Goal: Information Seeking & Learning: Compare options

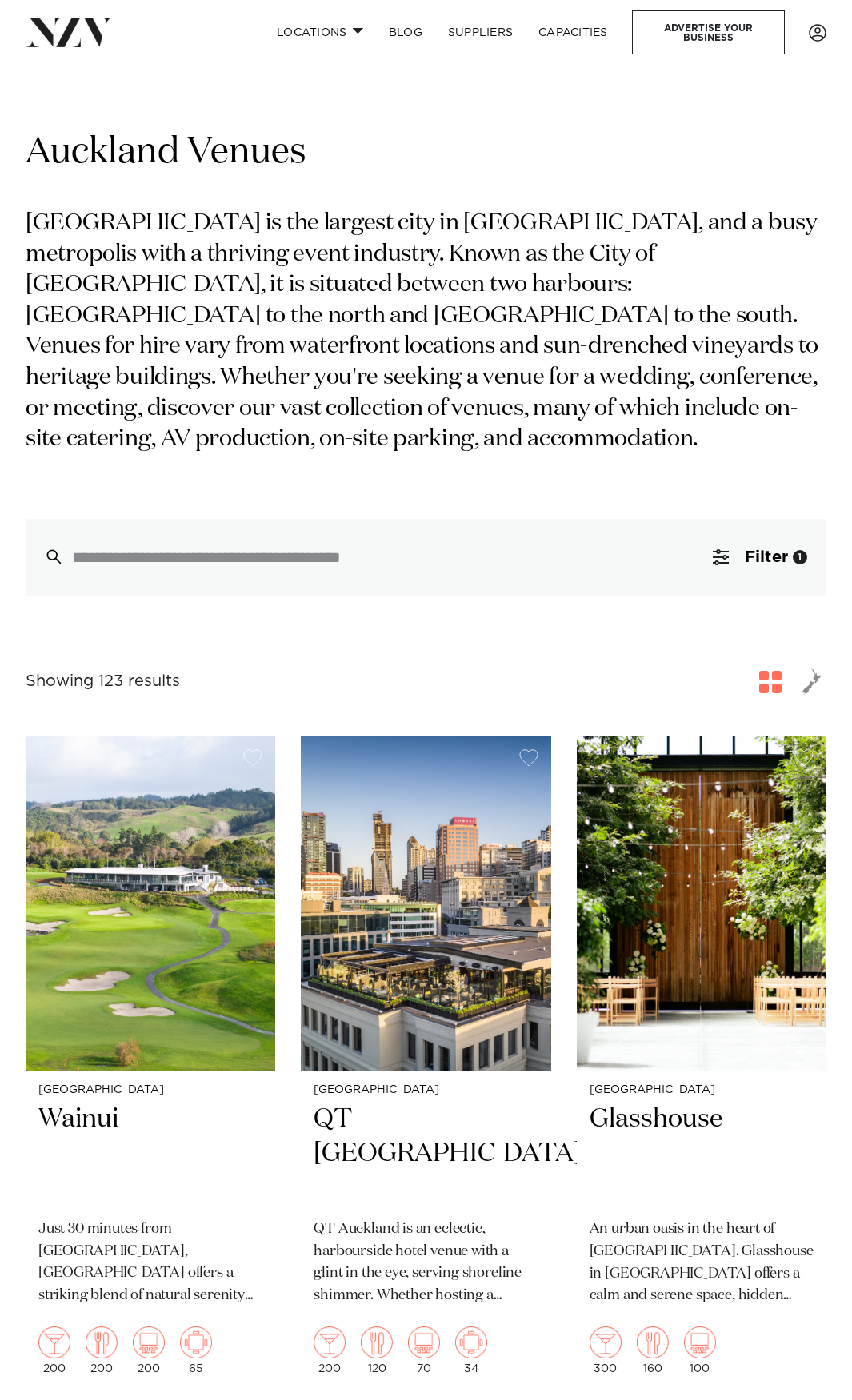
drag, startPoint x: 347, startPoint y: 484, endPoint x: 342, endPoint y: 472, distance: 13.0
drag, startPoint x: 342, startPoint y: 472, endPoint x: 320, endPoint y: 462, distance: 24.2
click at [323, 462] on div "Auckland Venues Auckland is the largest city in New Zealand, and a busy metropo…" at bounding box center [426, 362] width 801 height 467
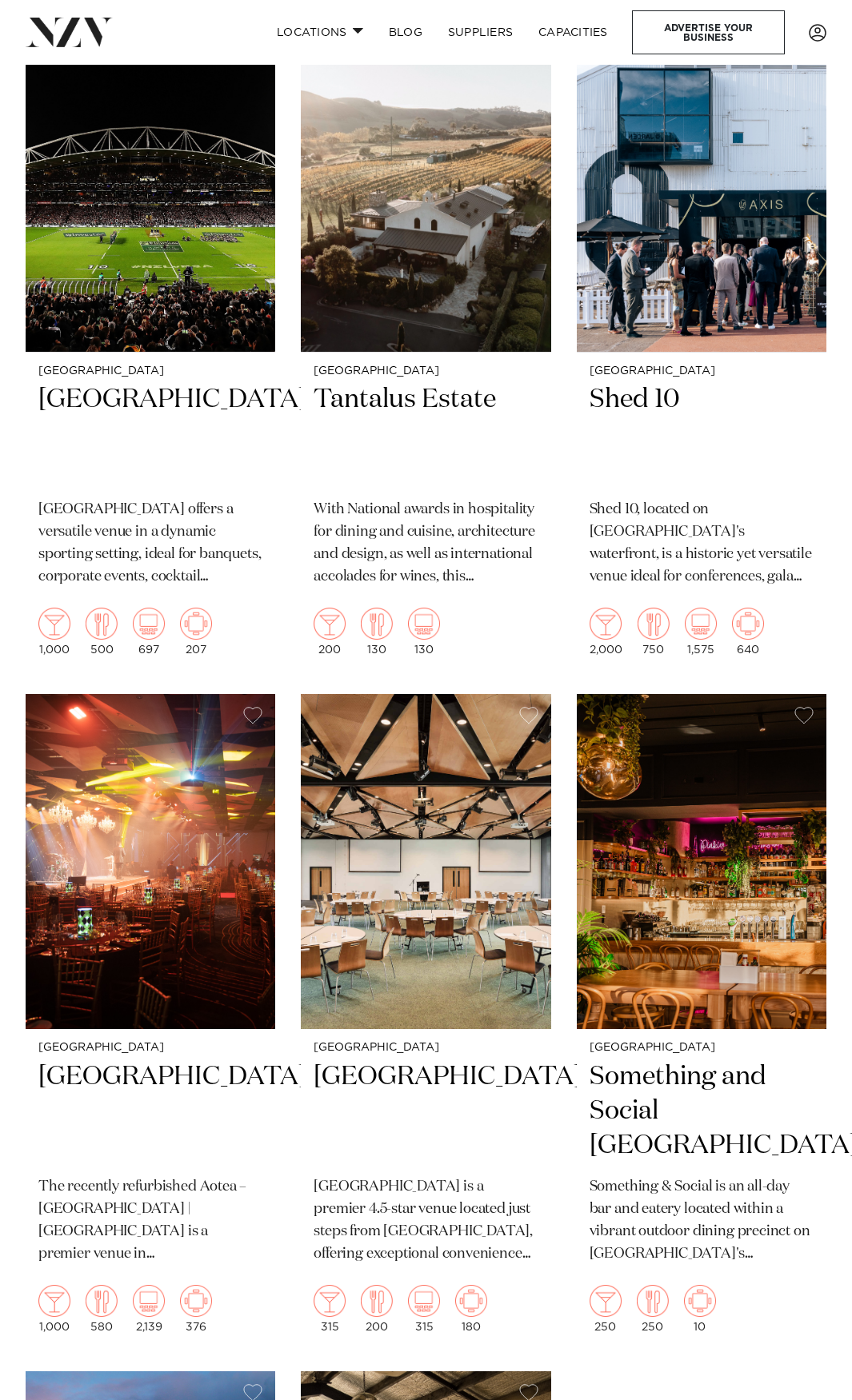
scroll to position [10474, 0]
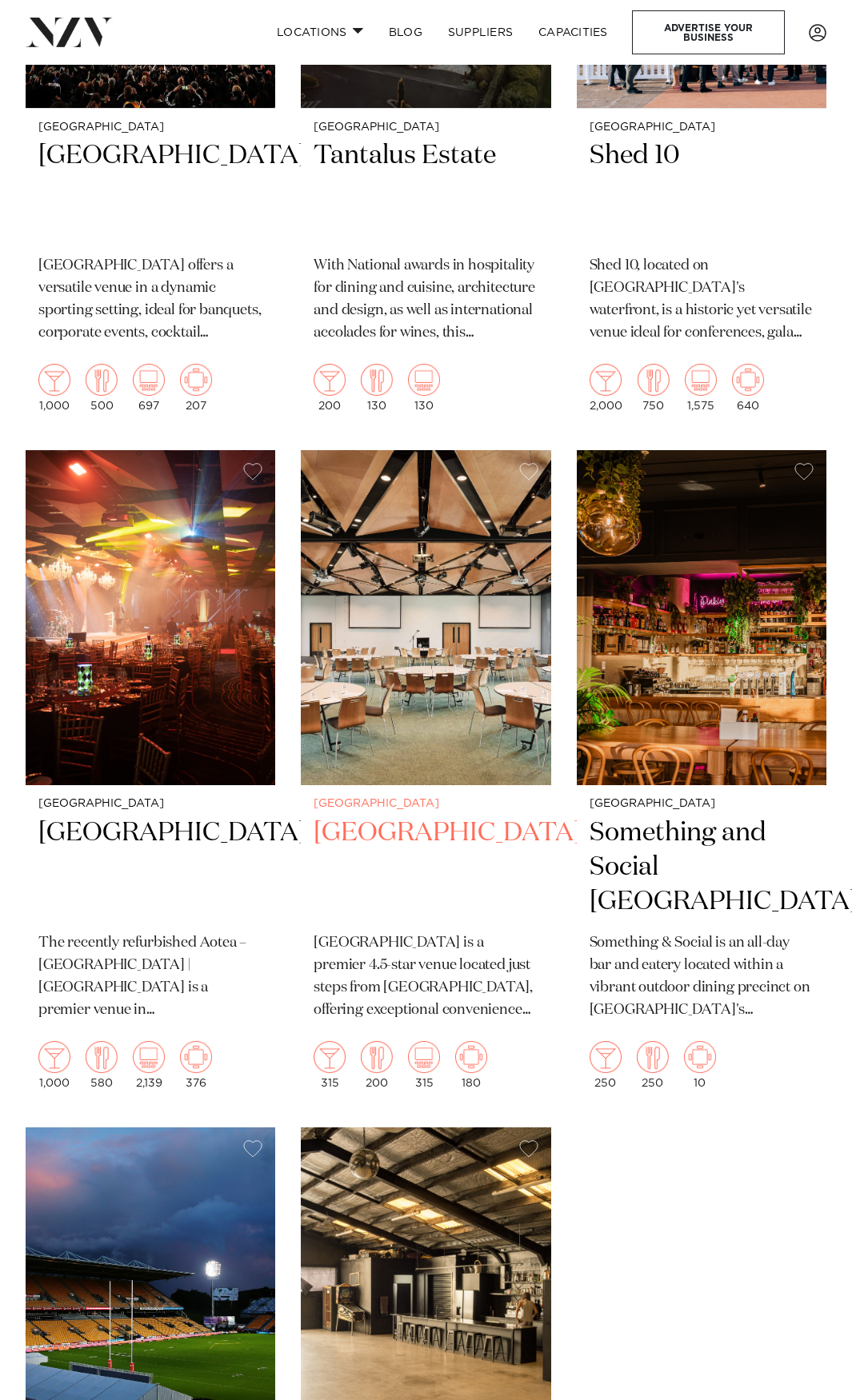
drag, startPoint x: 444, startPoint y: 673, endPoint x: 422, endPoint y: 778, distance: 107.3
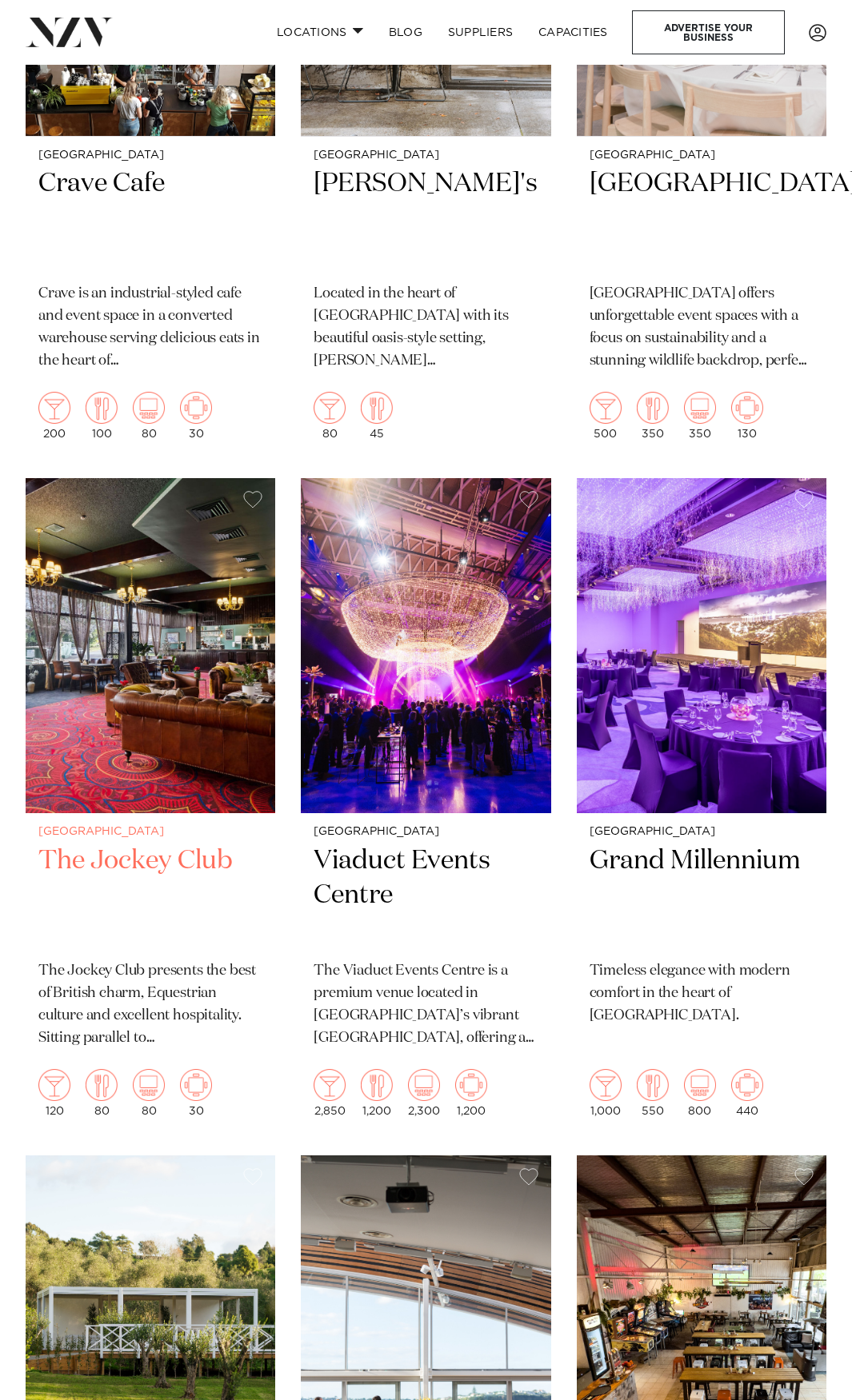
scroll to position [16072, 0]
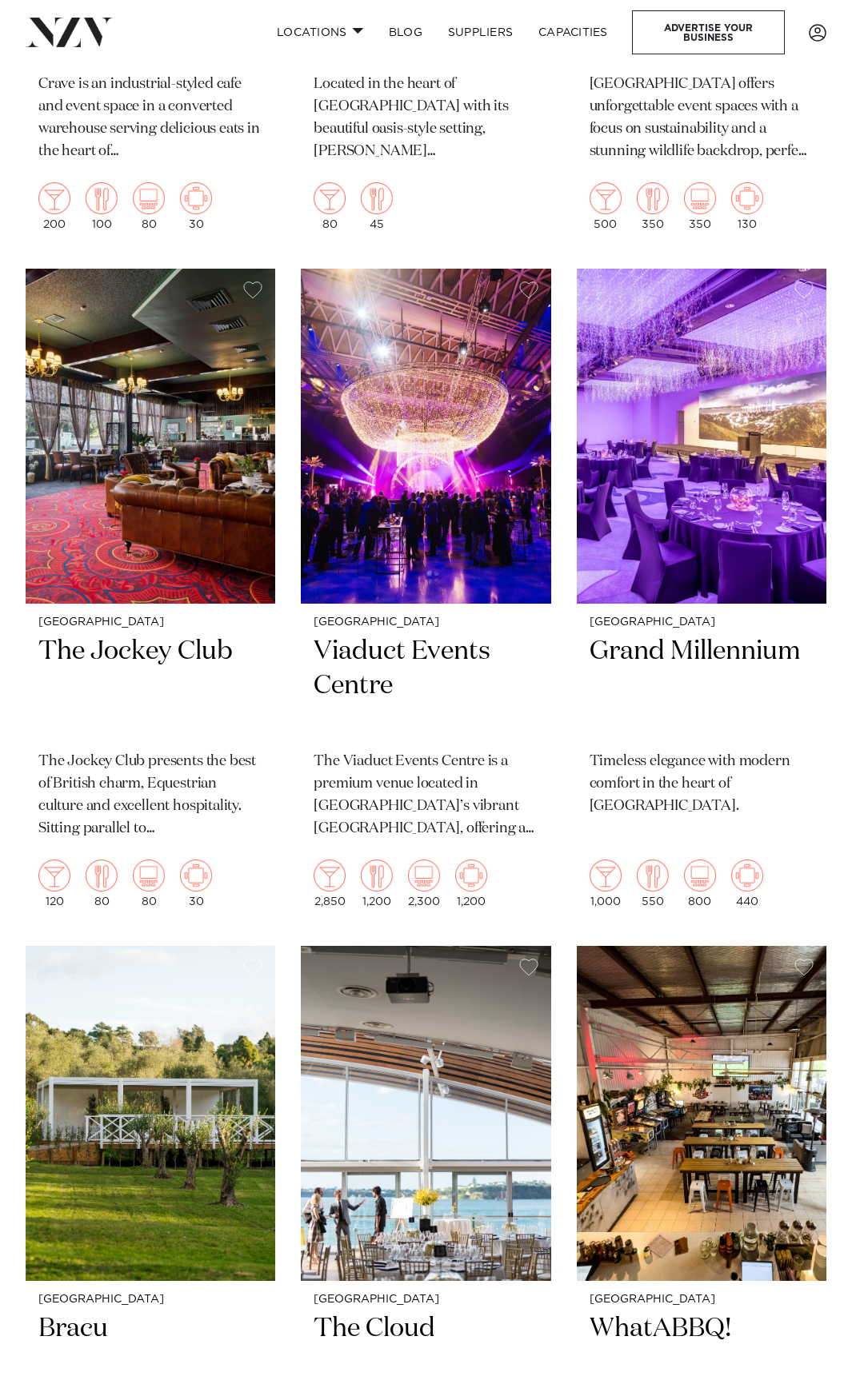
drag, startPoint x: 674, startPoint y: 458, endPoint x: 561, endPoint y: 378, distance: 138.5
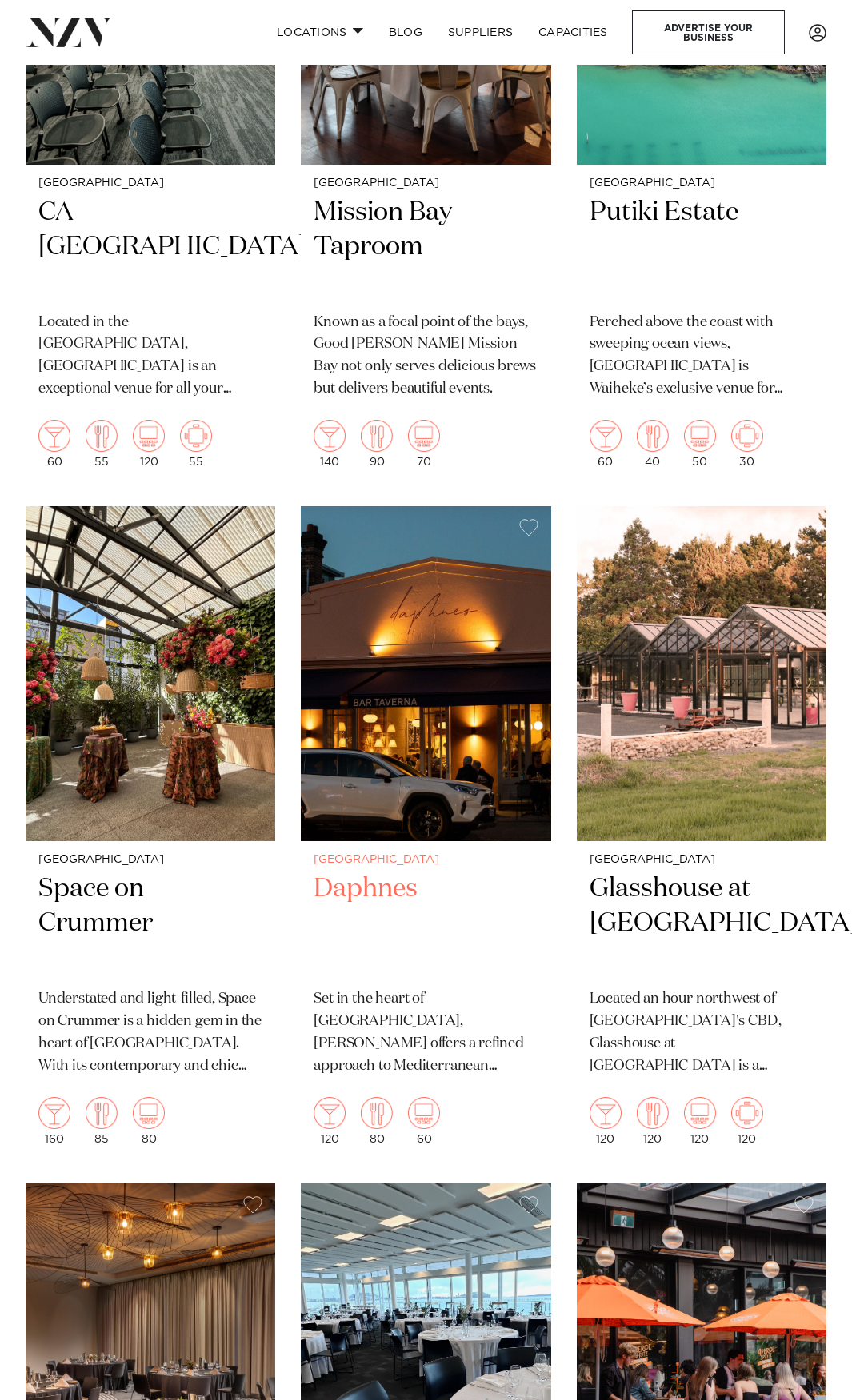
scroll to position [19190, 0]
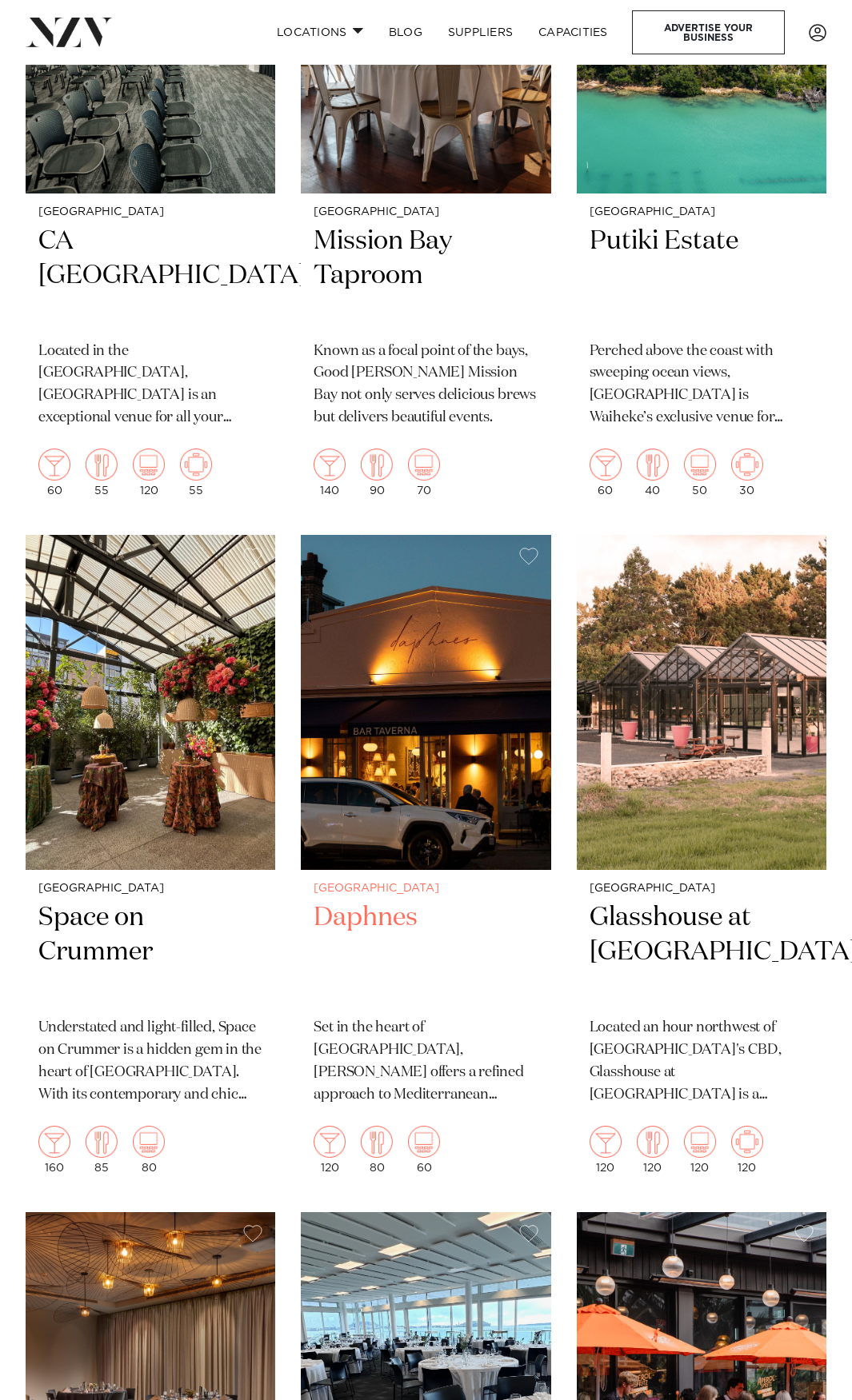
drag, startPoint x: 480, startPoint y: 923, endPoint x: 469, endPoint y: 957, distance: 35.7
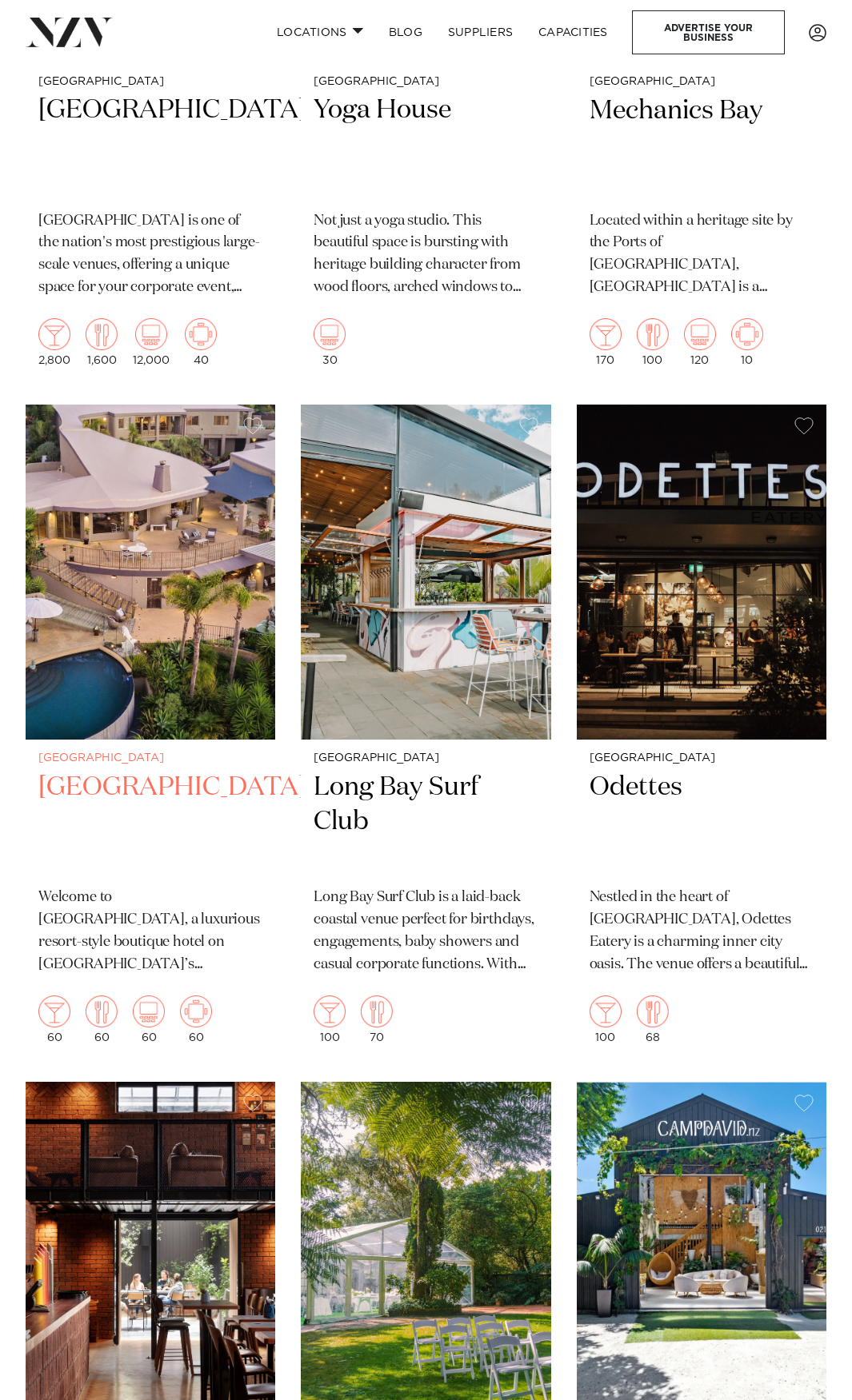
scroll to position [24707, 0]
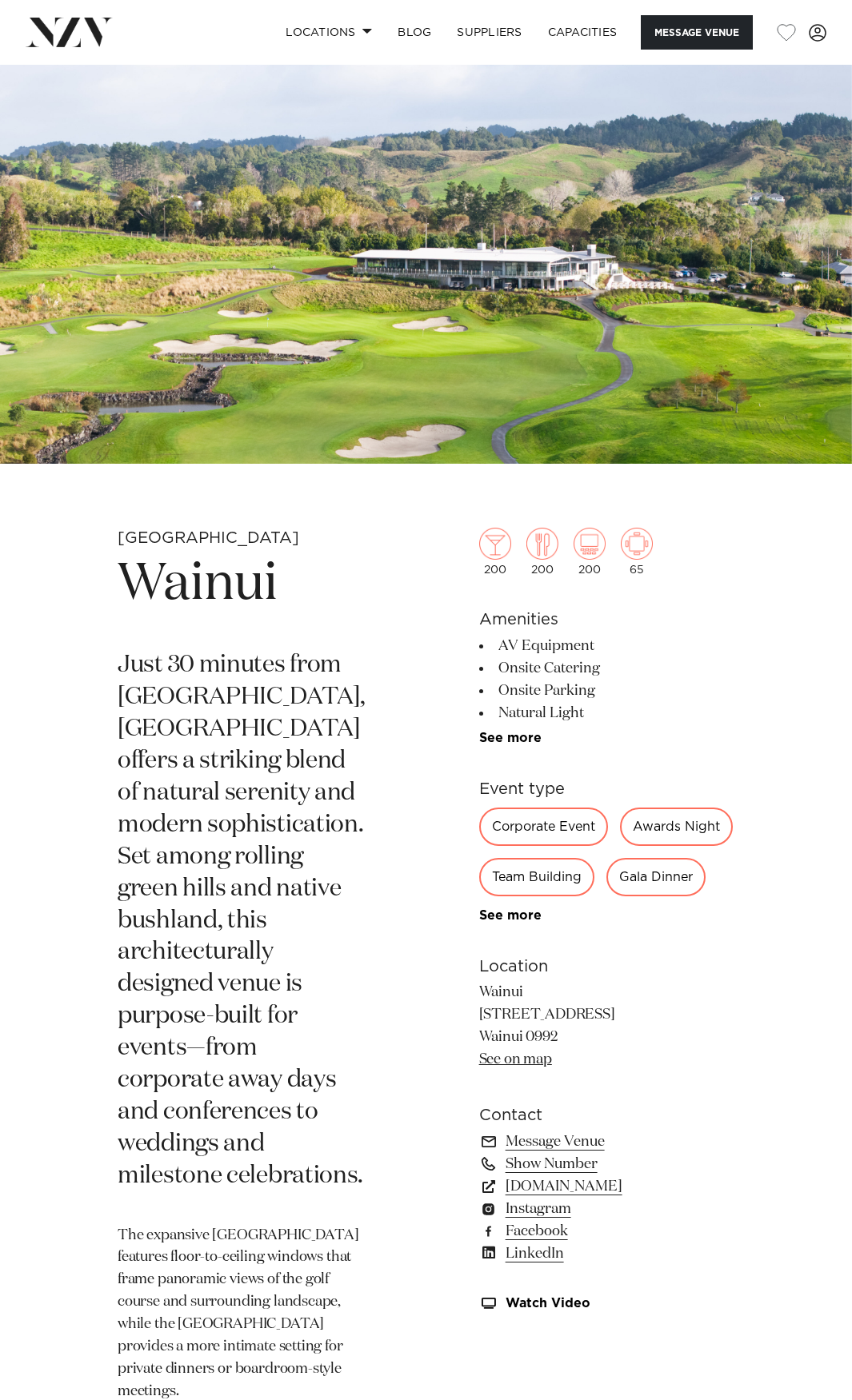
drag, startPoint x: 408, startPoint y: 726, endPoint x: 350, endPoint y: 716, distance: 58.9
click at [359, 711] on p "Just 30 minutes from central Auckland, Wainui offers a striking blend of natura…" at bounding box center [241, 921] width 248 height 542
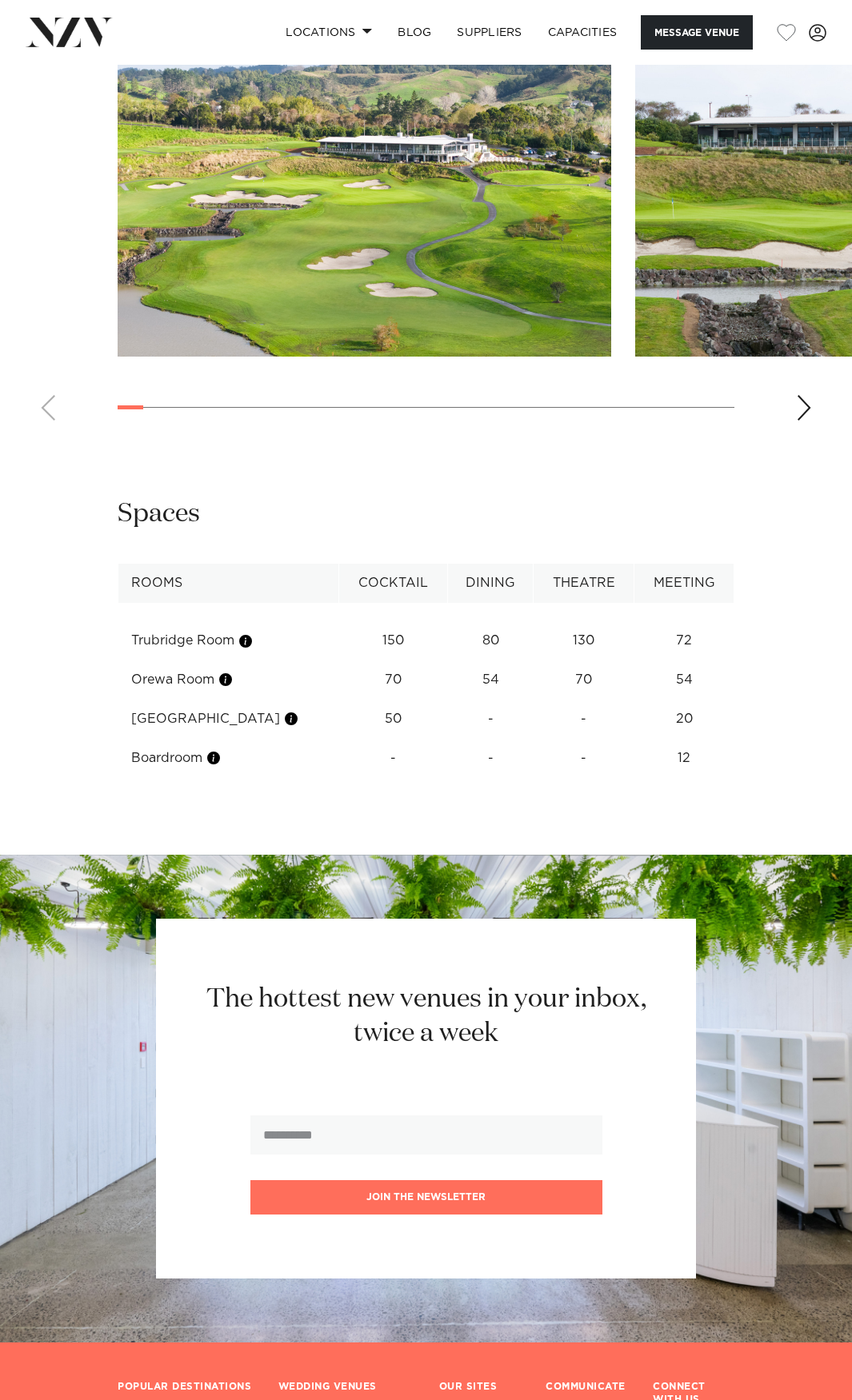
scroll to position [1759, 0]
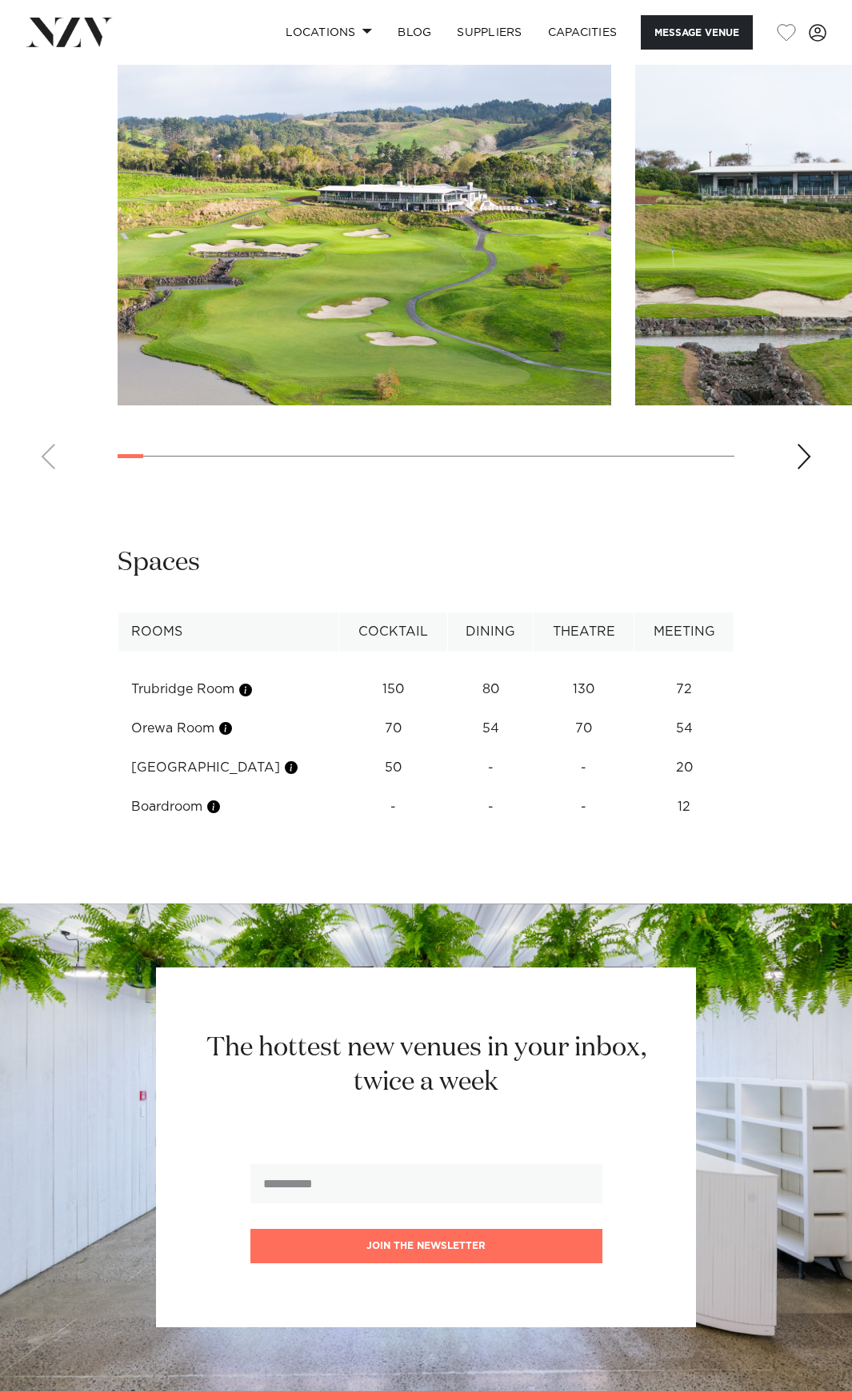
click at [659, 686] on td "72" at bounding box center [684, 689] width 100 height 39
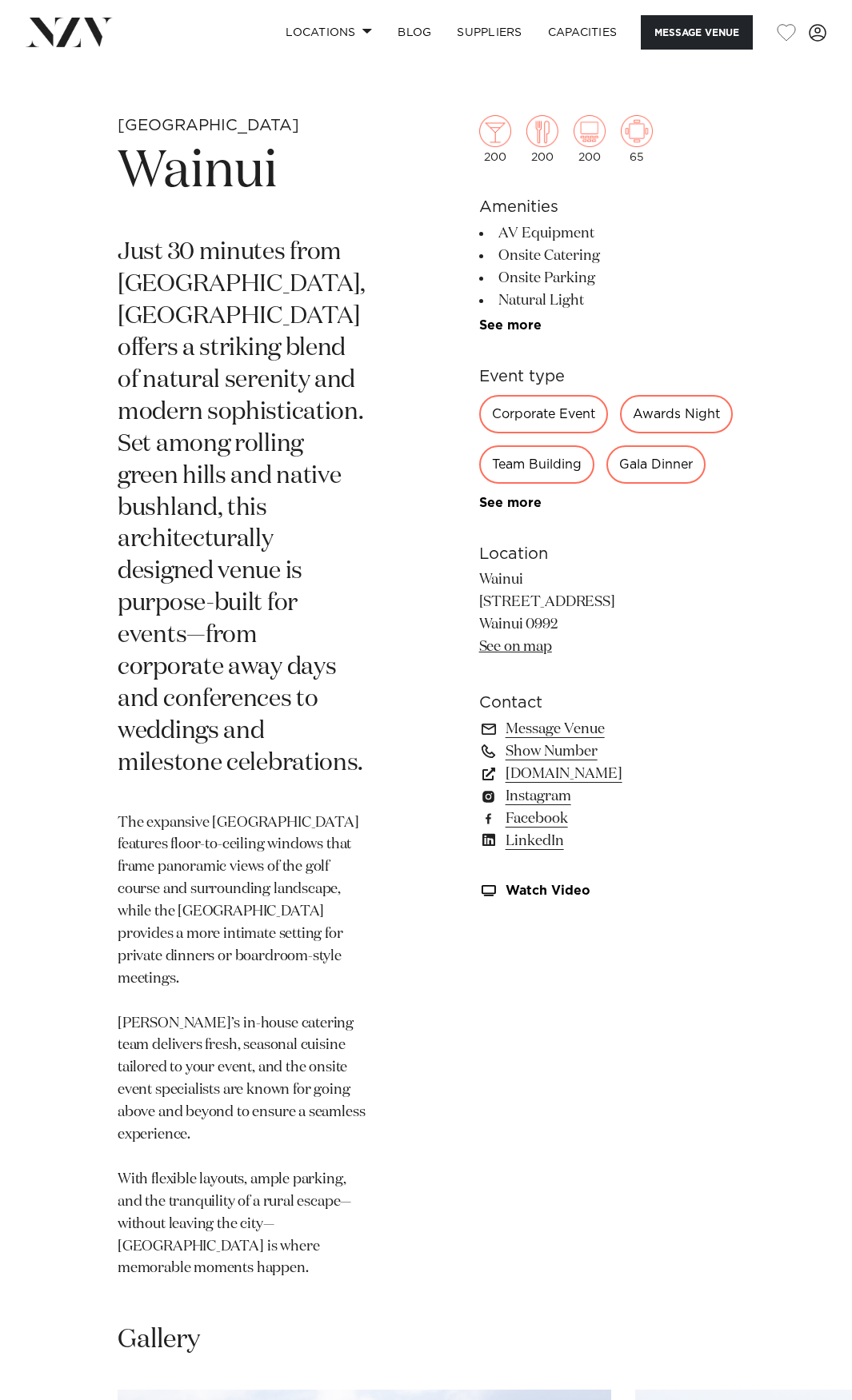
scroll to position [0, 0]
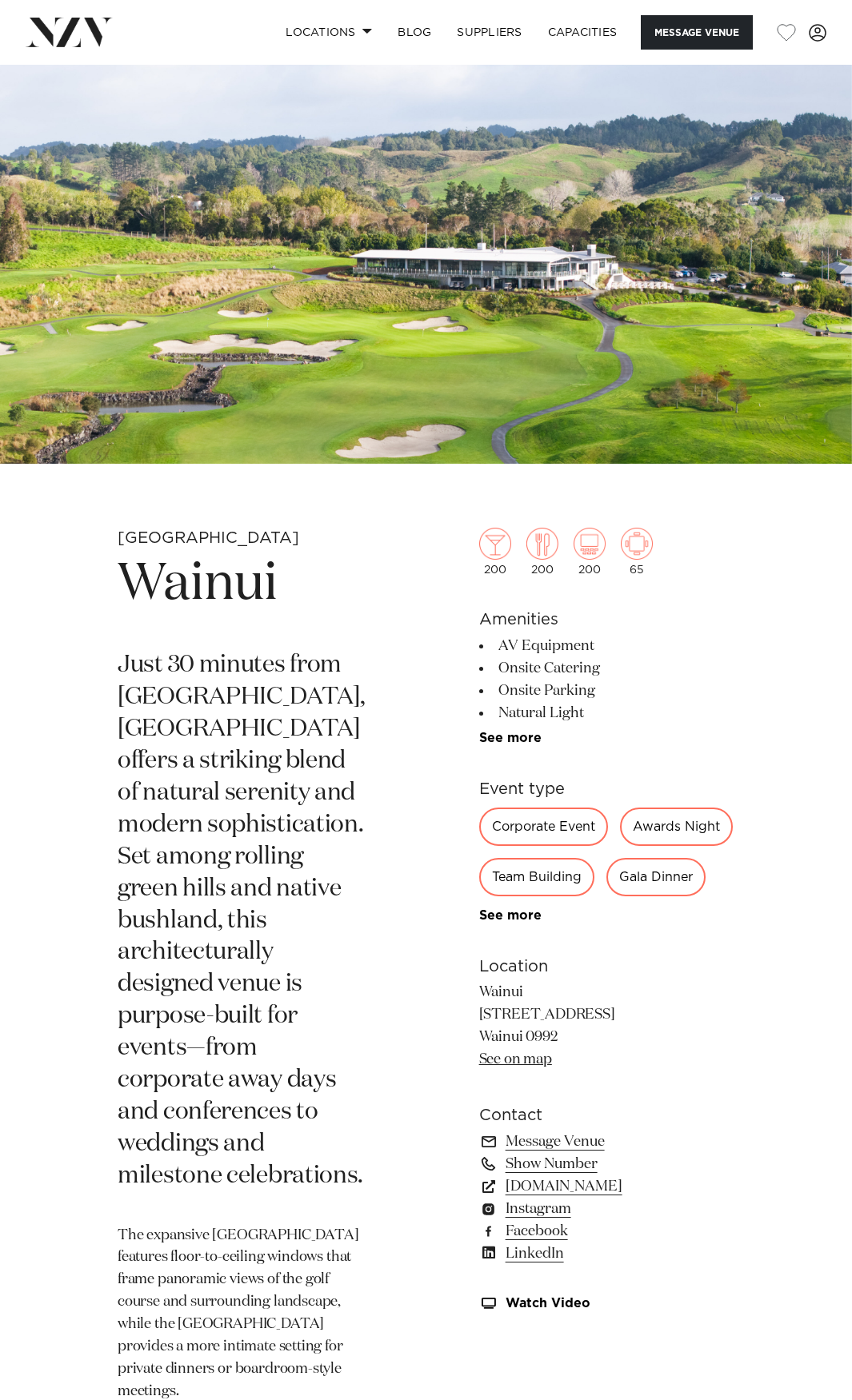
click at [610, 189] on img at bounding box center [426, 264] width 852 height 399
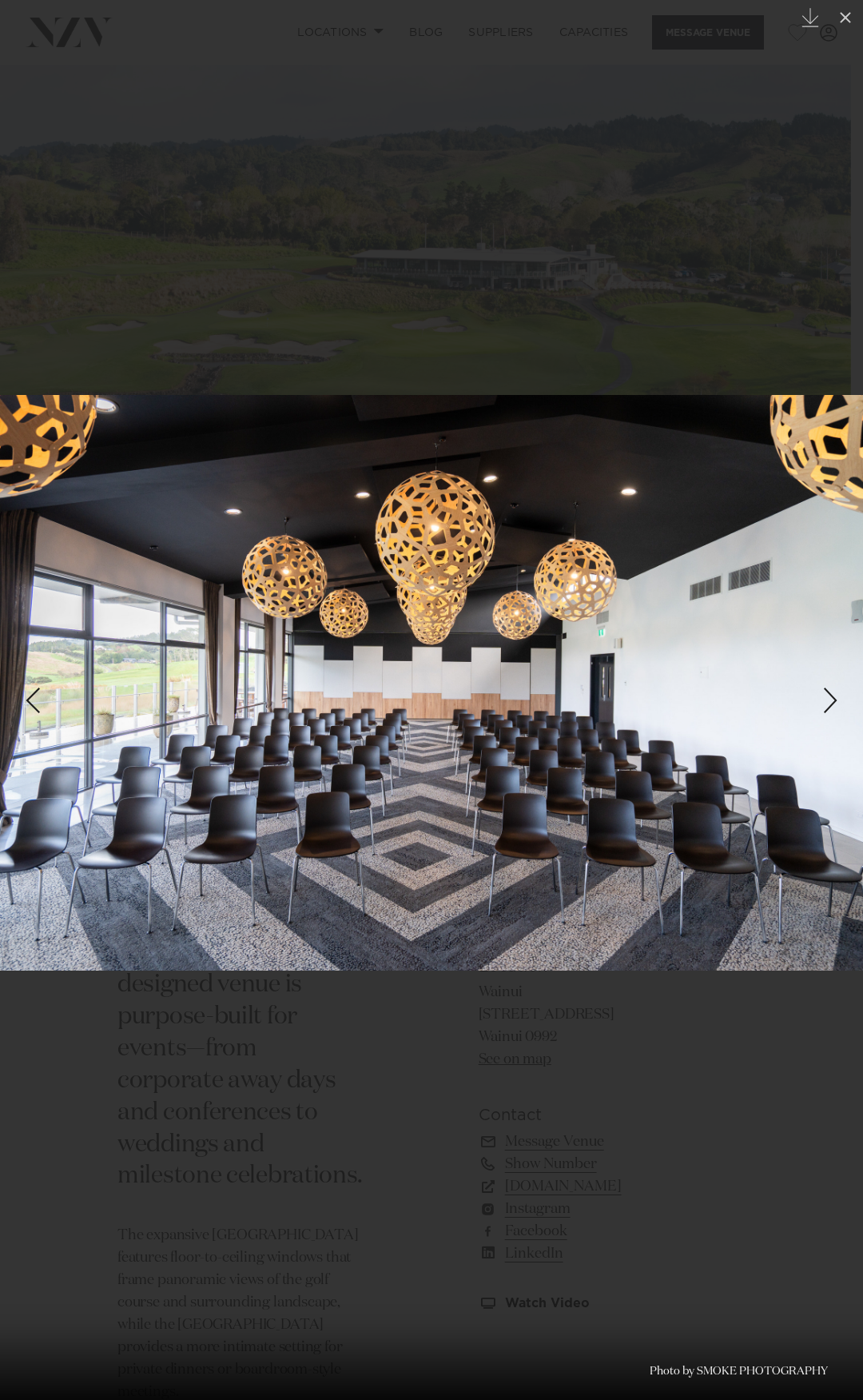
click at [228, 88] on div at bounding box center [432, 700] width 863 height 1400
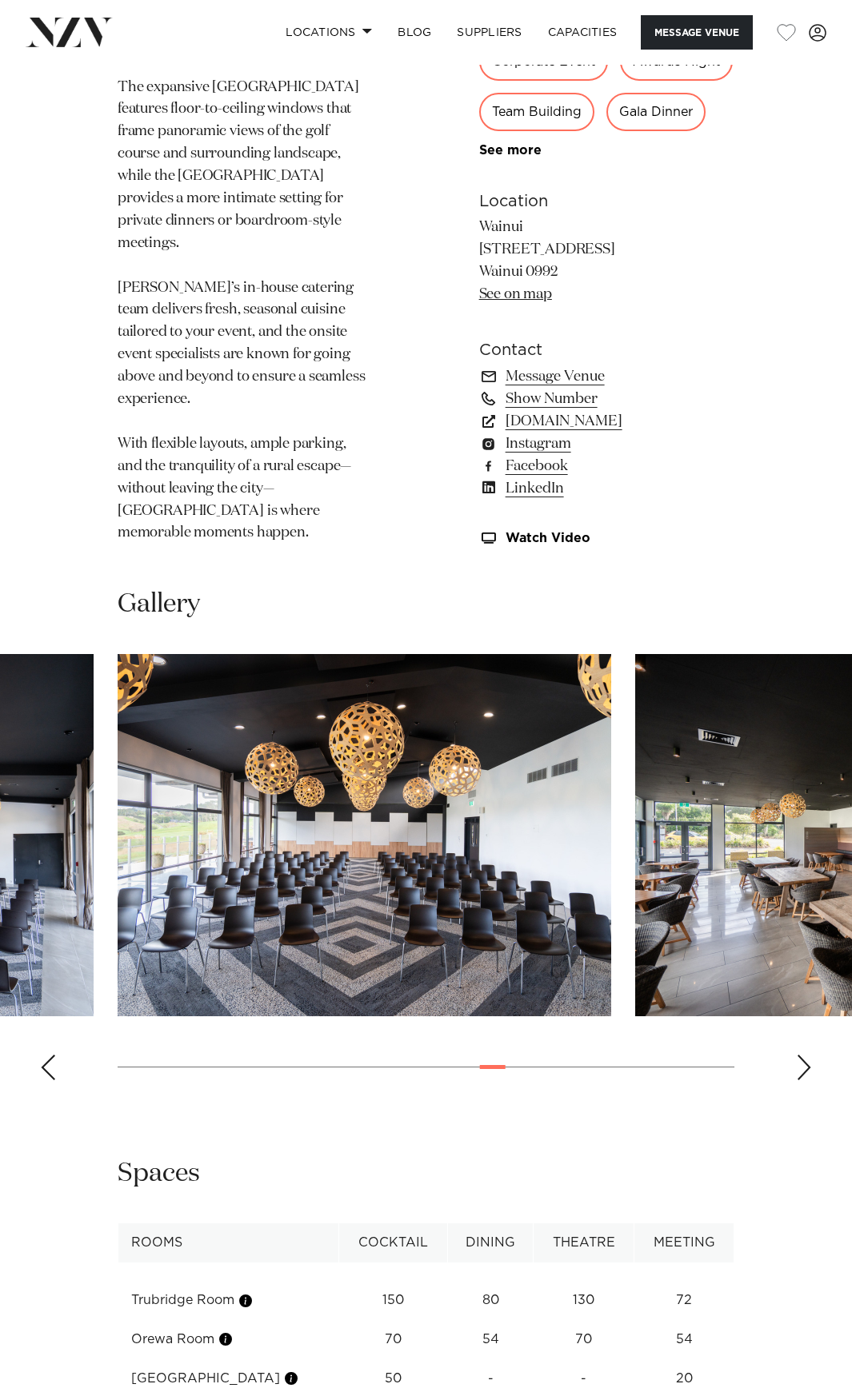
scroll to position [1120, 0]
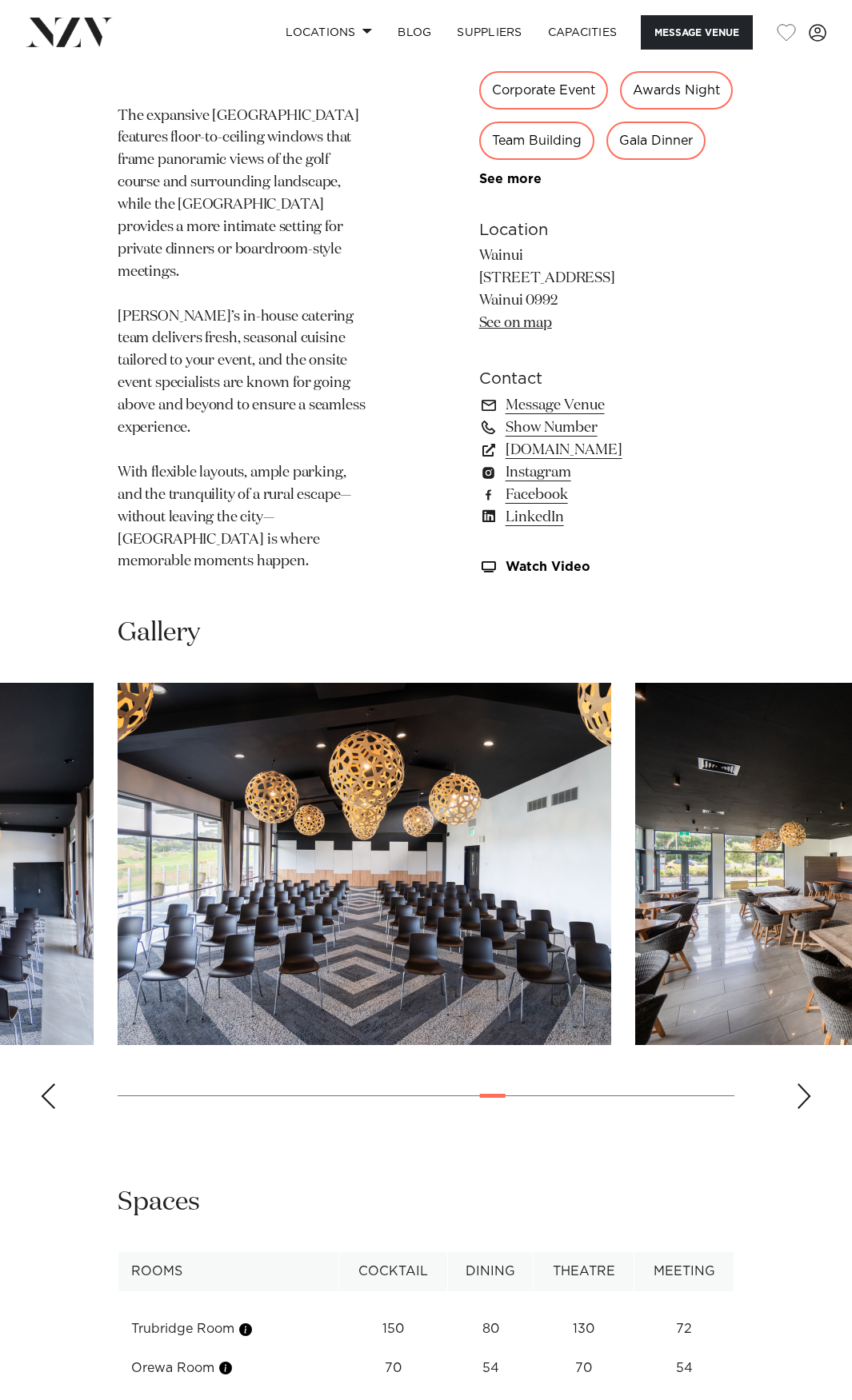
click at [419, 914] on img "18 / 29" at bounding box center [364, 864] width 493 height 362
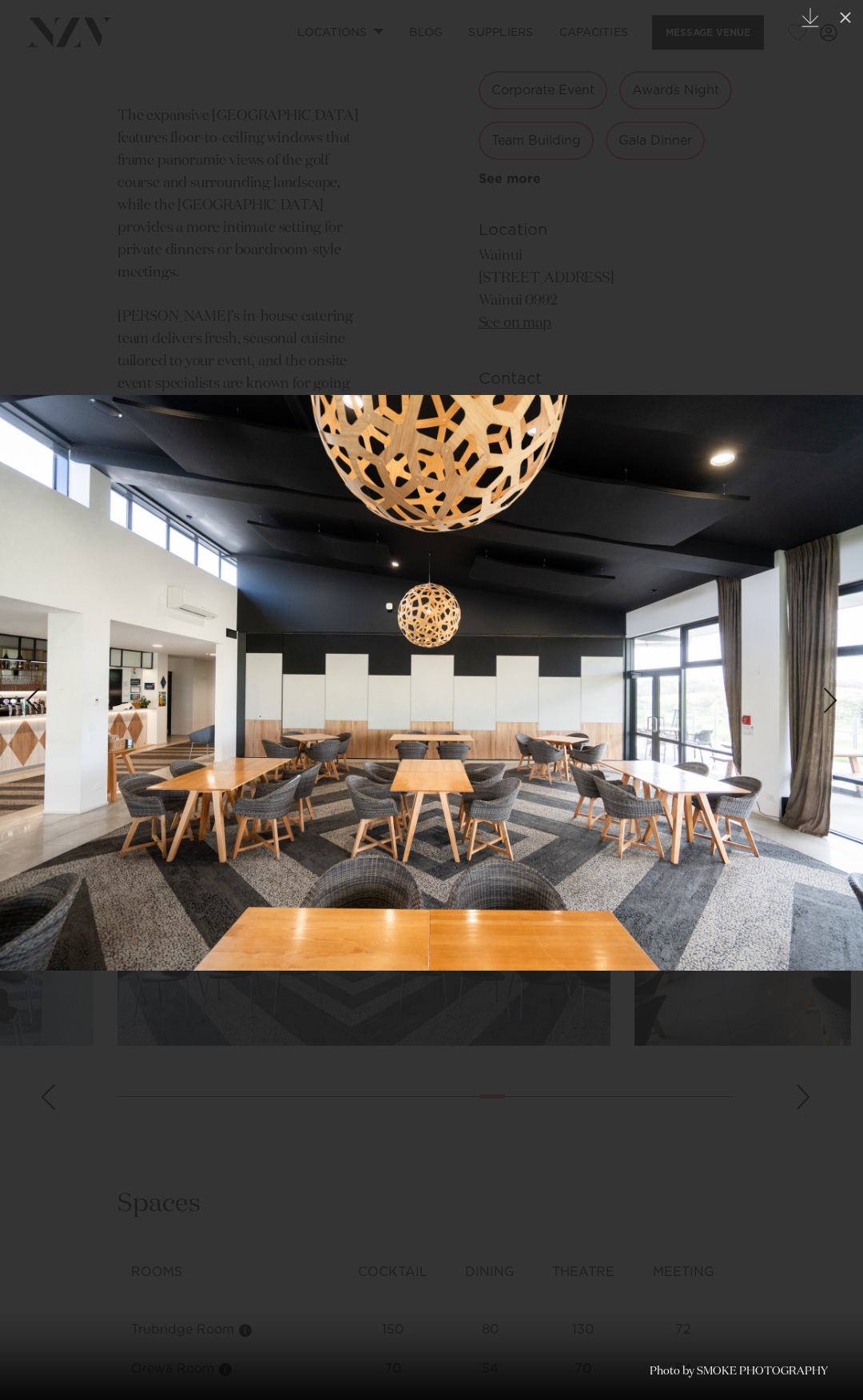
click at [624, 162] on div at bounding box center [432, 700] width 863 height 1400
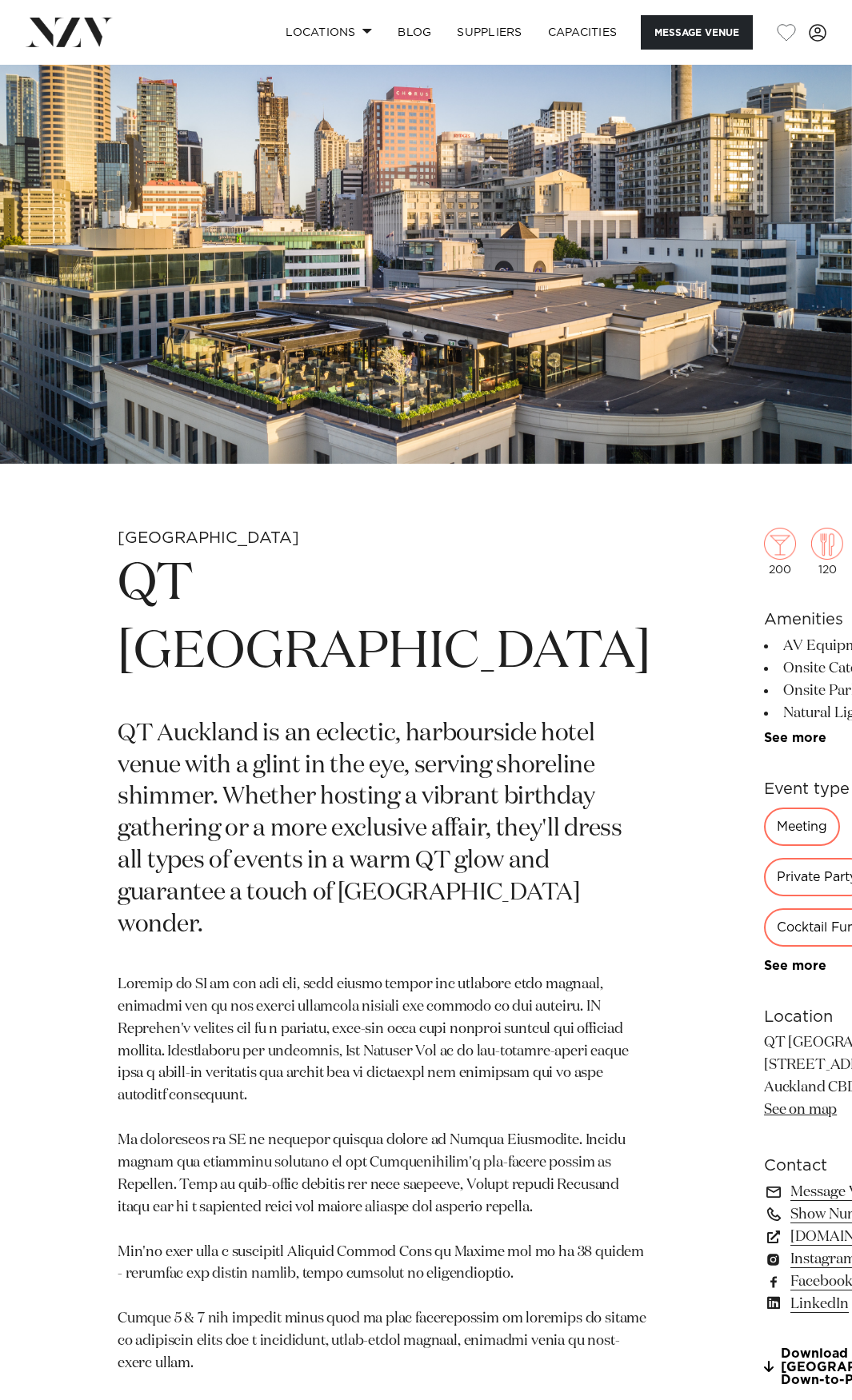
click at [369, 271] on img at bounding box center [426, 264] width 852 height 399
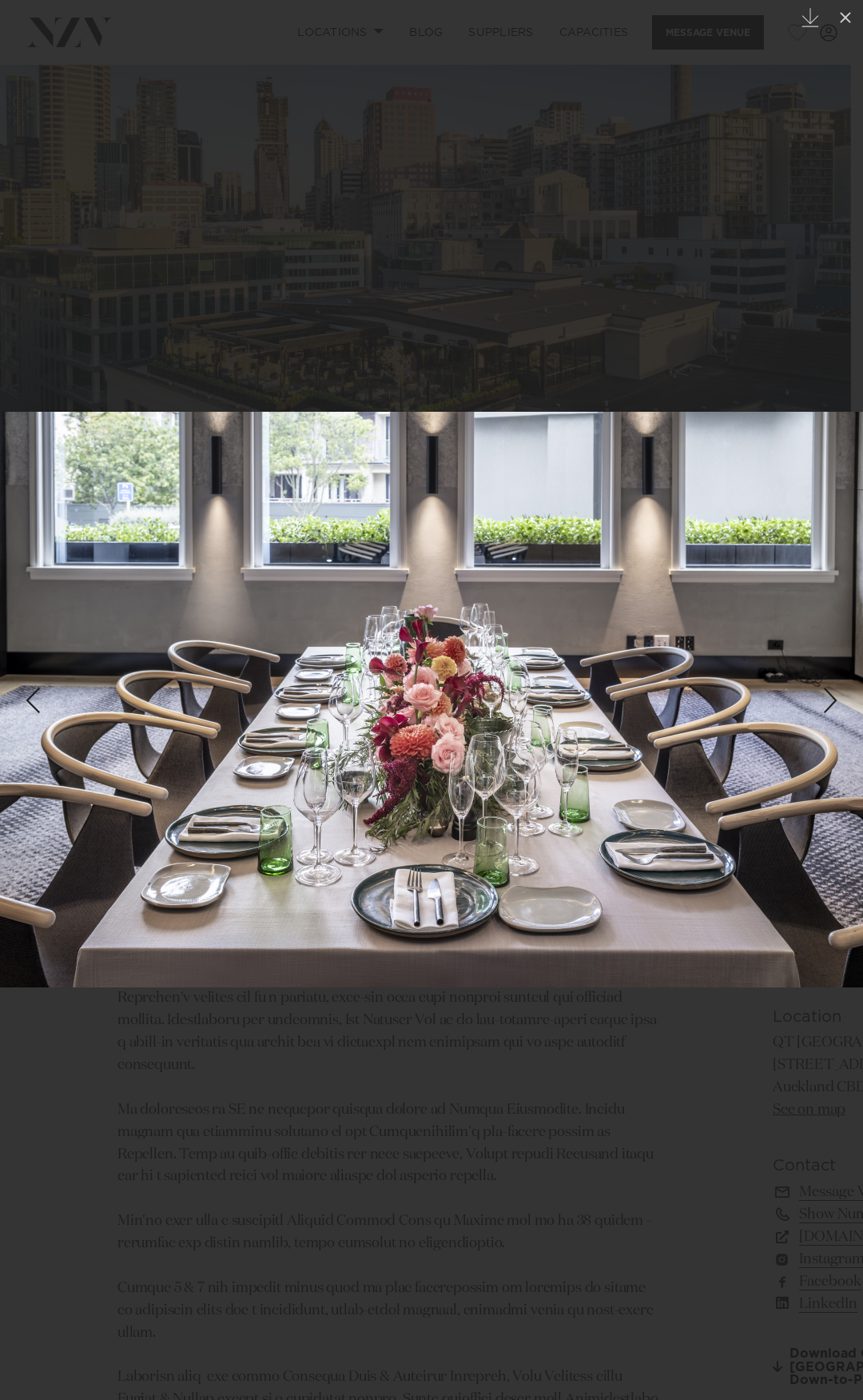
click at [611, 149] on div at bounding box center [432, 700] width 863 height 1400
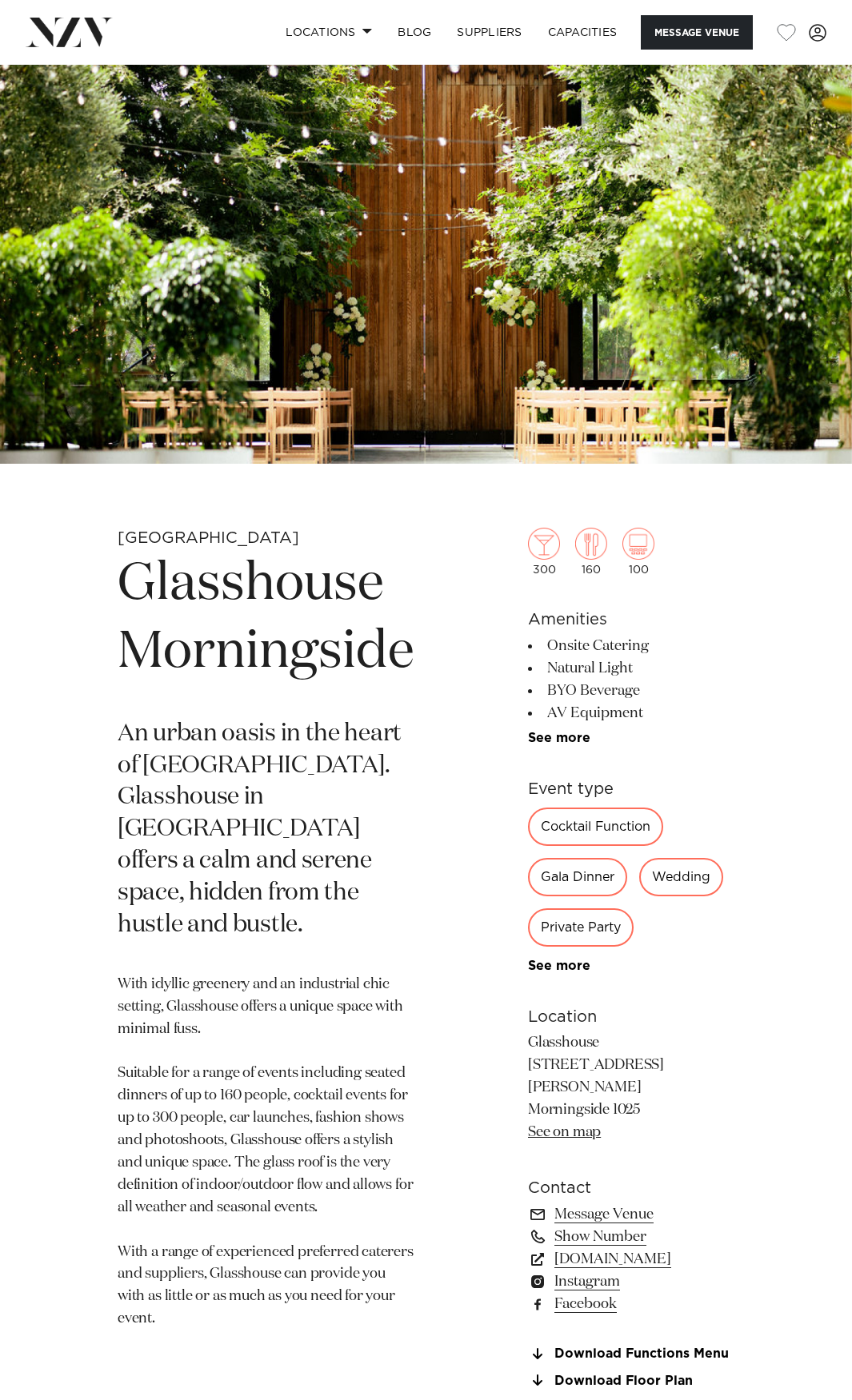
click at [406, 212] on img at bounding box center [426, 264] width 852 height 399
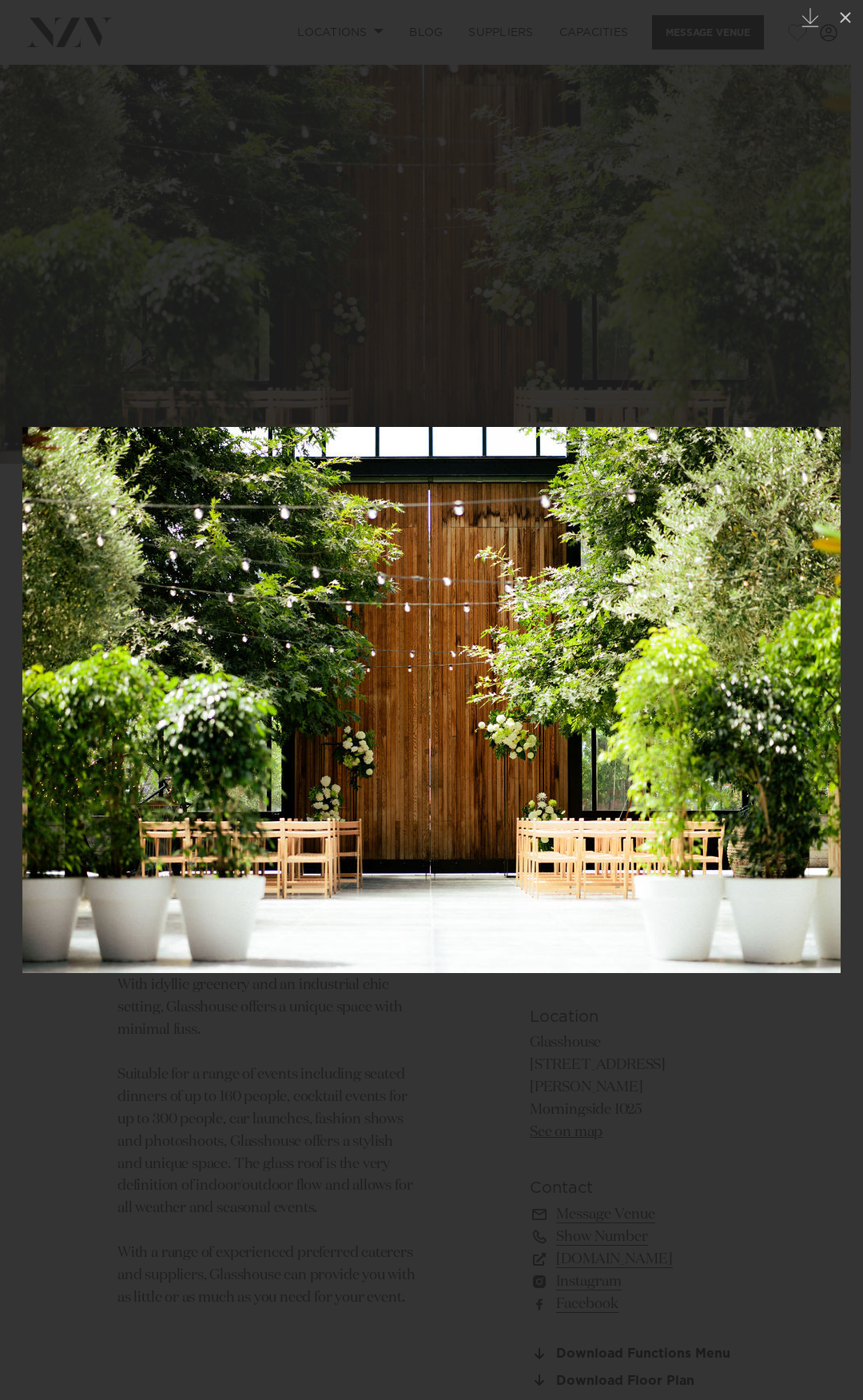
click at [403, 745] on img at bounding box center [432, 700] width 819 height 546
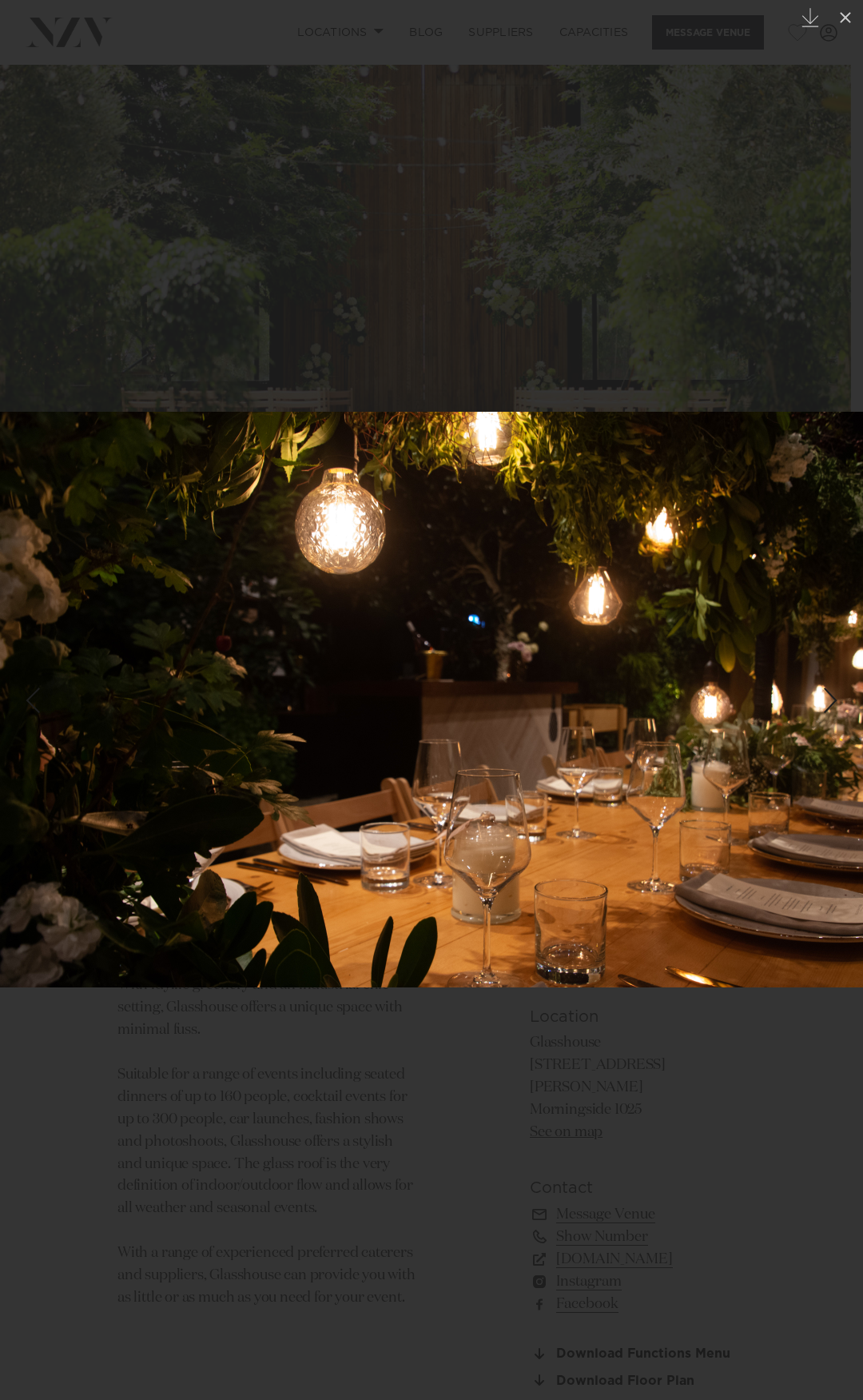
drag, startPoint x: 353, startPoint y: 732, endPoint x: 283, endPoint y: 717, distance: 71.6
click at [353, 734] on img at bounding box center [432, 700] width 863 height 576
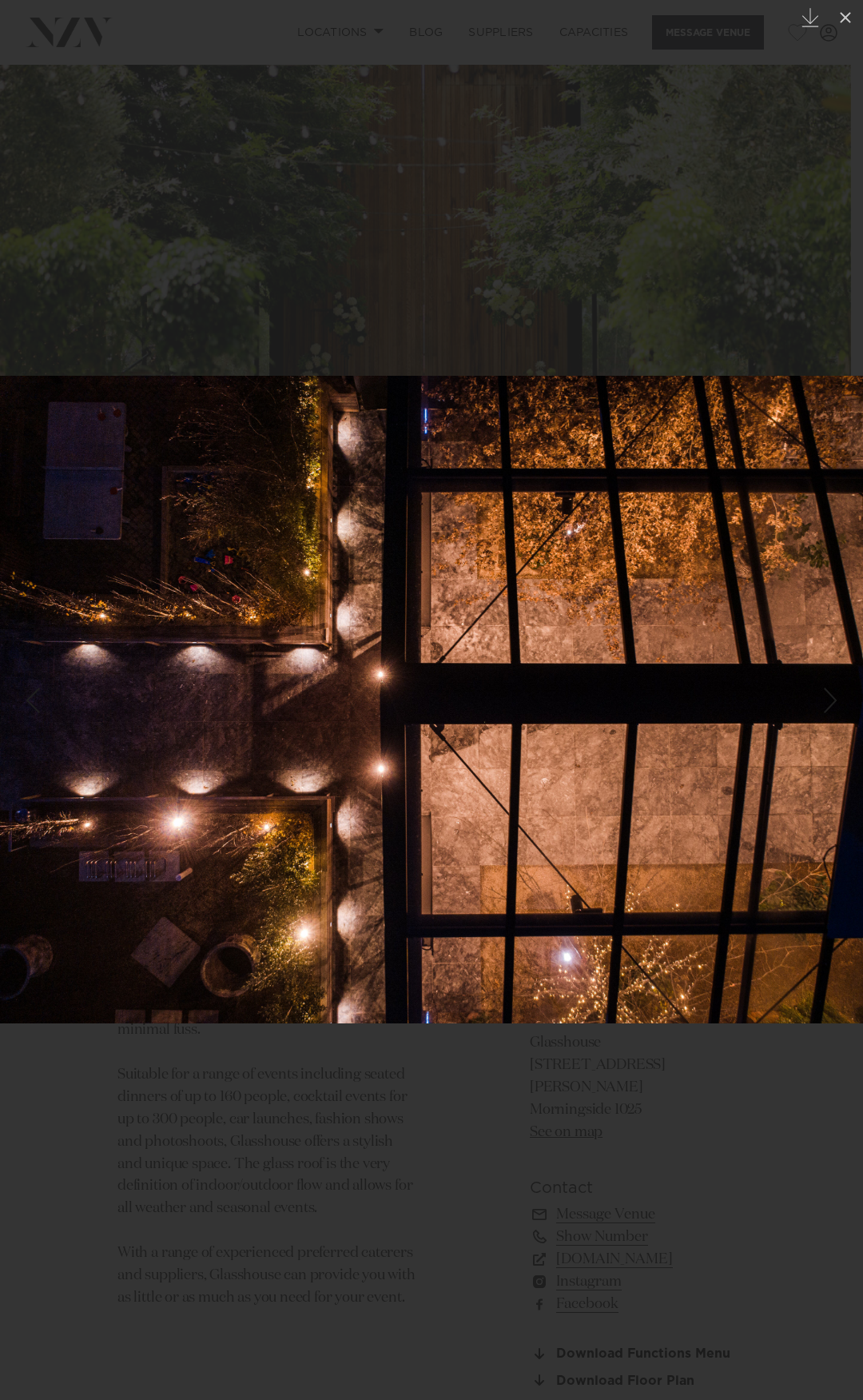
click at [388, 745] on img at bounding box center [432, 700] width 863 height 647
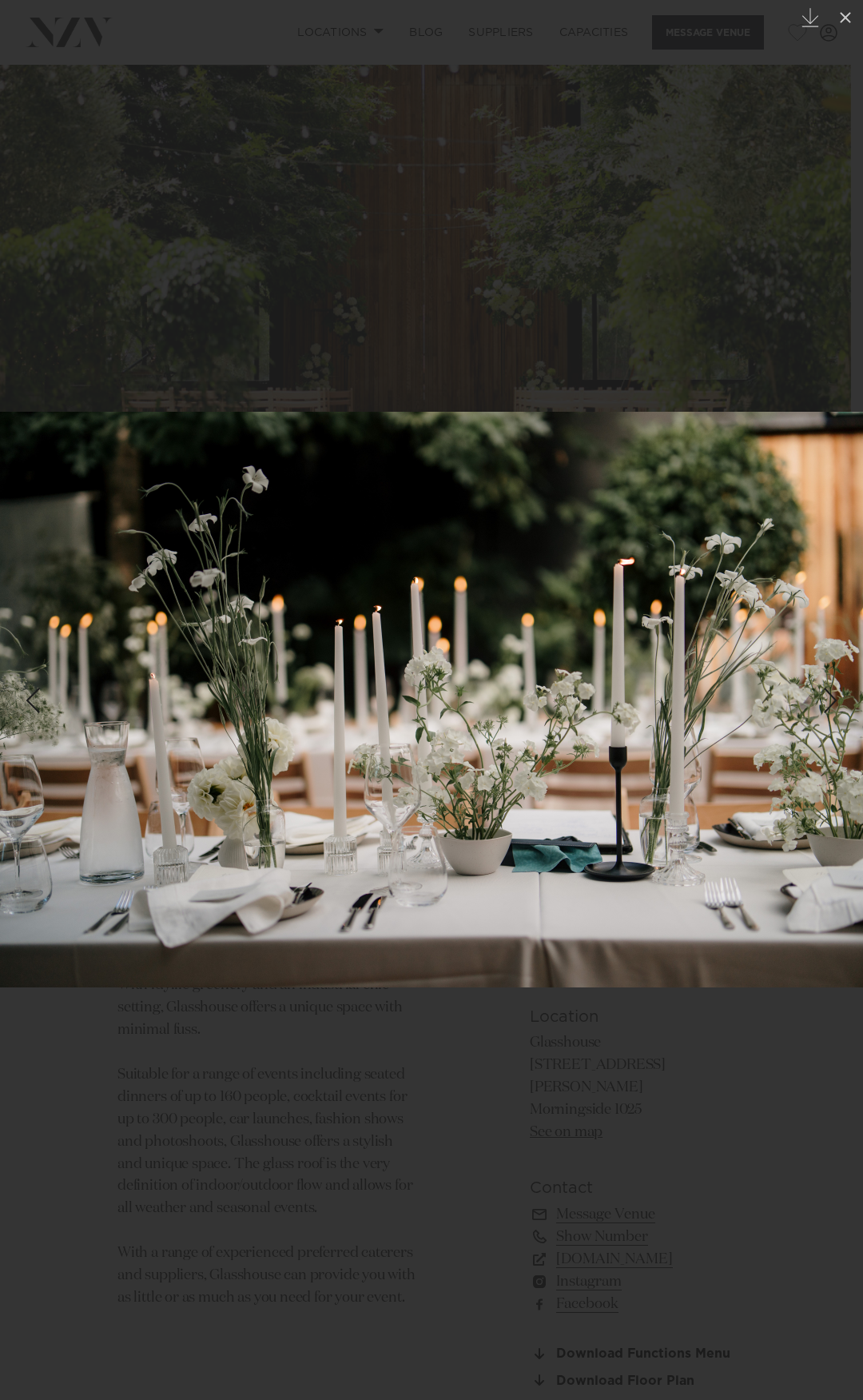
click at [810, 853] on img at bounding box center [432, 700] width 863 height 576
click at [513, 773] on img at bounding box center [432, 700] width 863 height 576
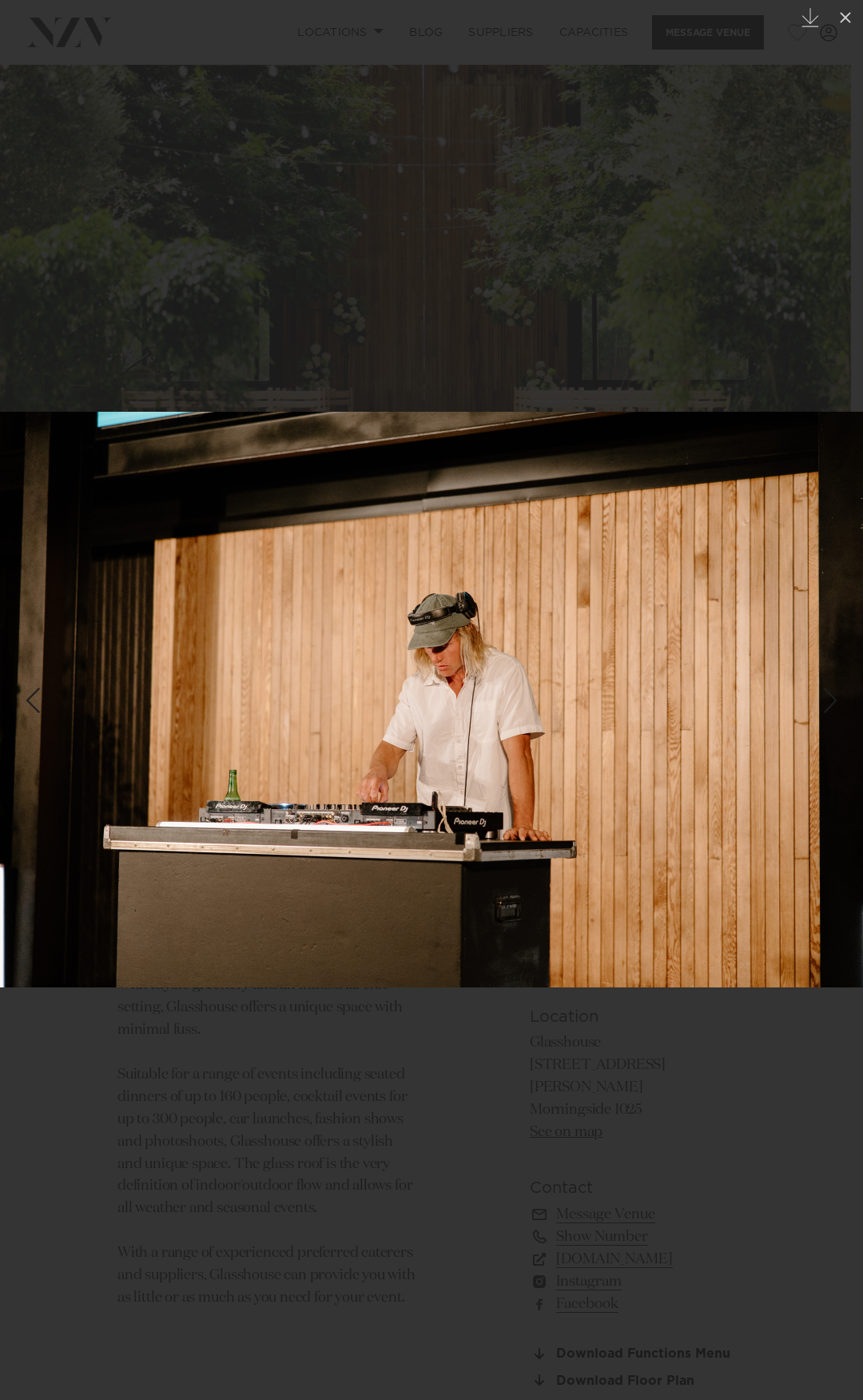
click at [311, 1208] on div at bounding box center [432, 700] width 863 height 1400
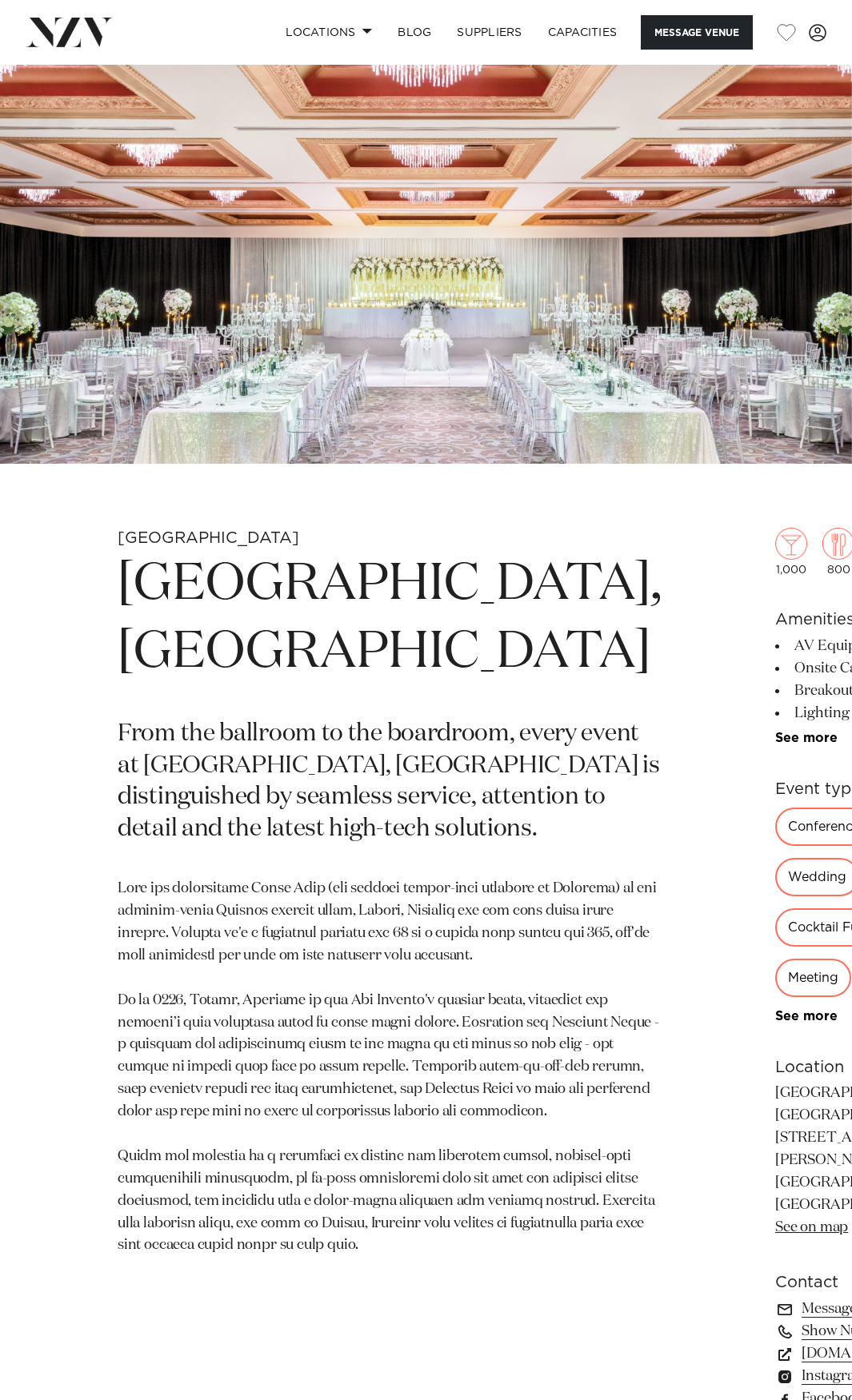
click at [370, 231] on img at bounding box center [426, 264] width 852 height 399
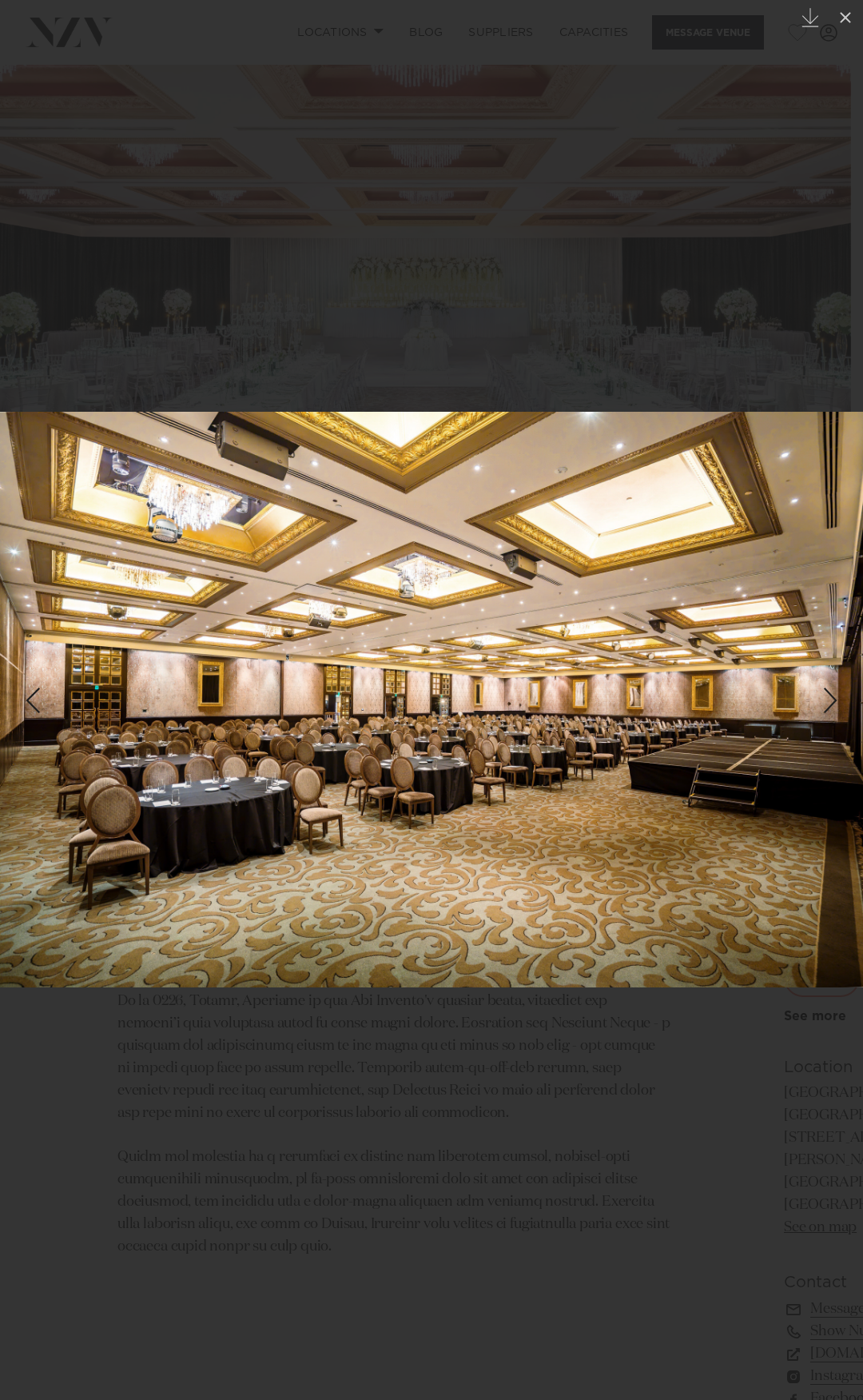
drag, startPoint x: 346, startPoint y: 538, endPoint x: 342, endPoint y: 547, distance: 9.8
click at [179, 298] on div at bounding box center [432, 700] width 863 height 1400
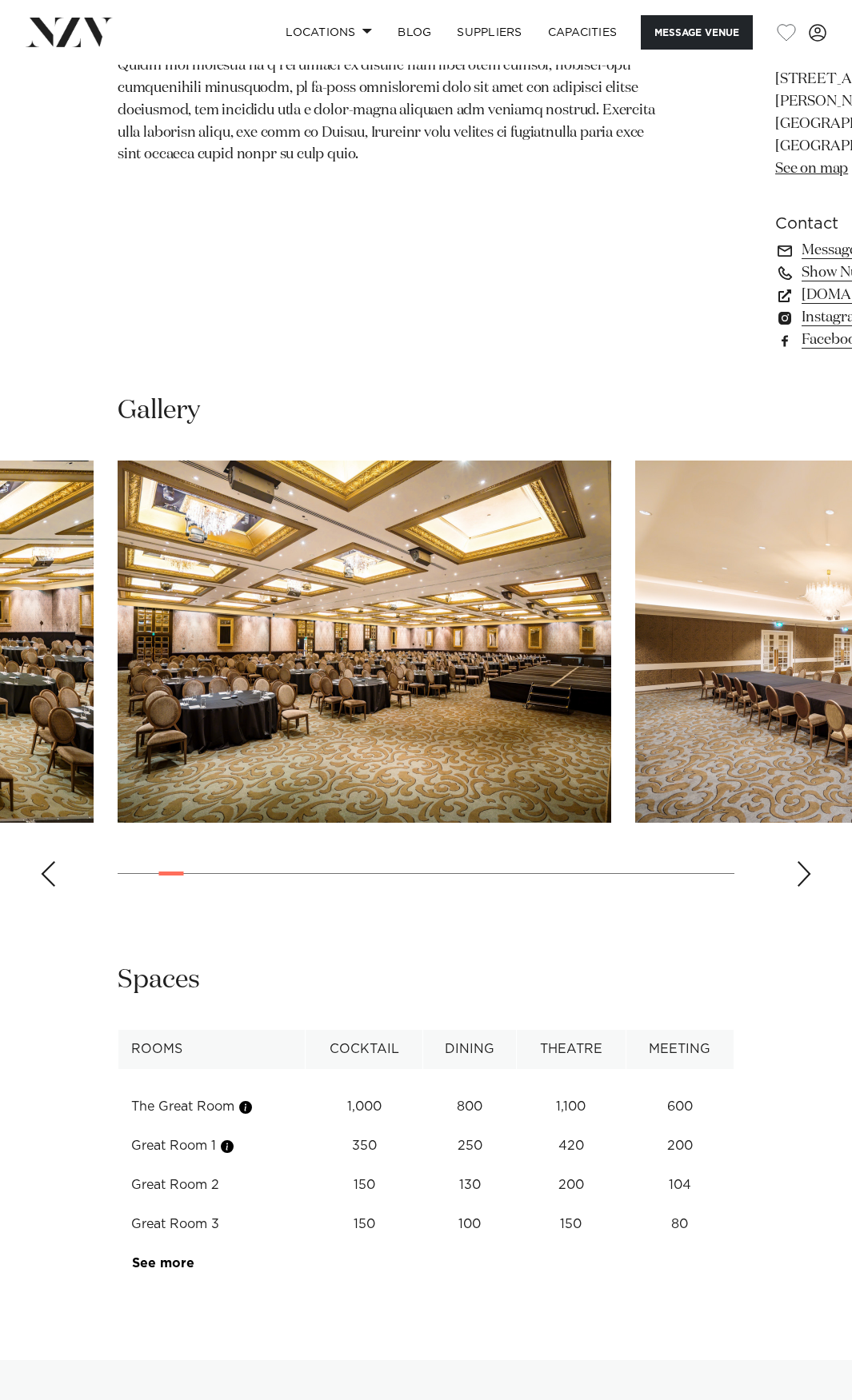
scroll to position [1120, 0]
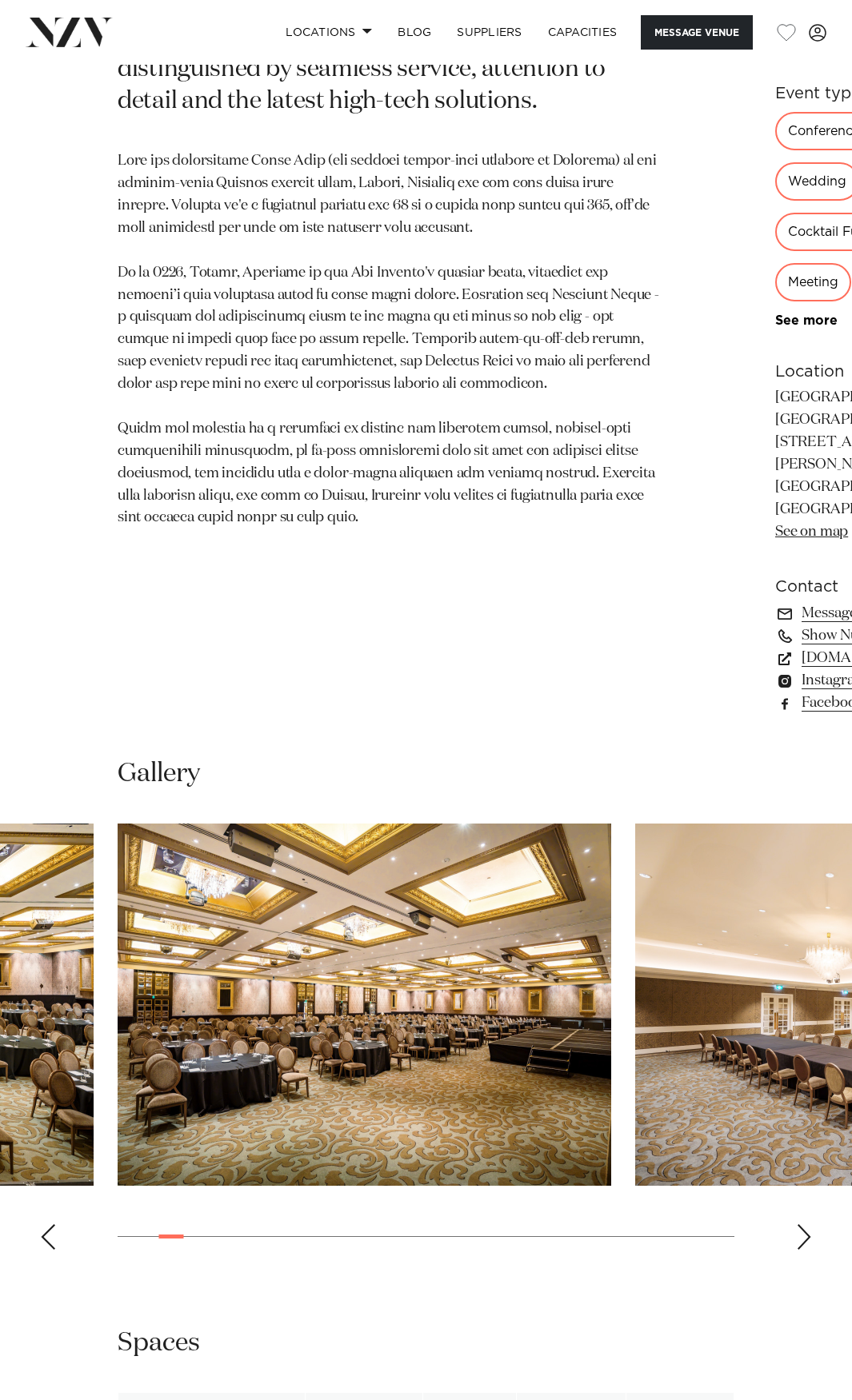
scroll to position [0, 0]
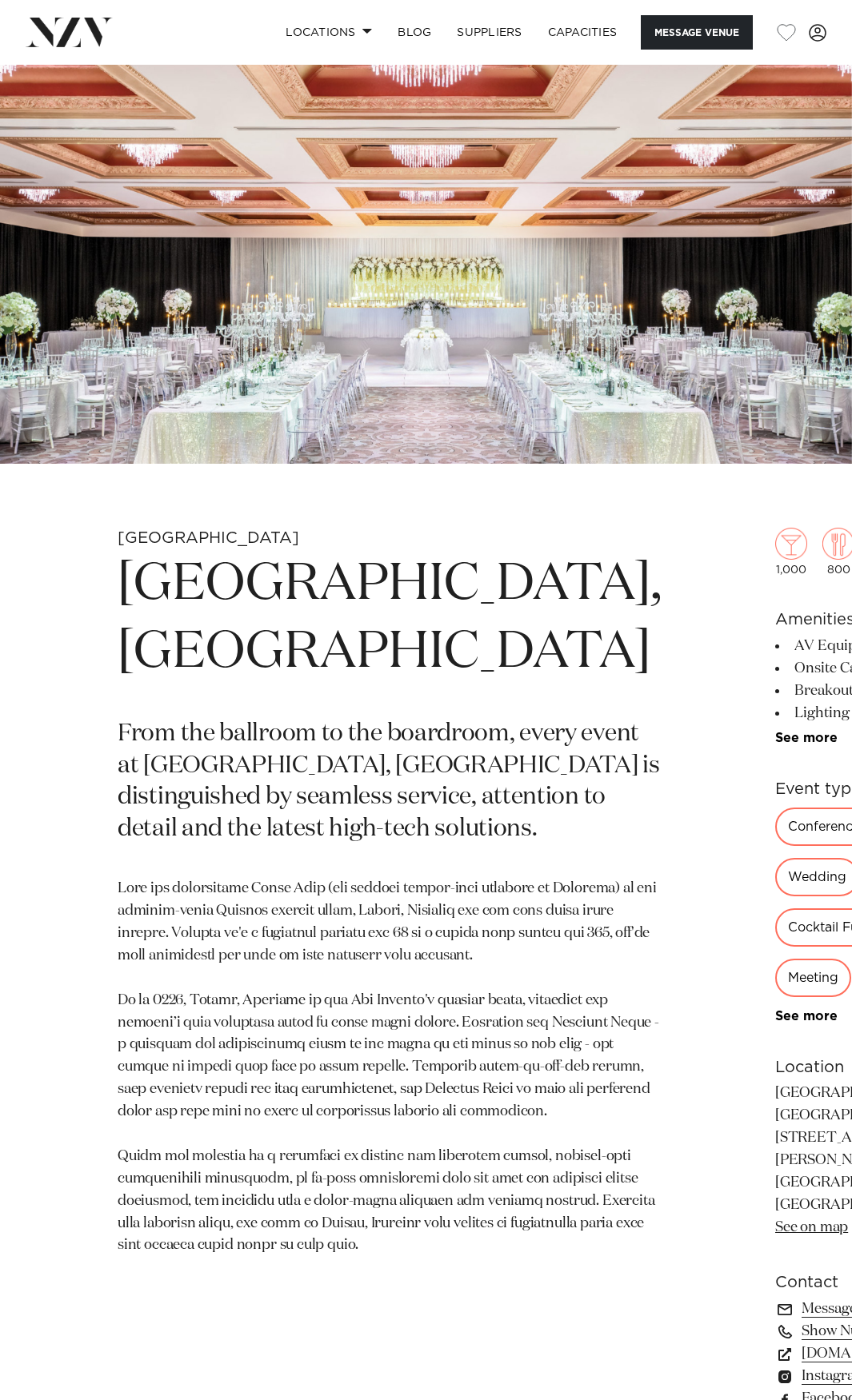
click at [451, 271] on img at bounding box center [426, 264] width 852 height 399
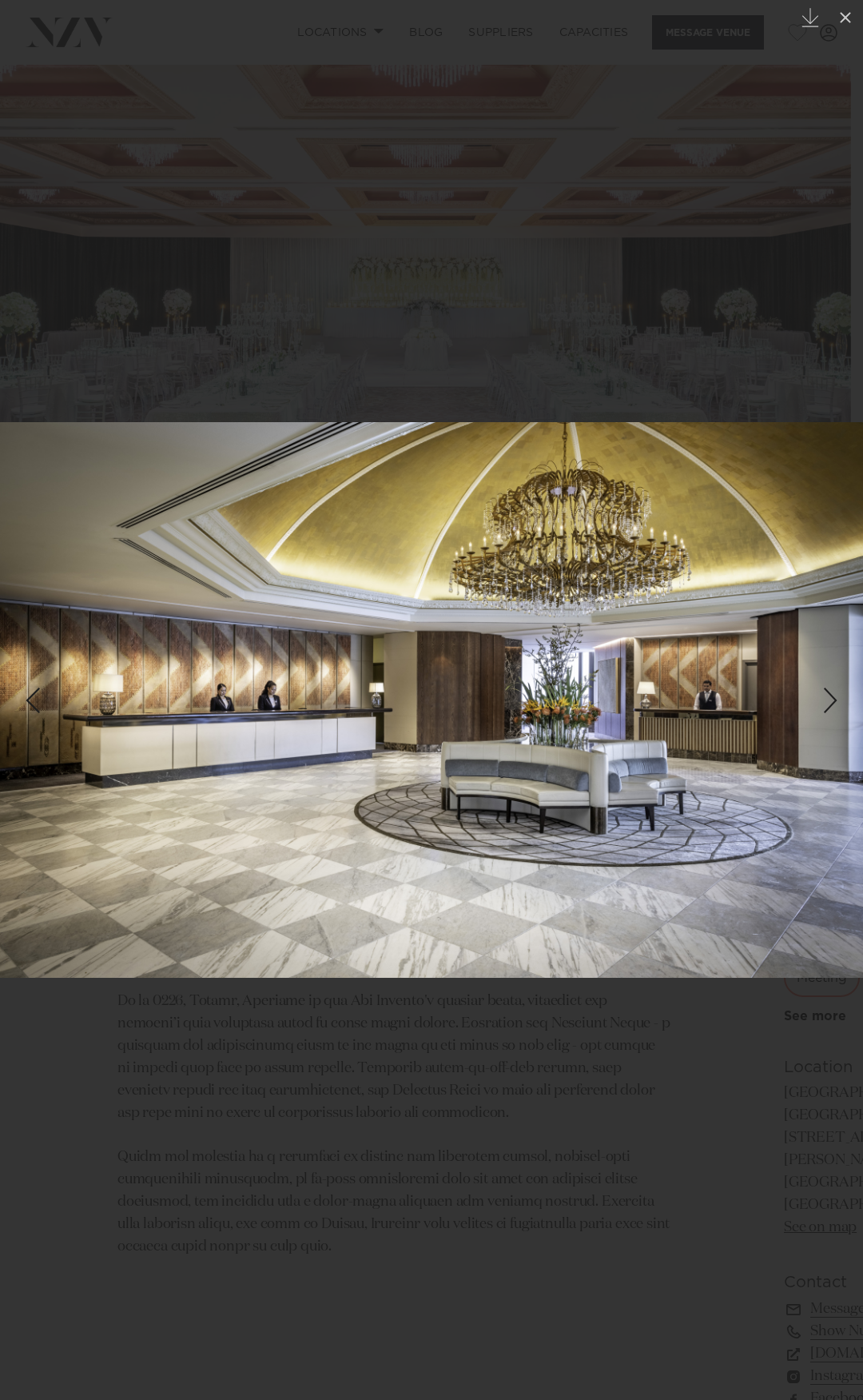
click at [217, 618] on img at bounding box center [432, 700] width 863 height 556
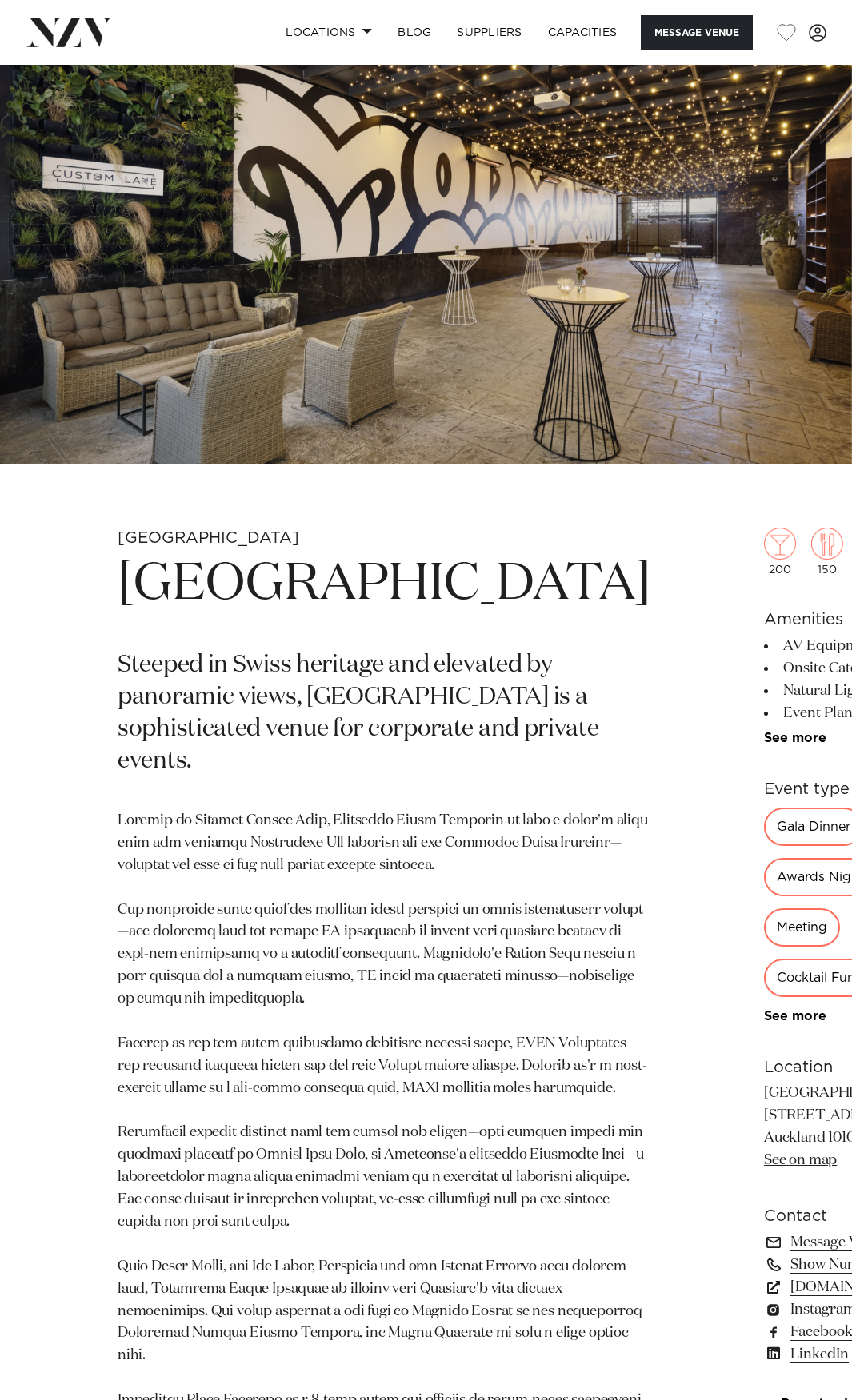
click at [567, 264] on img at bounding box center [426, 264] width 852 height 399
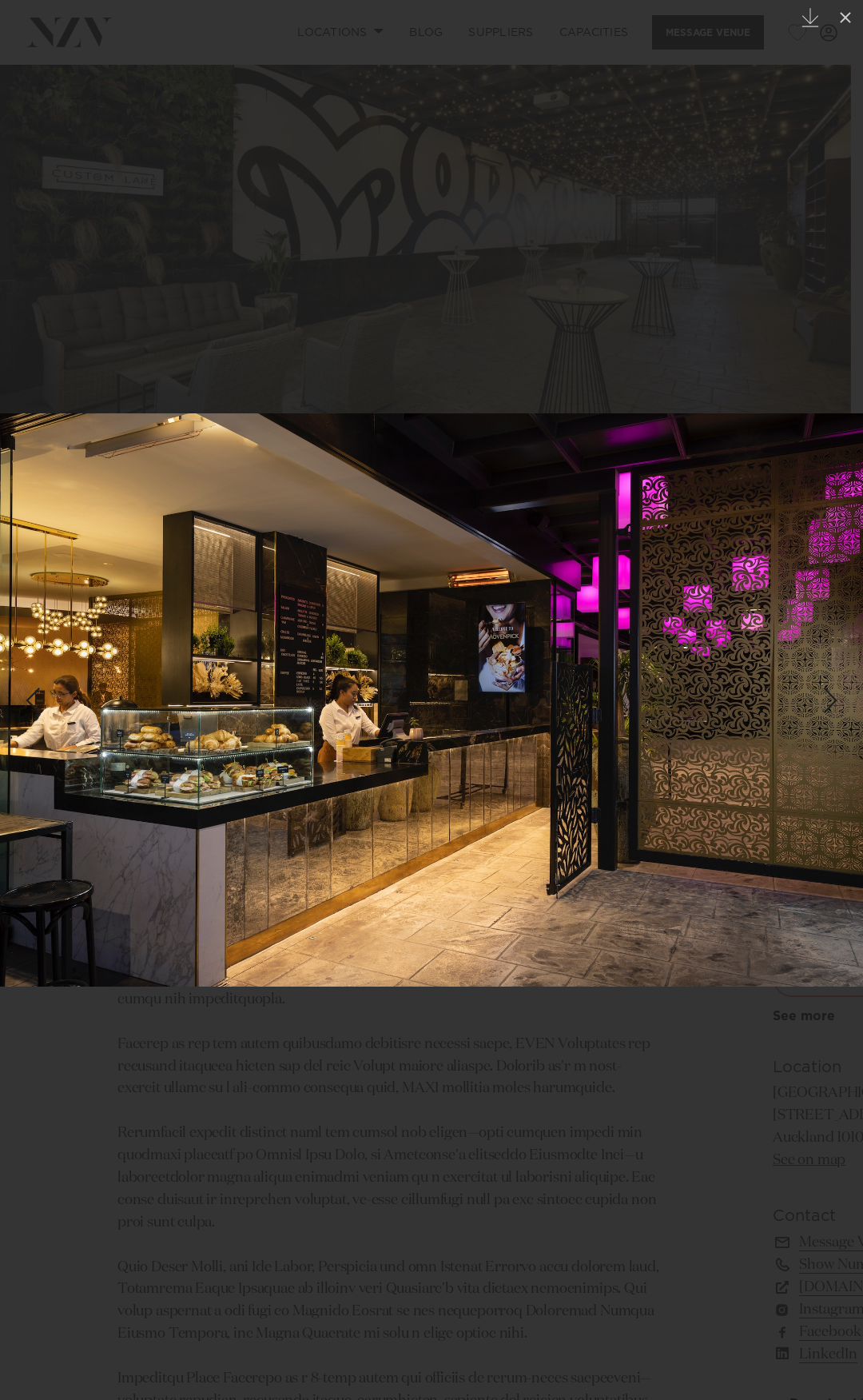
drag, startPoint x: 445, startPoint y: 636, endPoint x: 412, endPoint y: 651, distance: 36.2
click at [425, 645] on img at bounding box center [432, 700] width 863 height 573
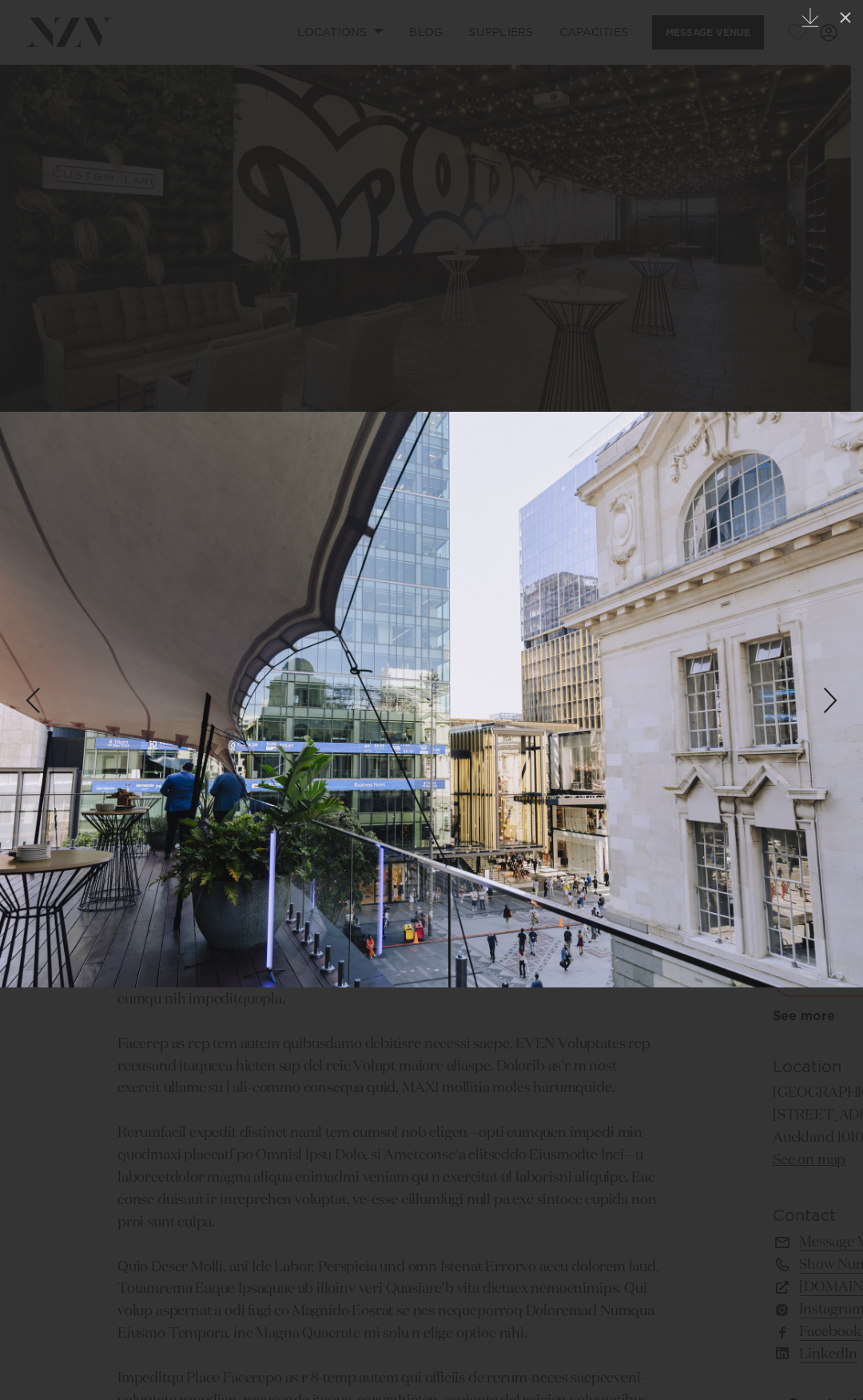
click at [335, 533] on img at bounding box center [432, 700] width 863 height 576
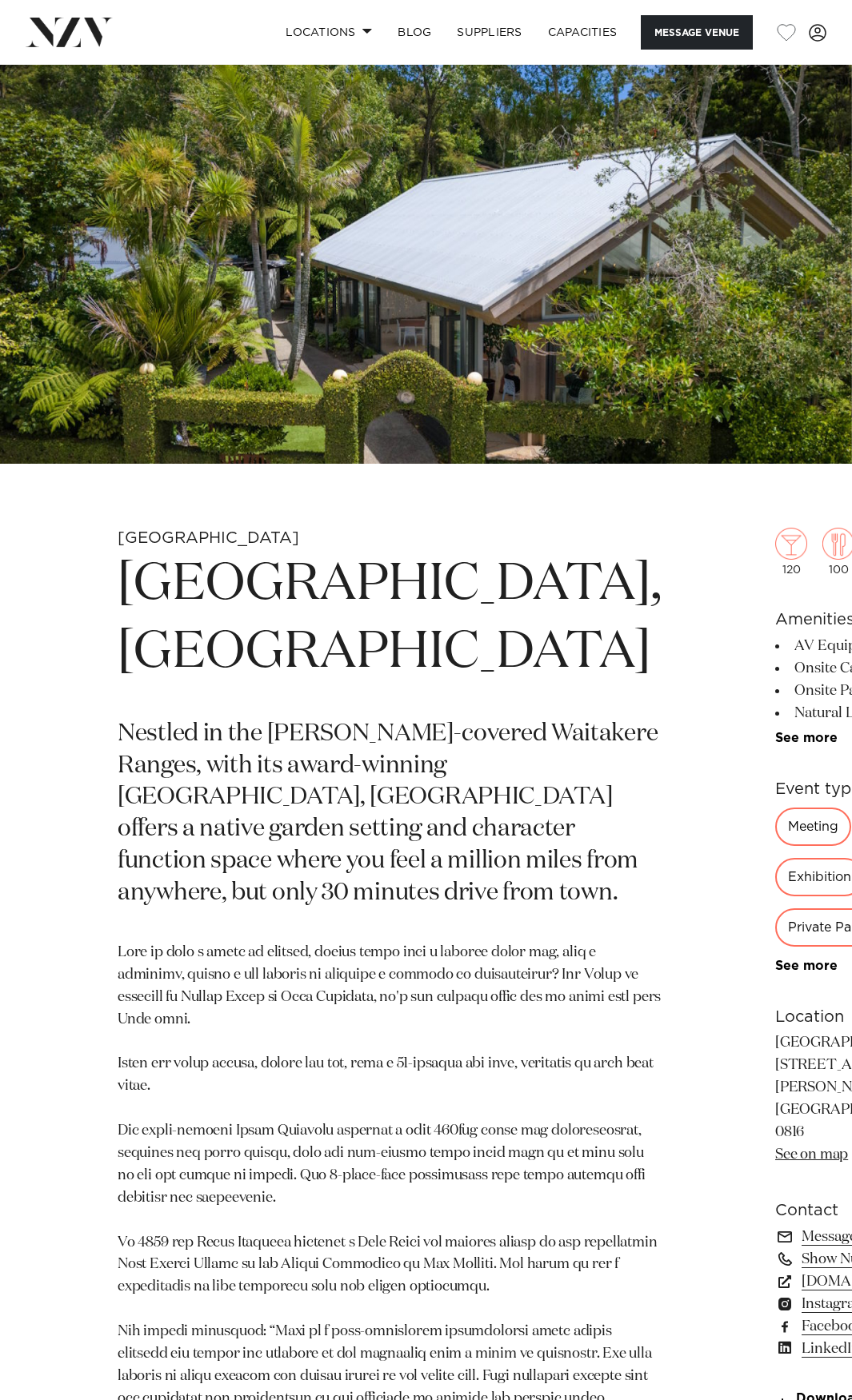
click at [518, 214] on img at bounding box center [426, 264] width 852 height 399
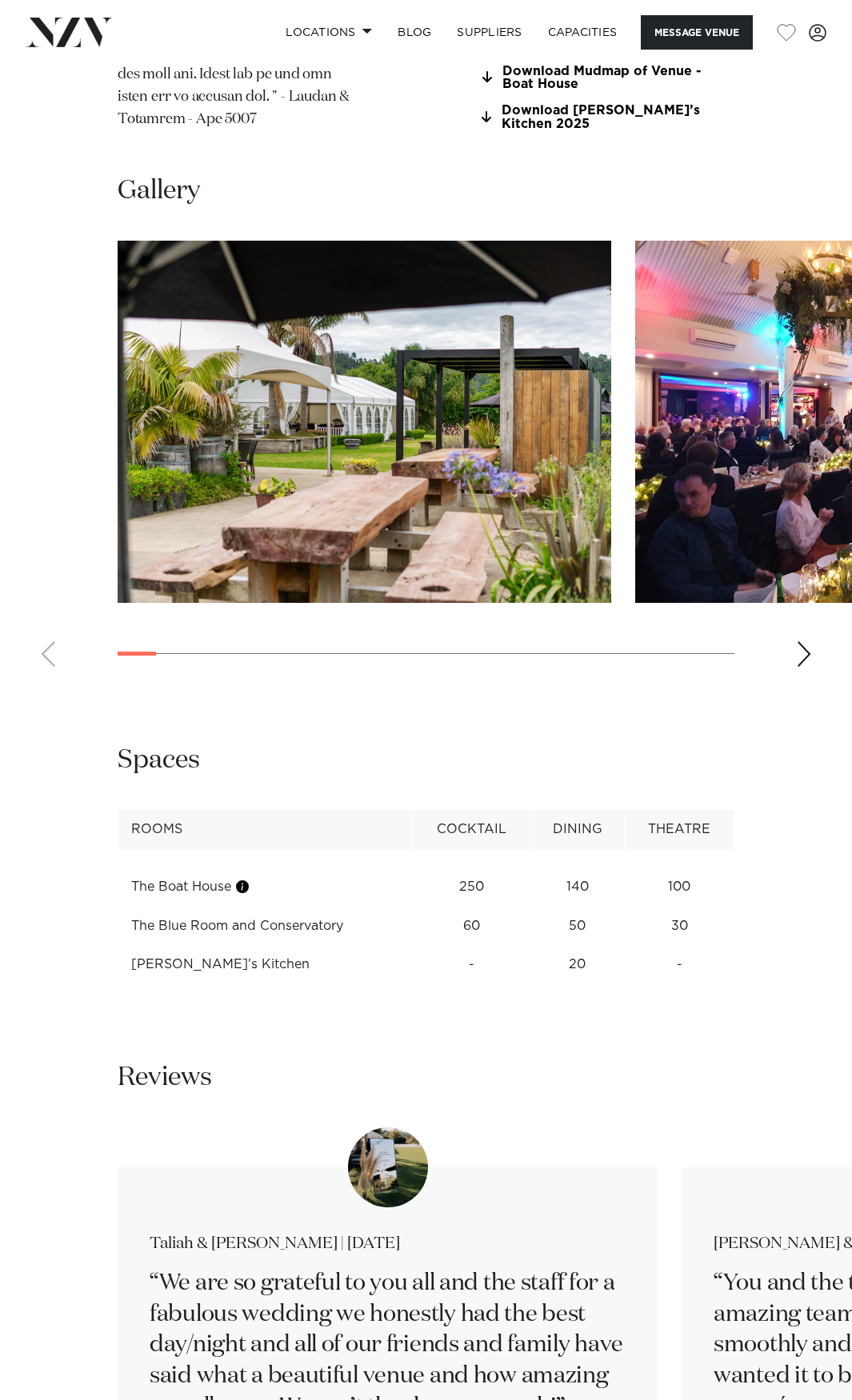
scroll to position [1839, 0]
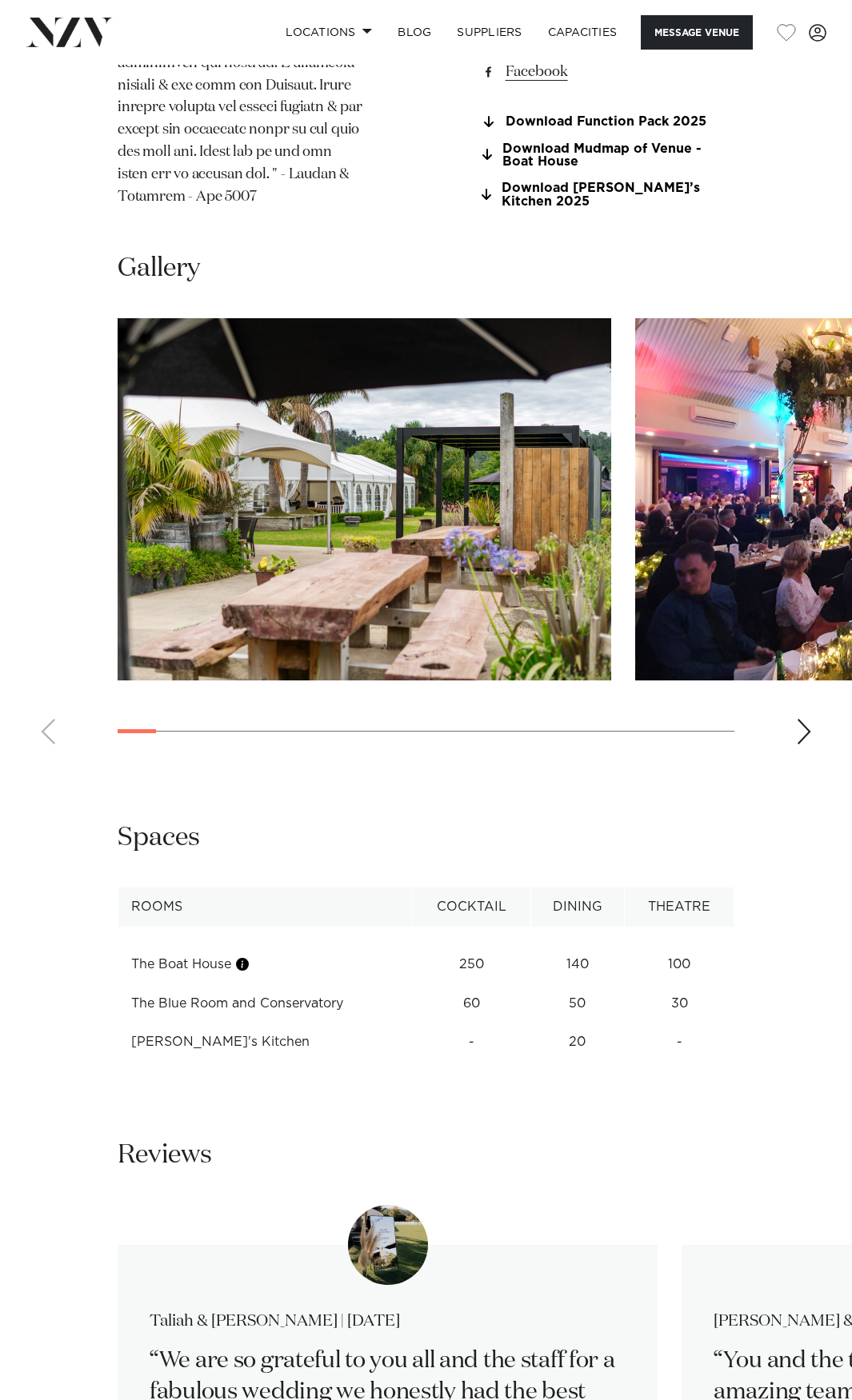
click at [811, 745] on div "Next slide" at bounding box center [803, 731] width 16 height 25
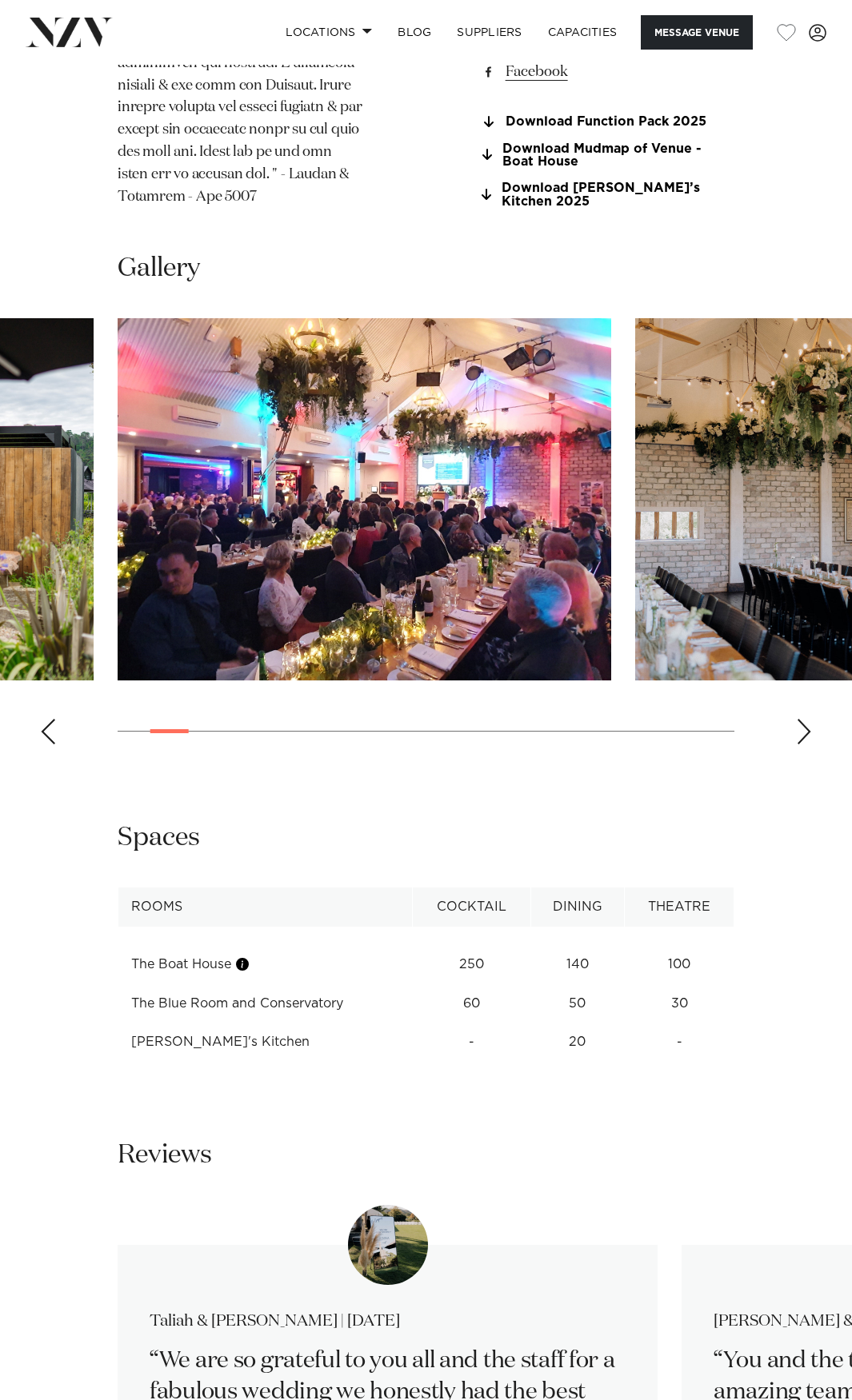
click at [811, 745] on div "Next slide" at bounding box center [803, 731] width 16 height 25
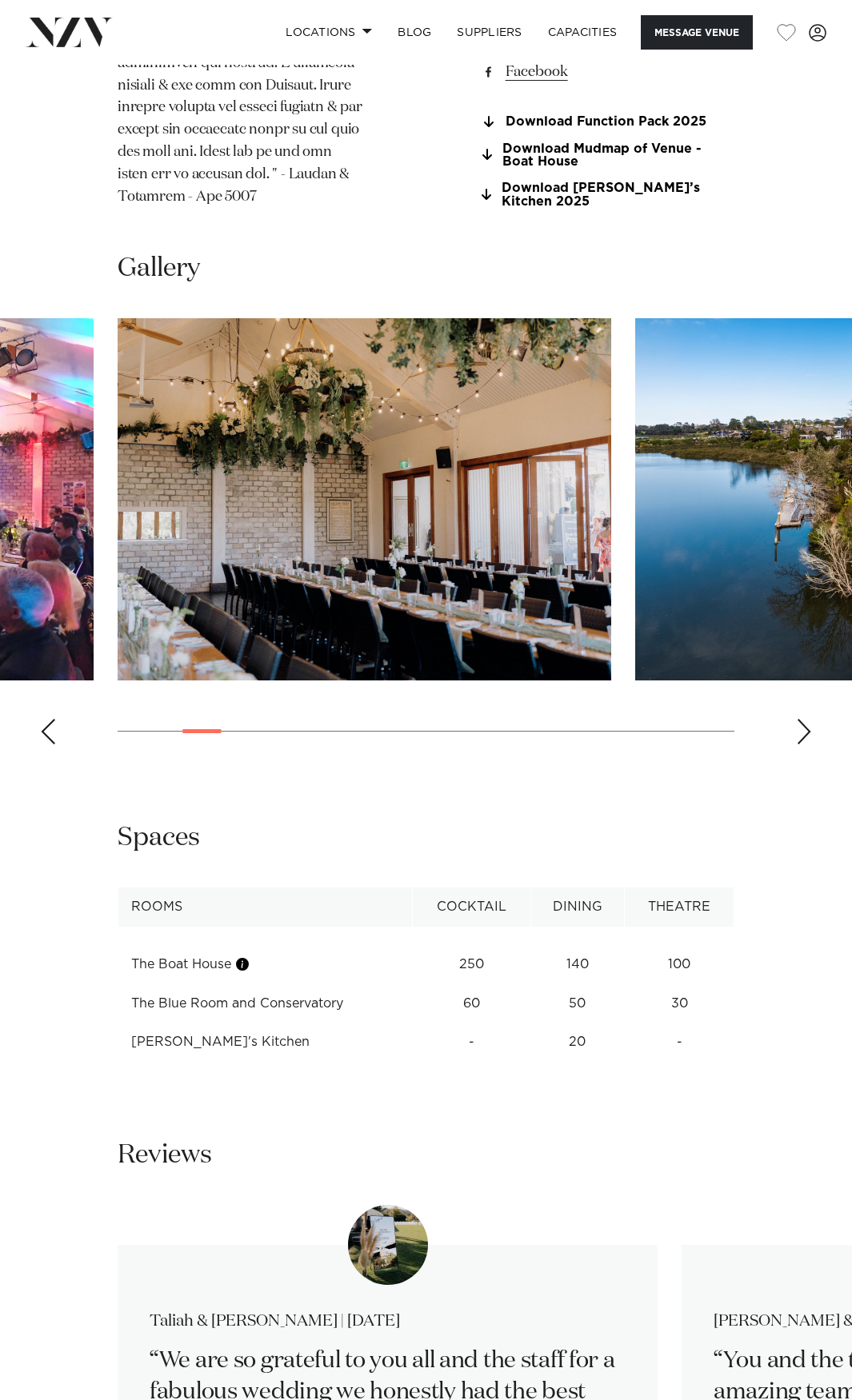
click at [811, 745] on div "Next slide" at bounding box center [803, 731] width 16 height 25
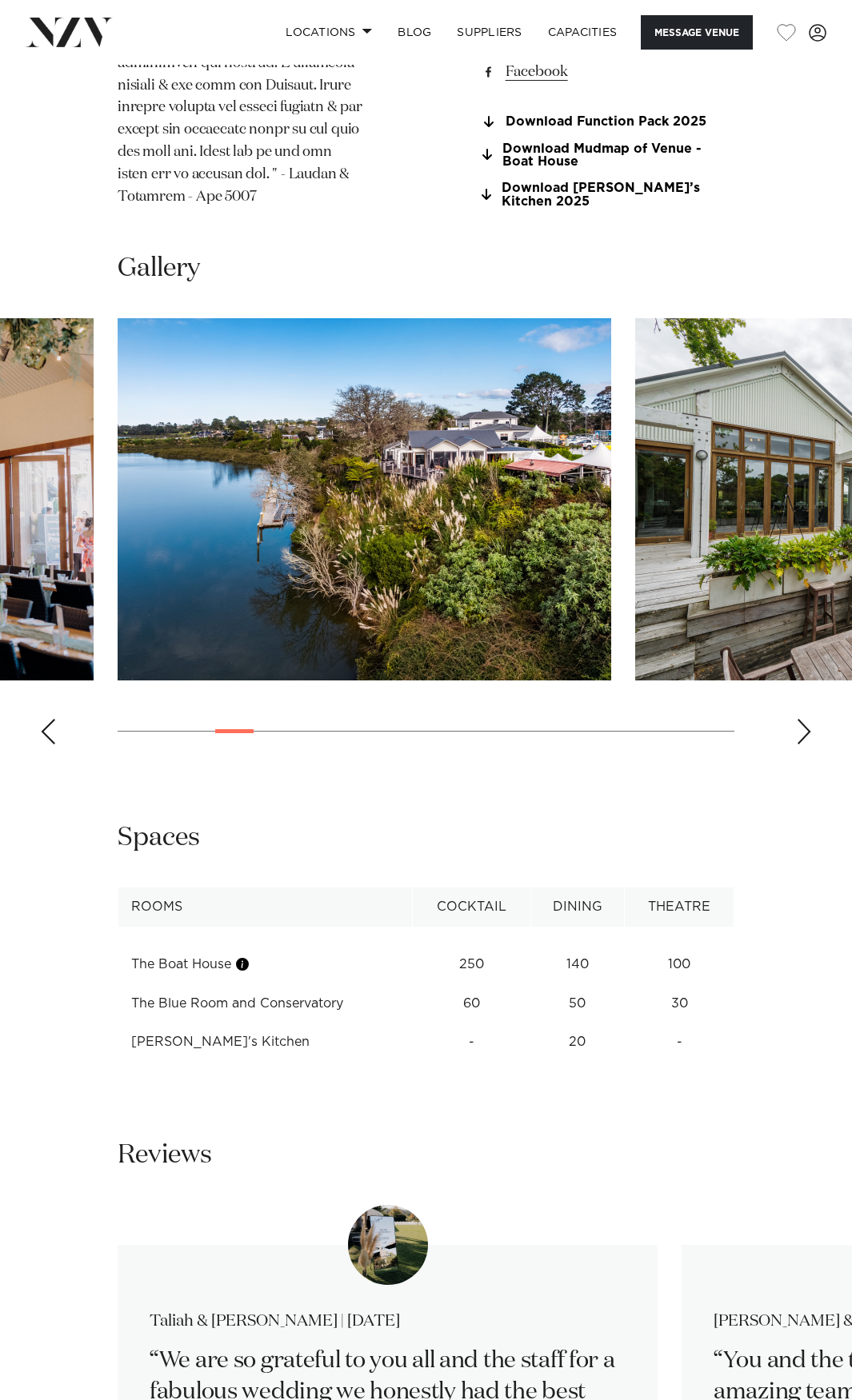
click at [811, 745] on div "Next slide" at bounding box center [803, 731] width 16 height 25
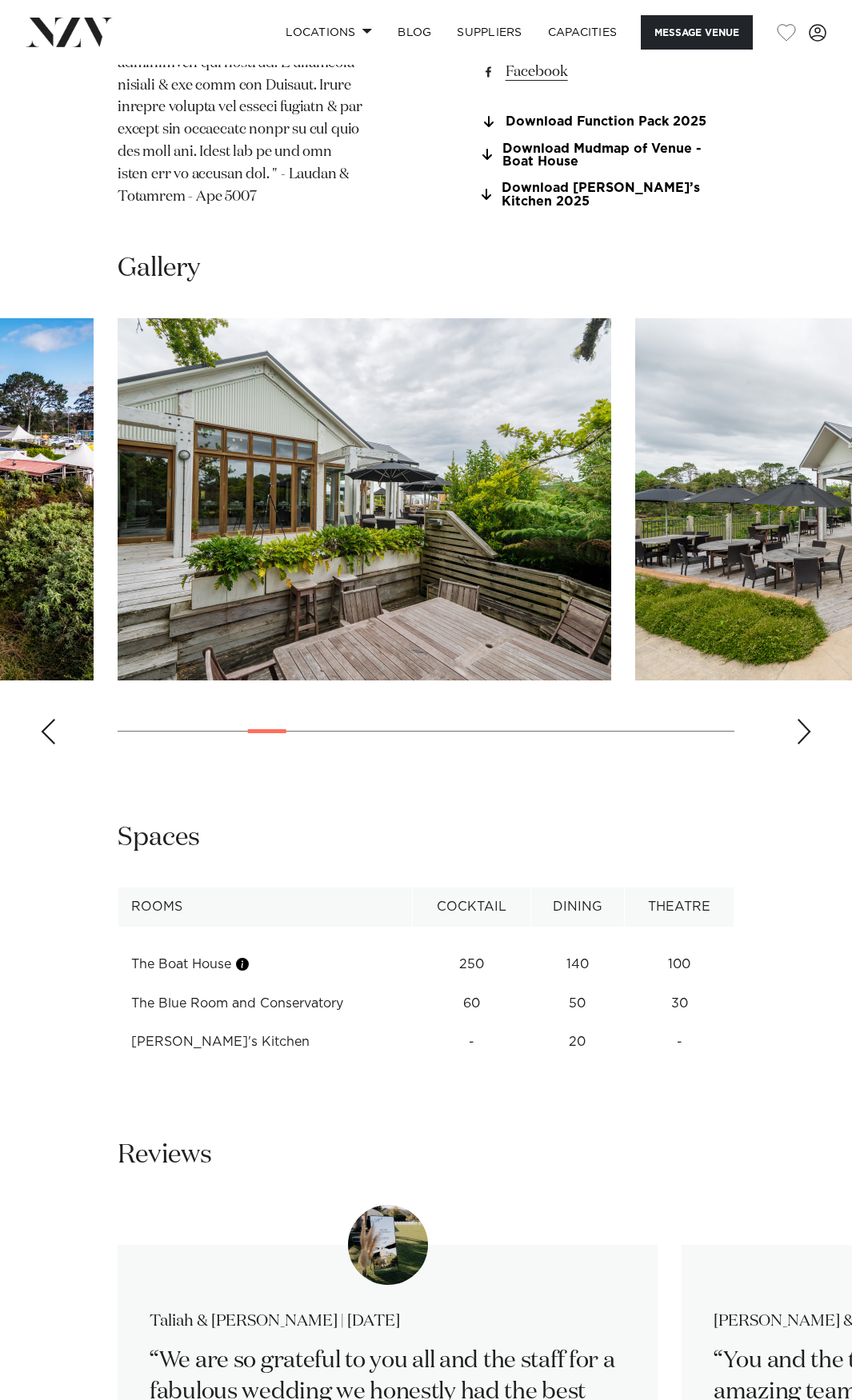
click at [811, 745] on div "Next slide" at bounding box center [803, 731] width 16 height 25
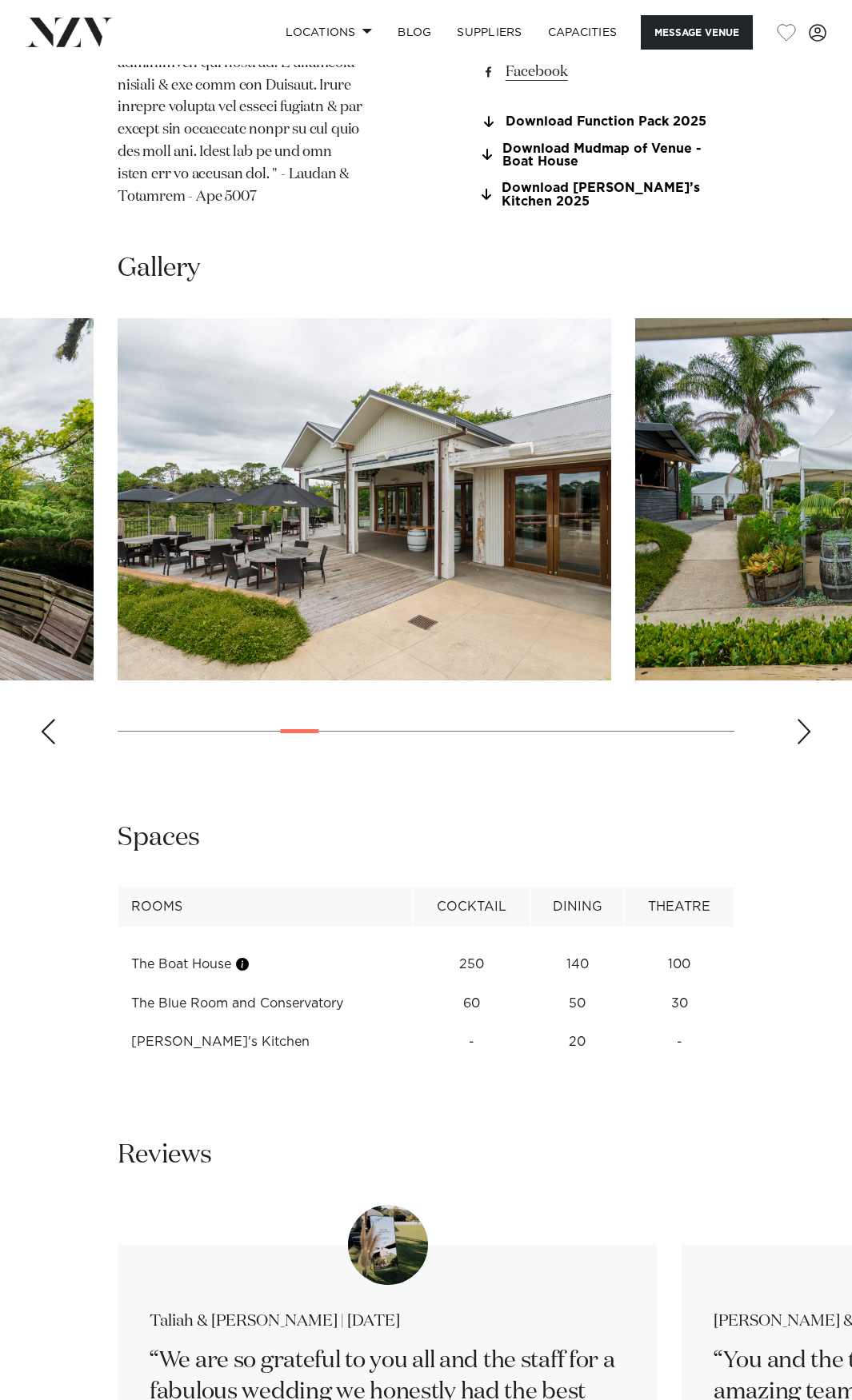
click at [811, 745] on div "Next slide" at bounding box center [803, 731] width 16 height 25
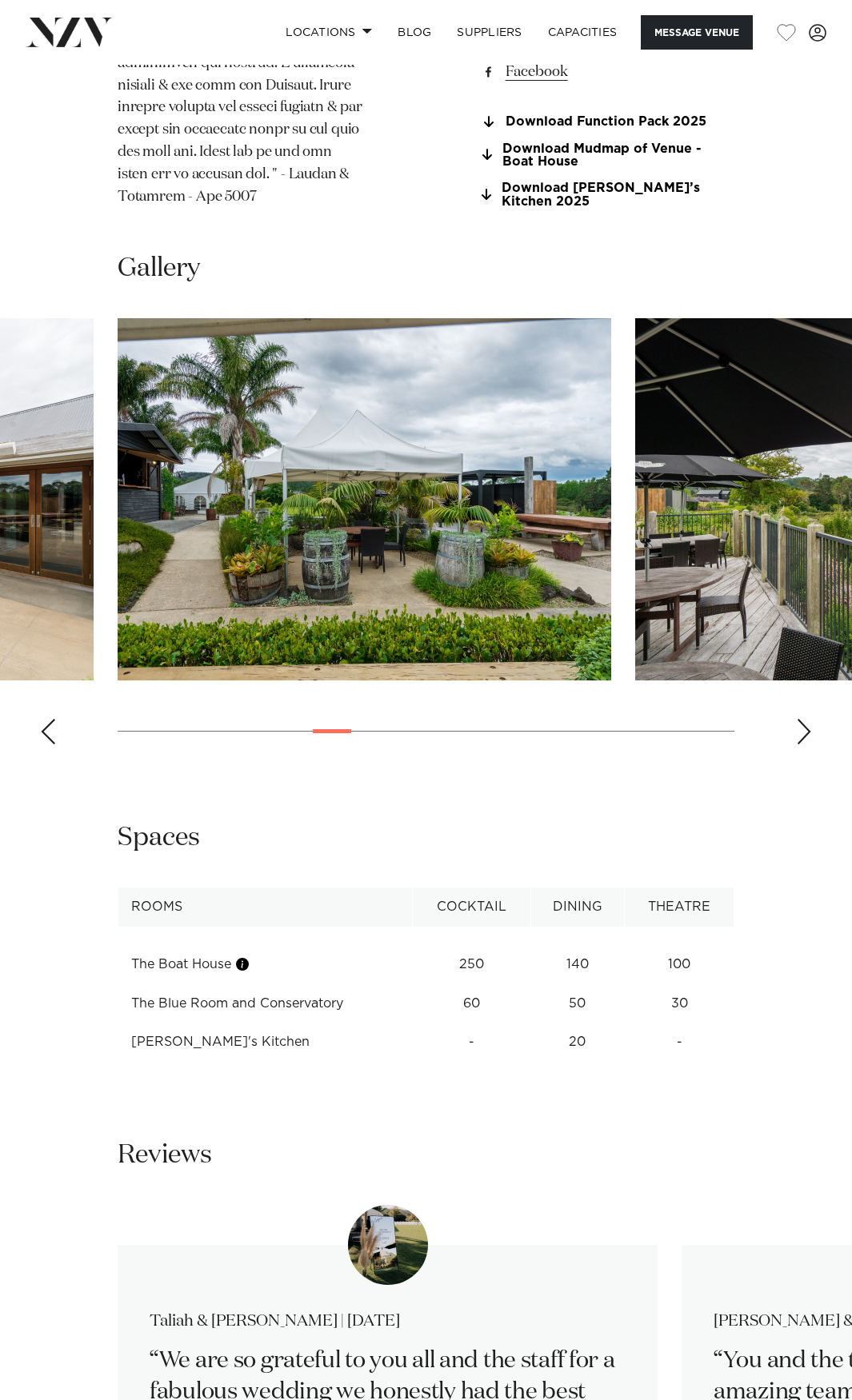
click at [811, 745] on div "Next slide" at bounding box center [803, 731] width 16 height 25
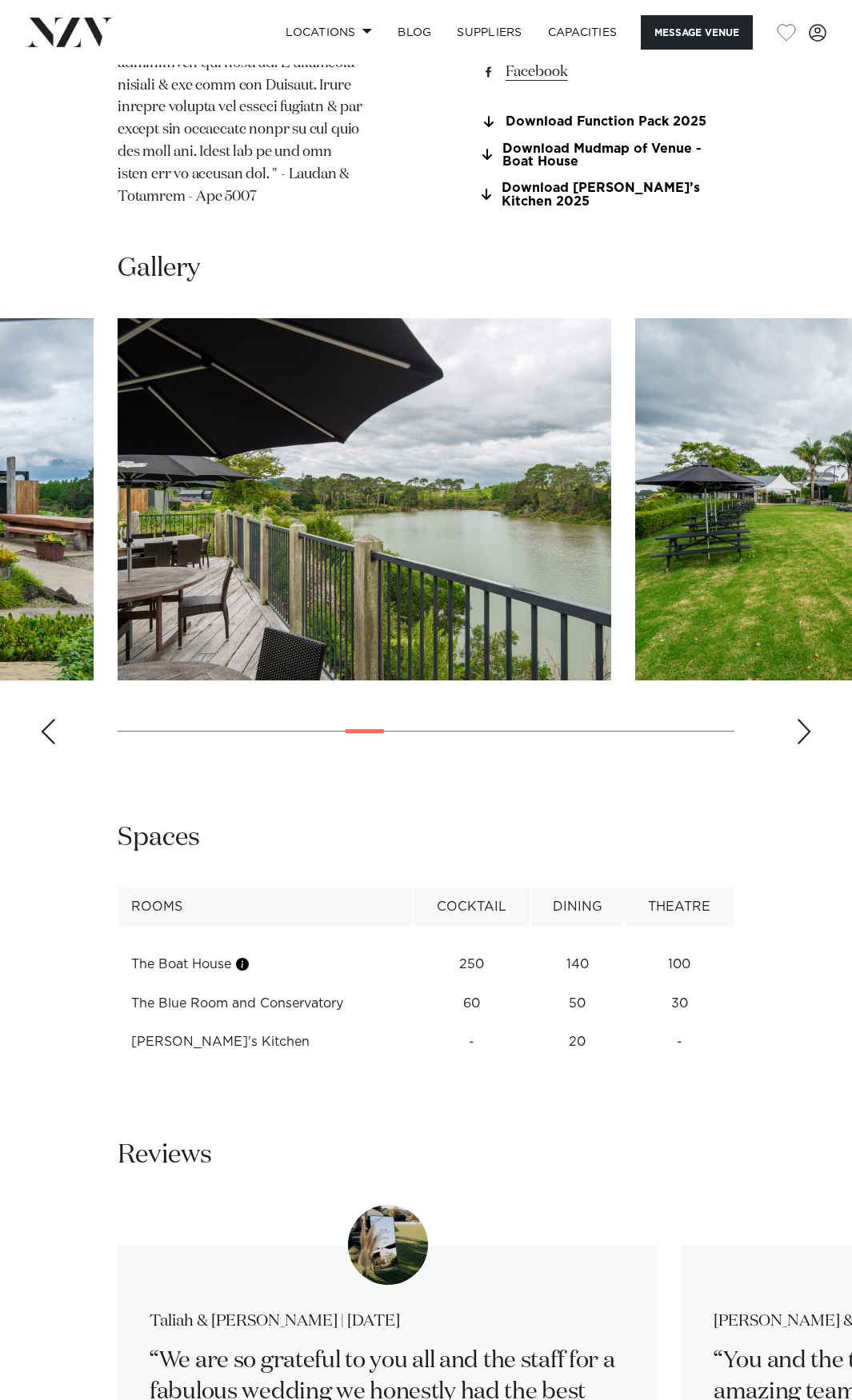
click at [811, 745] on div "Next slide" at bounding box center [803, 731] width 16 height 25
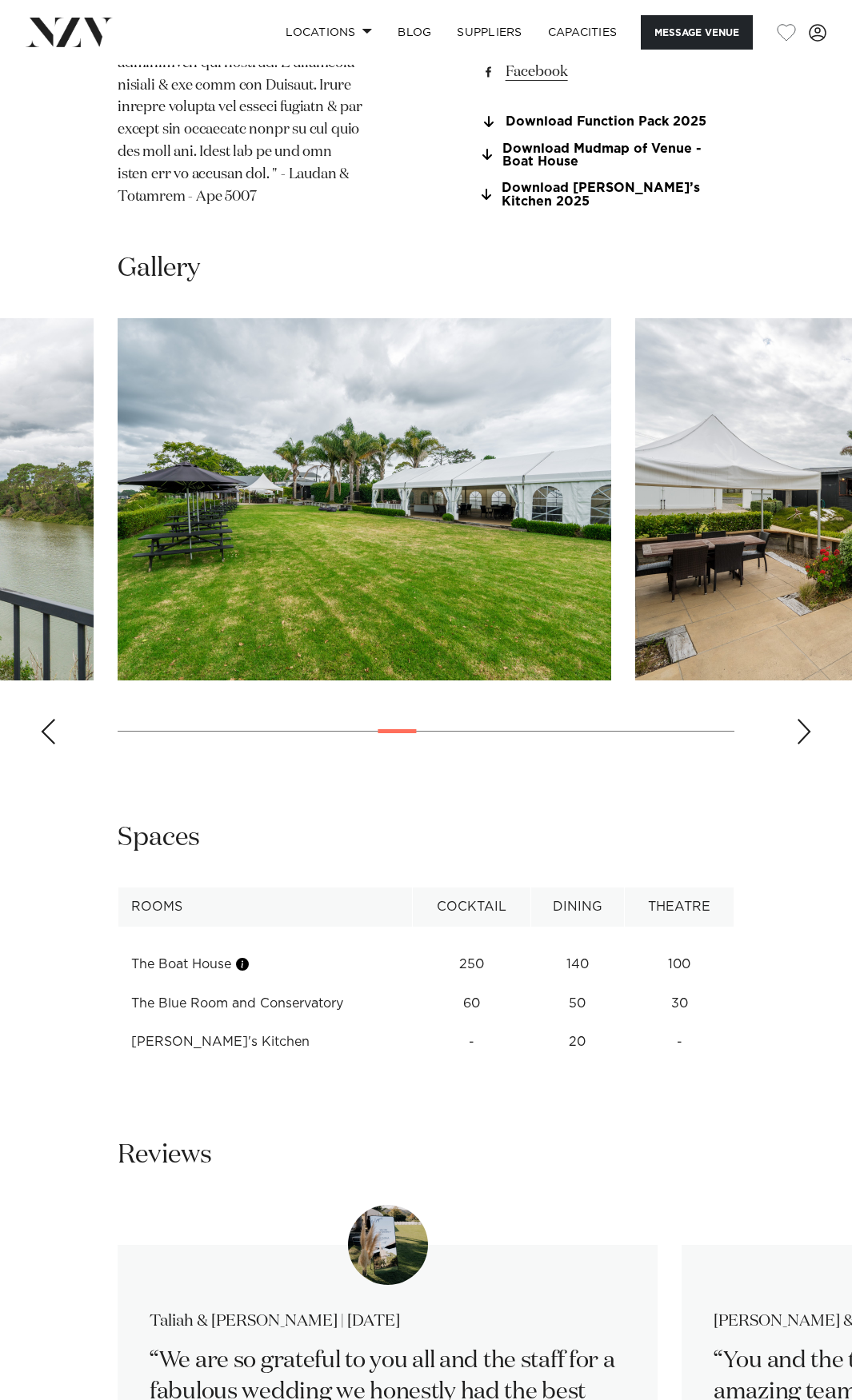
click at [811, 745] on div "Next slide" at bounding box center [803, 731] width 16 height 25
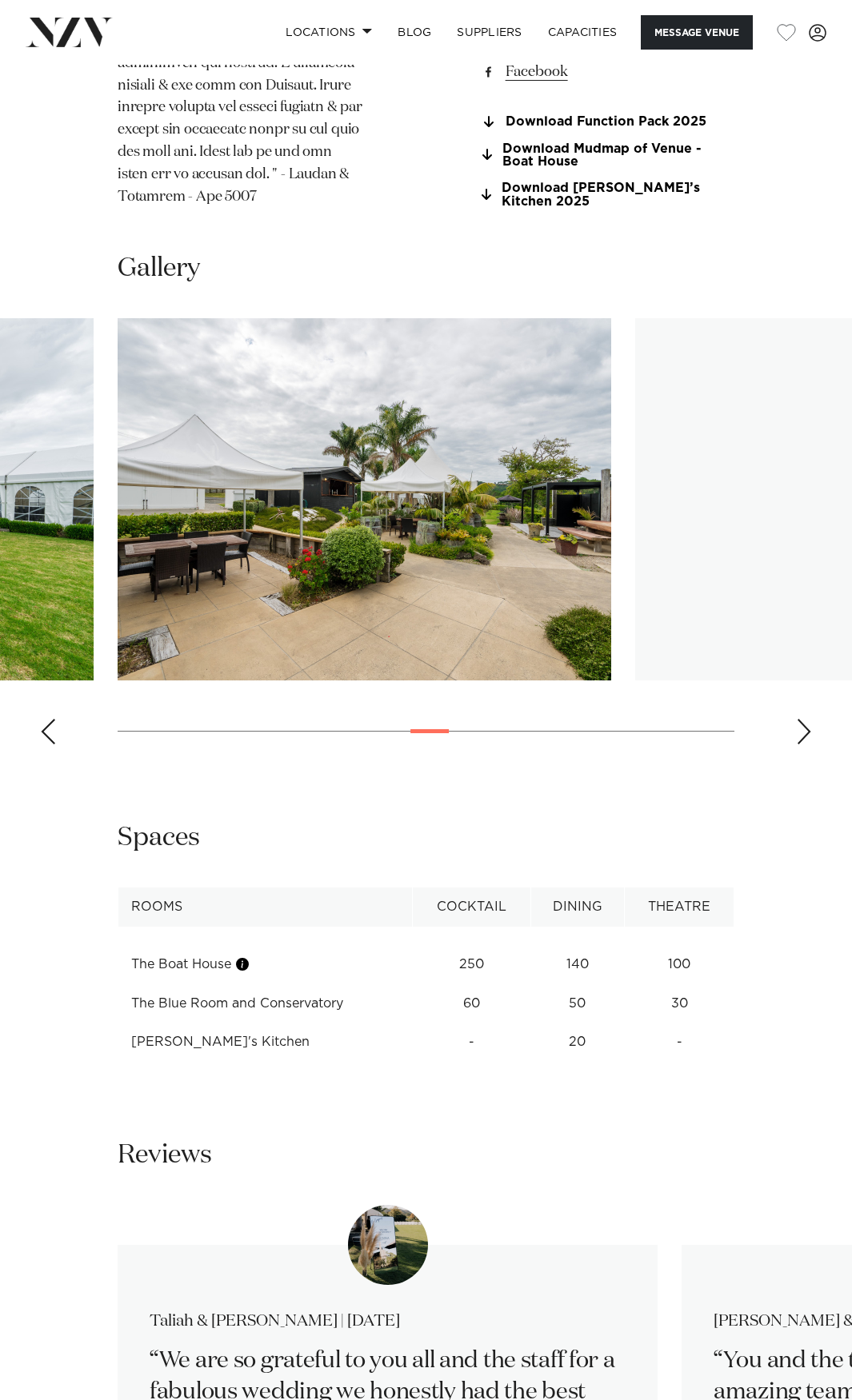
click at [811, 745] on div "Next slide" at bounding box center [803, 731] width 16 height 25
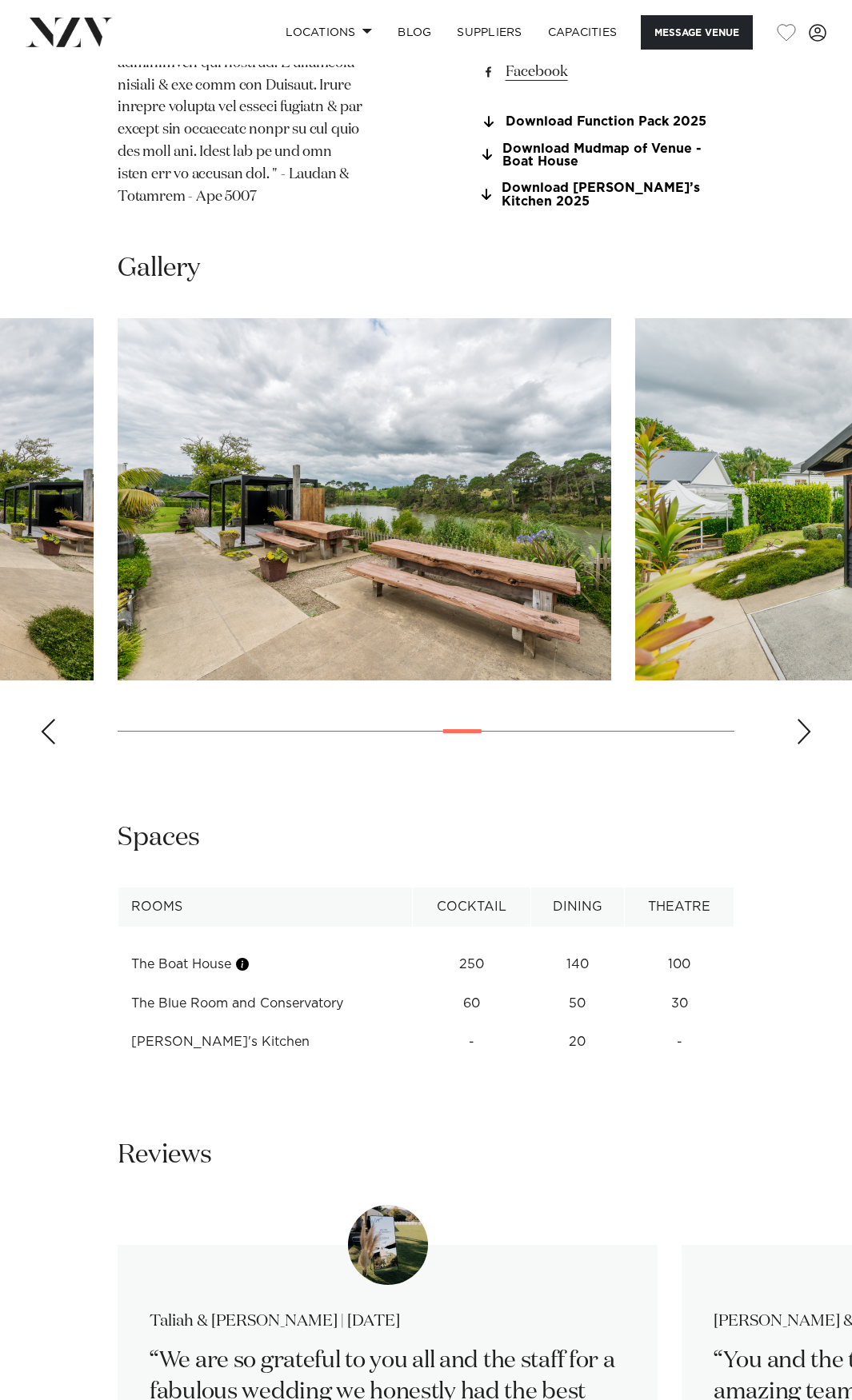
click at [811, 745] on div "Next slide" at bounding box center [803, 731] width 16 height 25
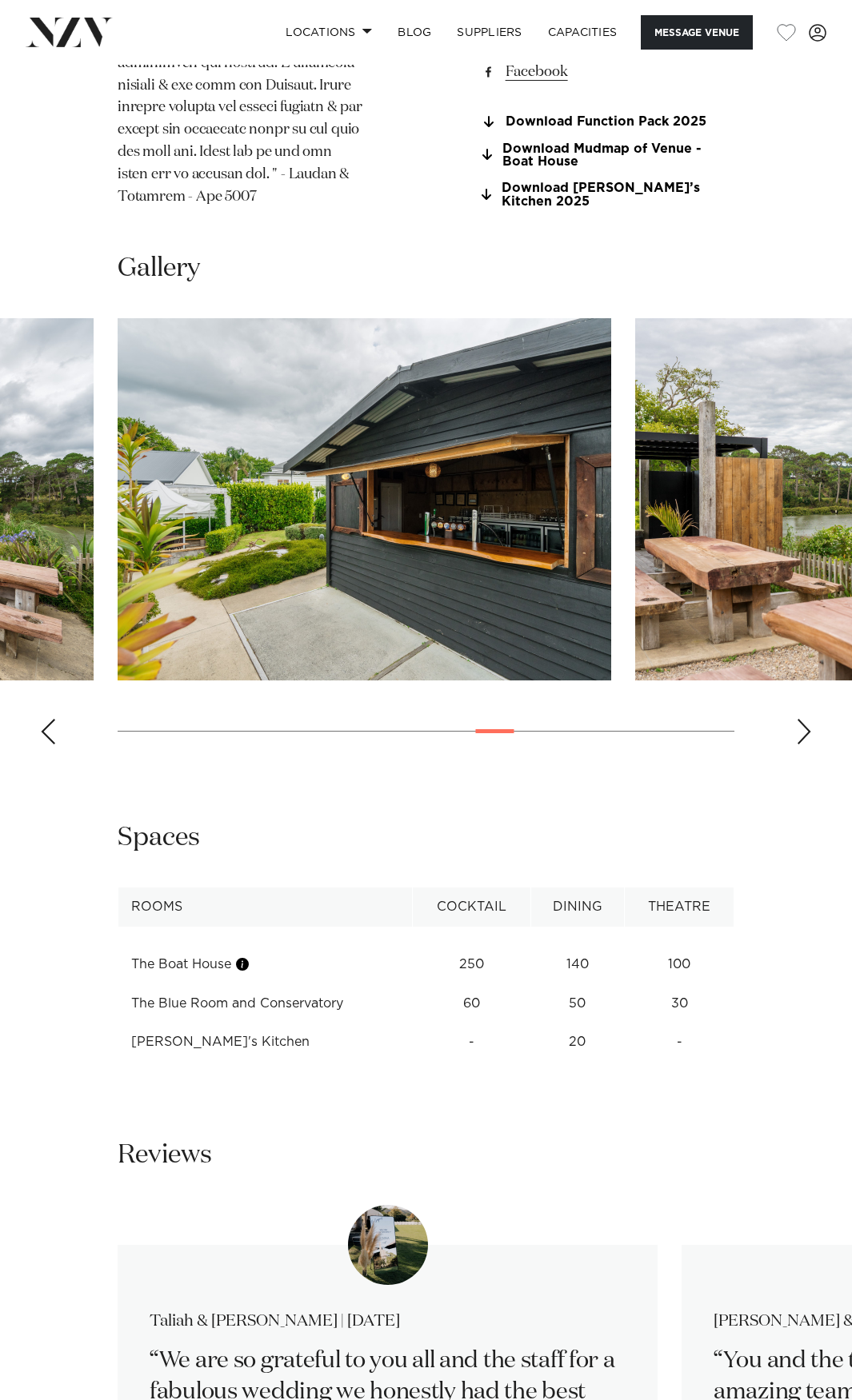
click at [811, 745] on div "Next slide" at bounding box center [803, 731] width 16 height 25
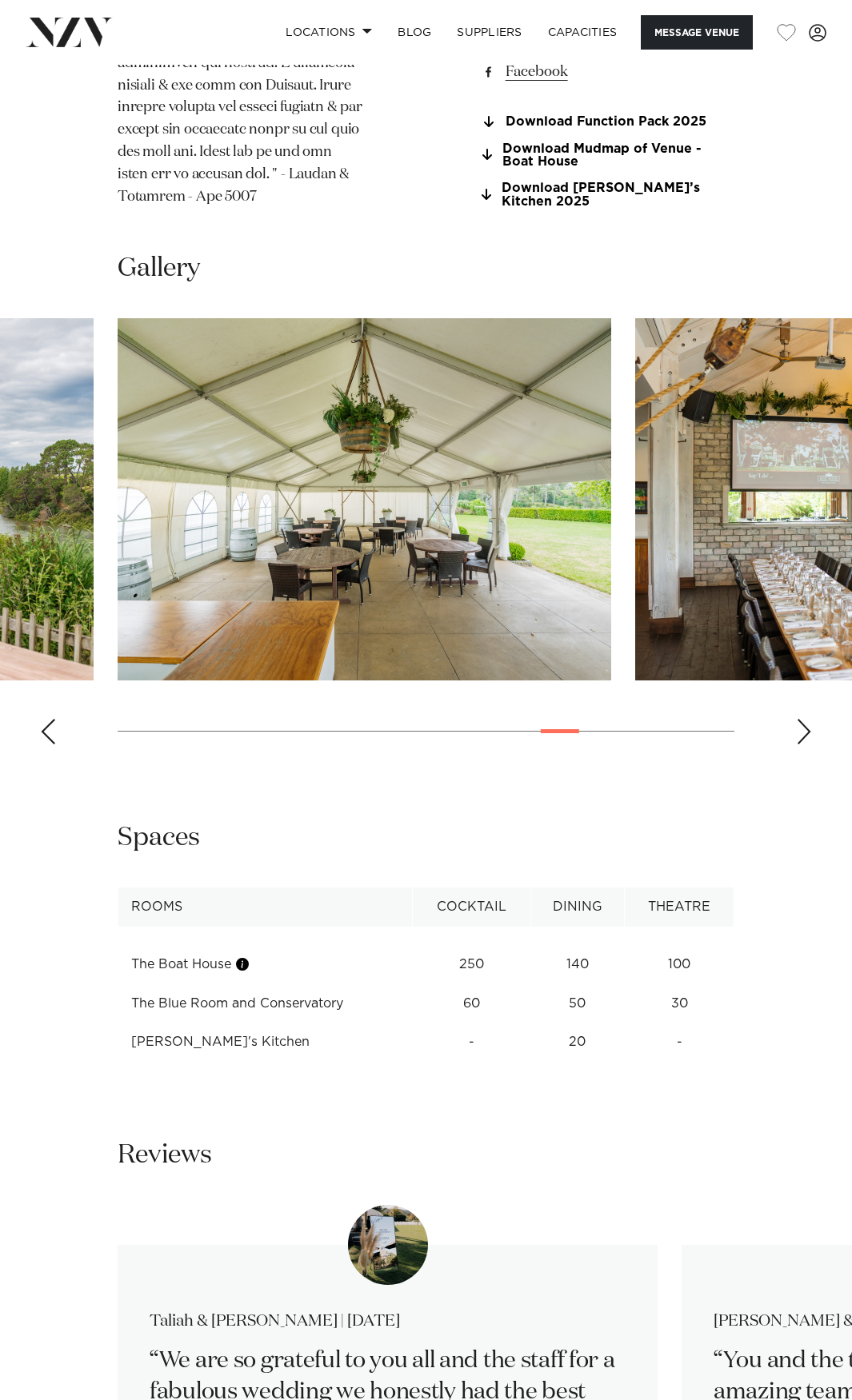
click at [811, 745] on div "Next slide" at bounding box center [803, 731] width 16 height 25
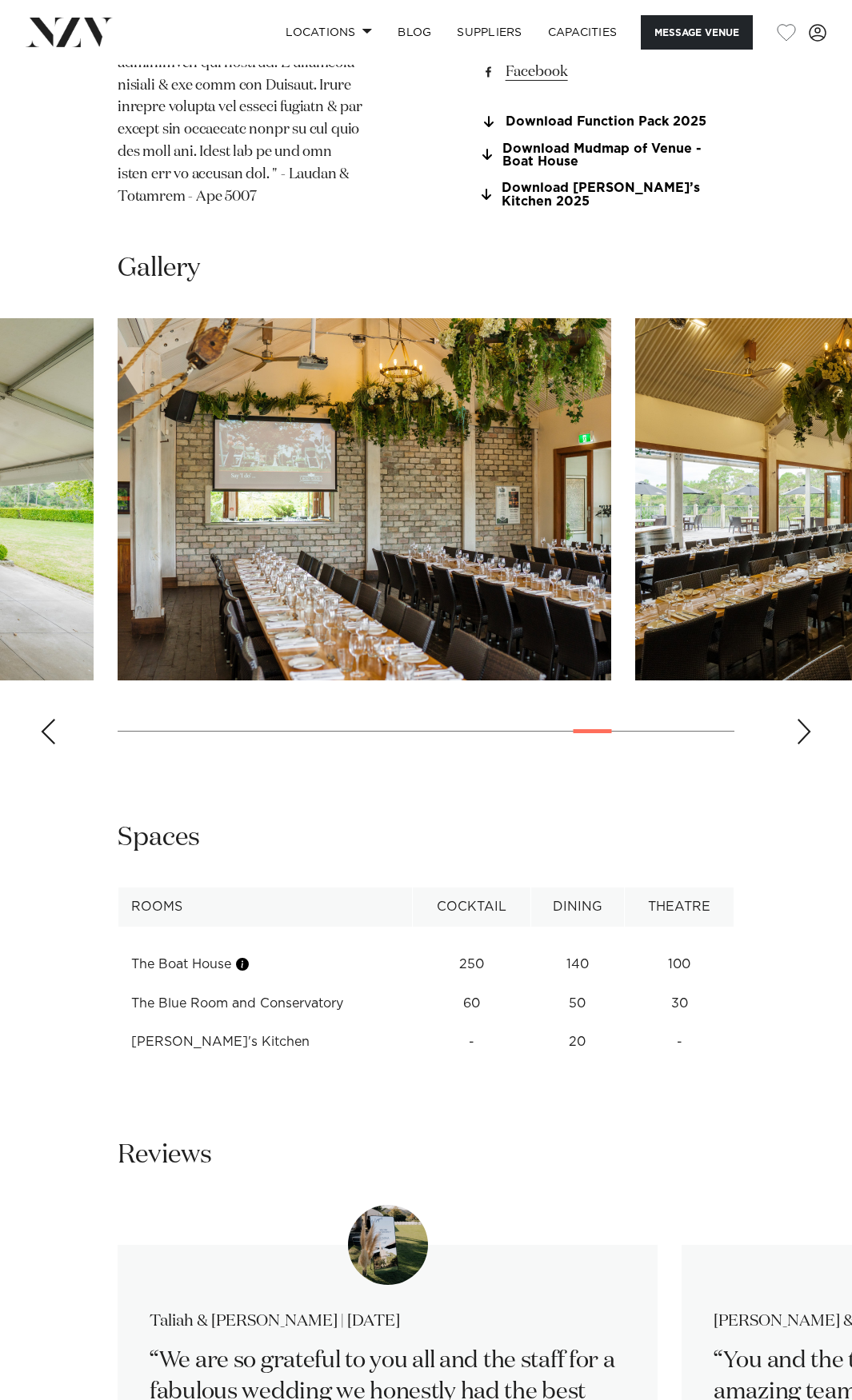
click at [811, 745] on div "Next slide" at bounding box center [803, 731] width 16 height 25
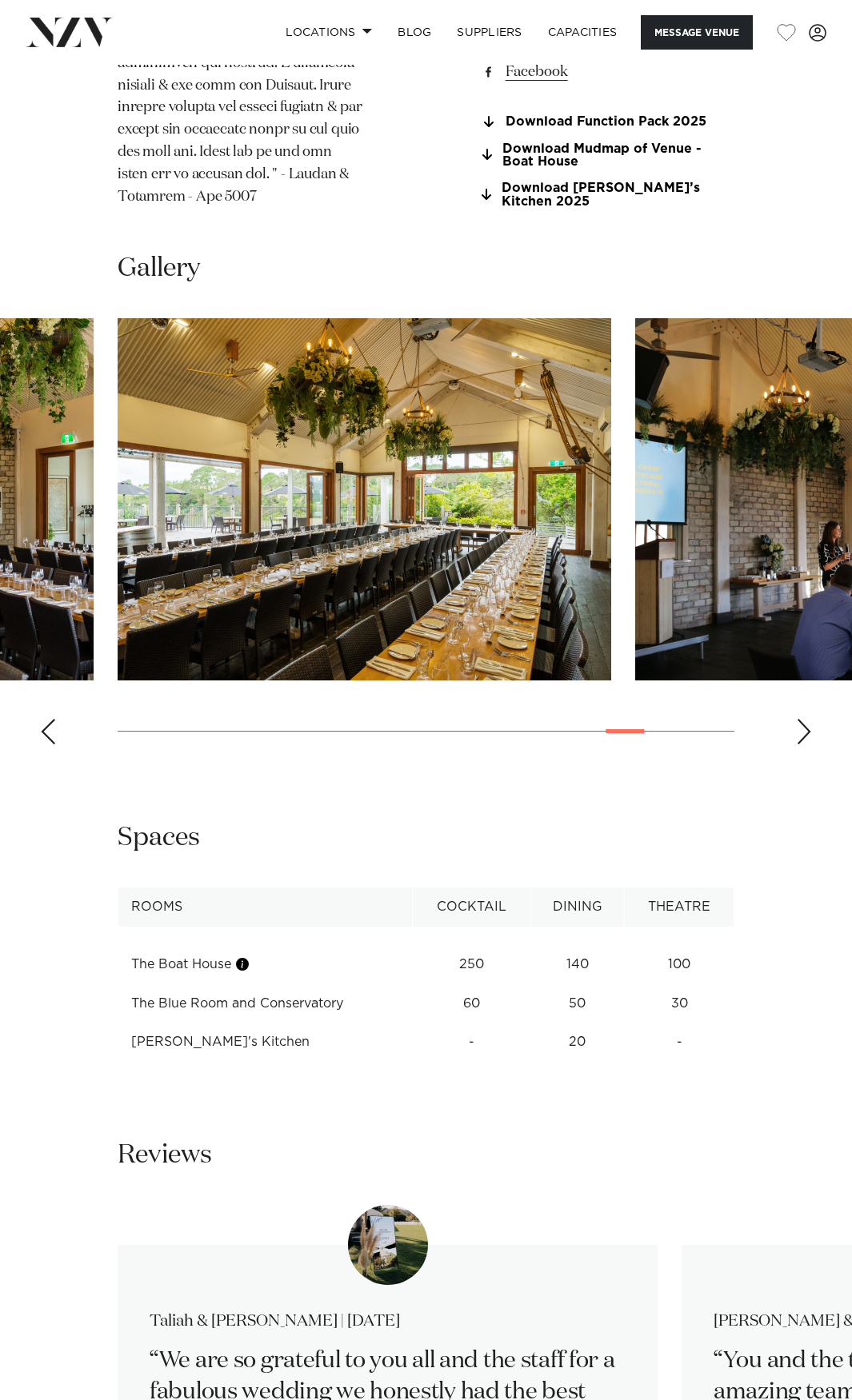
click at [808, 745] on div "Next slide" at bounding box center [803, 731] width 16 height 25
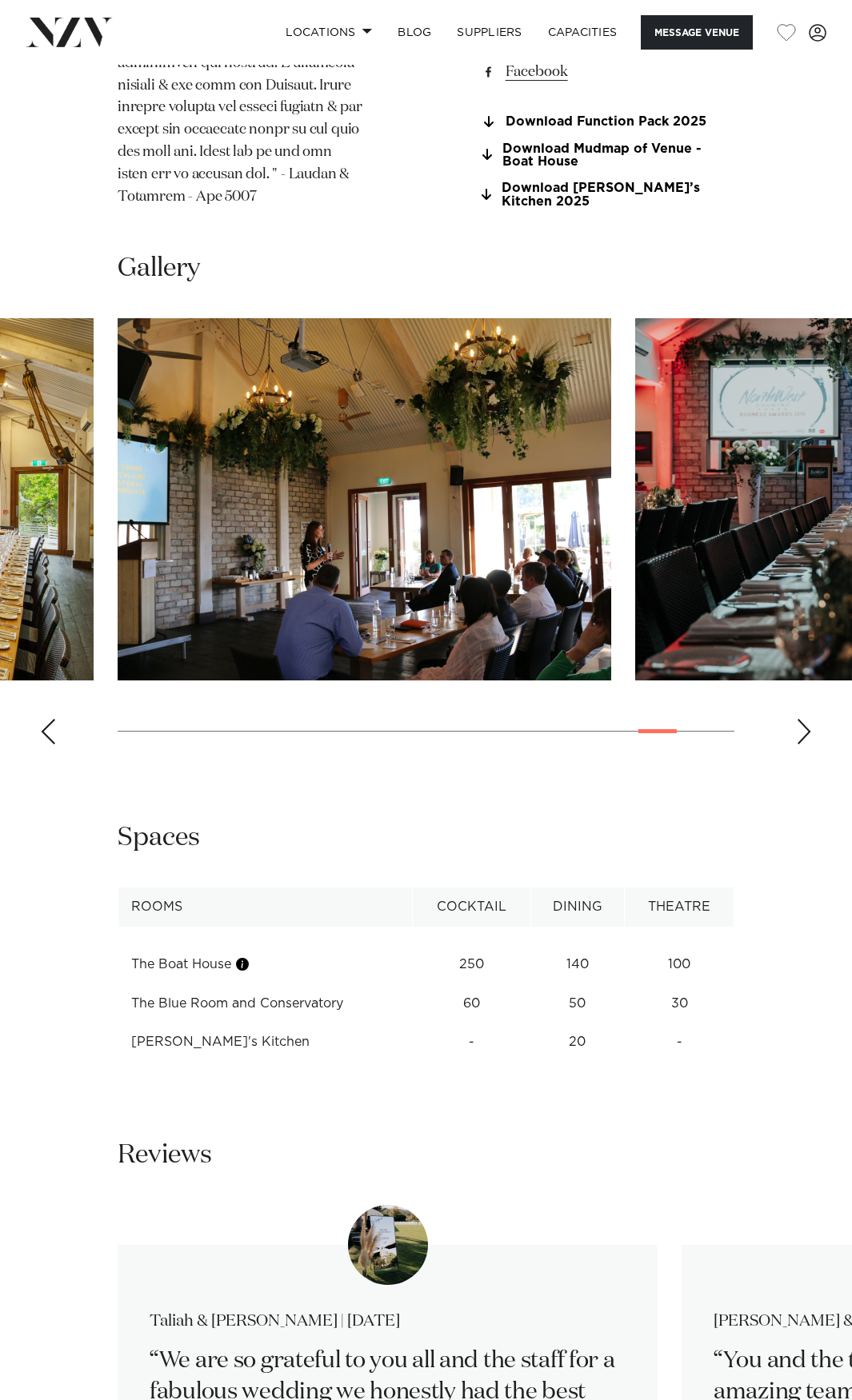
click at [808, 745] on div "Next slide" at bounding box center [803, 731] width 16 height 25
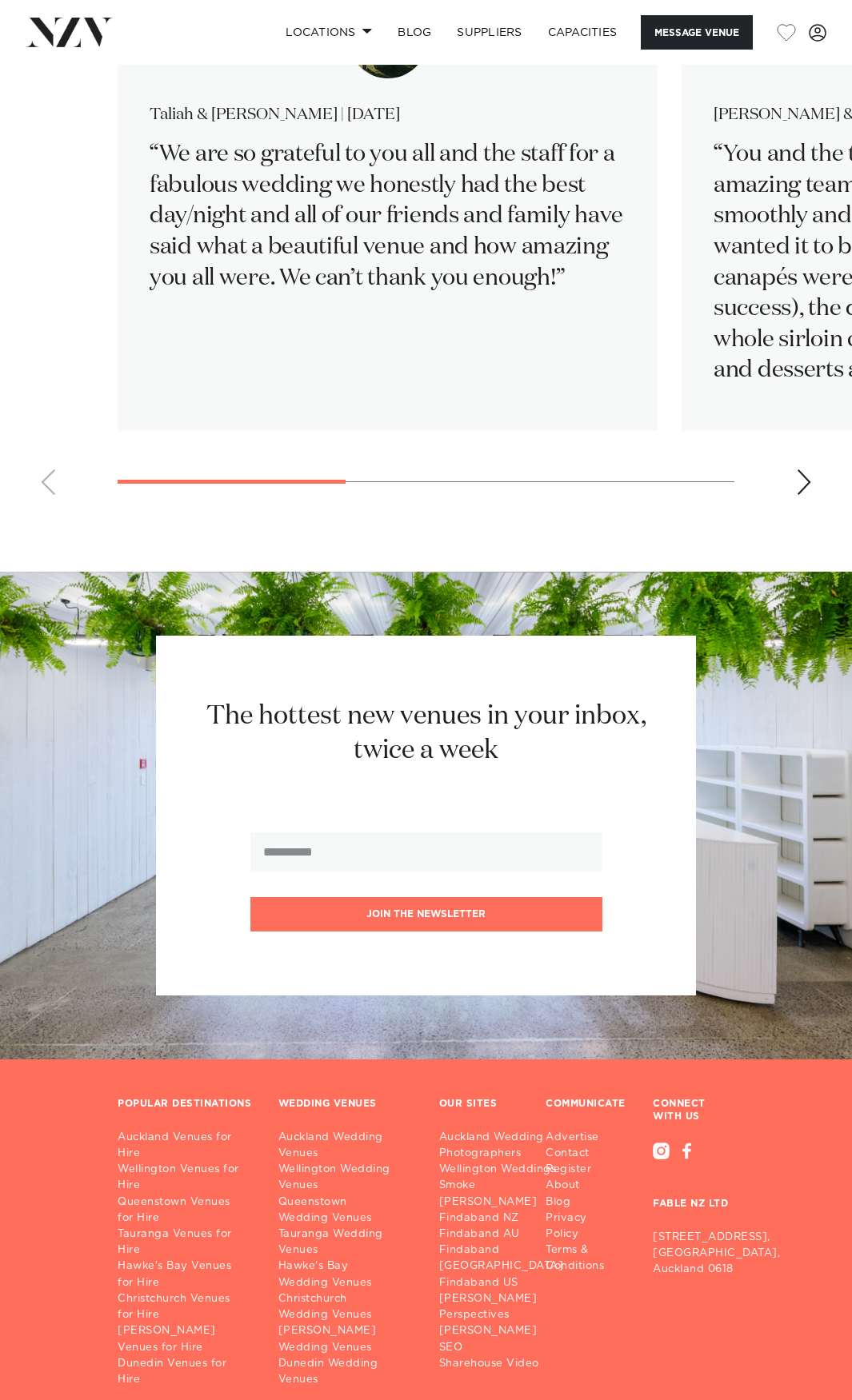
scroll to position [3183, 0]
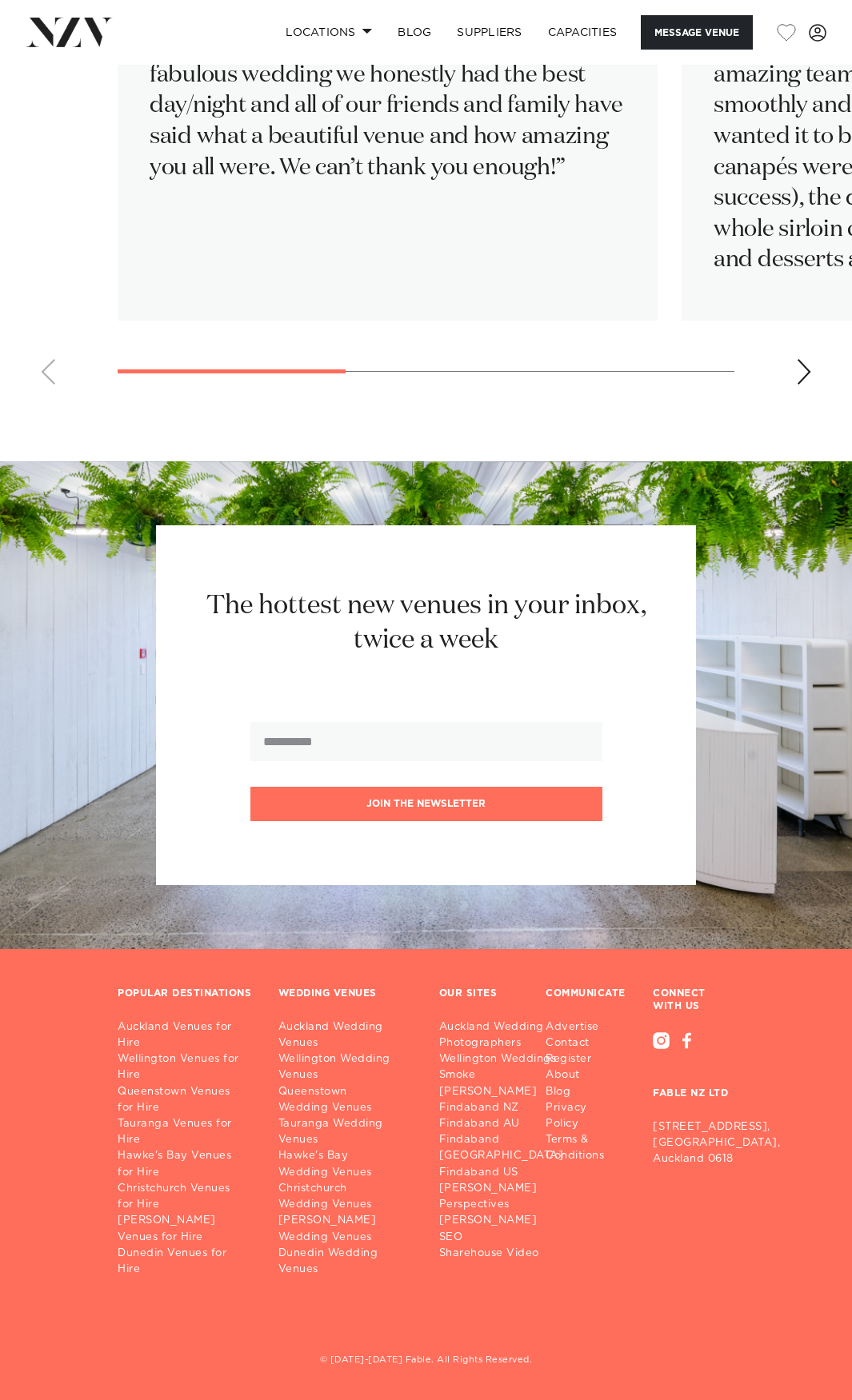
drag, startPoint x: 602, startPoint y: 843, endPoint x: 551, endPoint y: 866, distance: 55.9
drag, startPoint x: 418, startPoint y: 954, endPoint x: 386, endPoint y: 991, distance: 48.9
click at [418, 956] on footer "POPULAR DESTINATIONS Auckland Venues for Hire Wellington Venues for Hire Queens…" at bounding box center [426, 1175] width 852 height 452
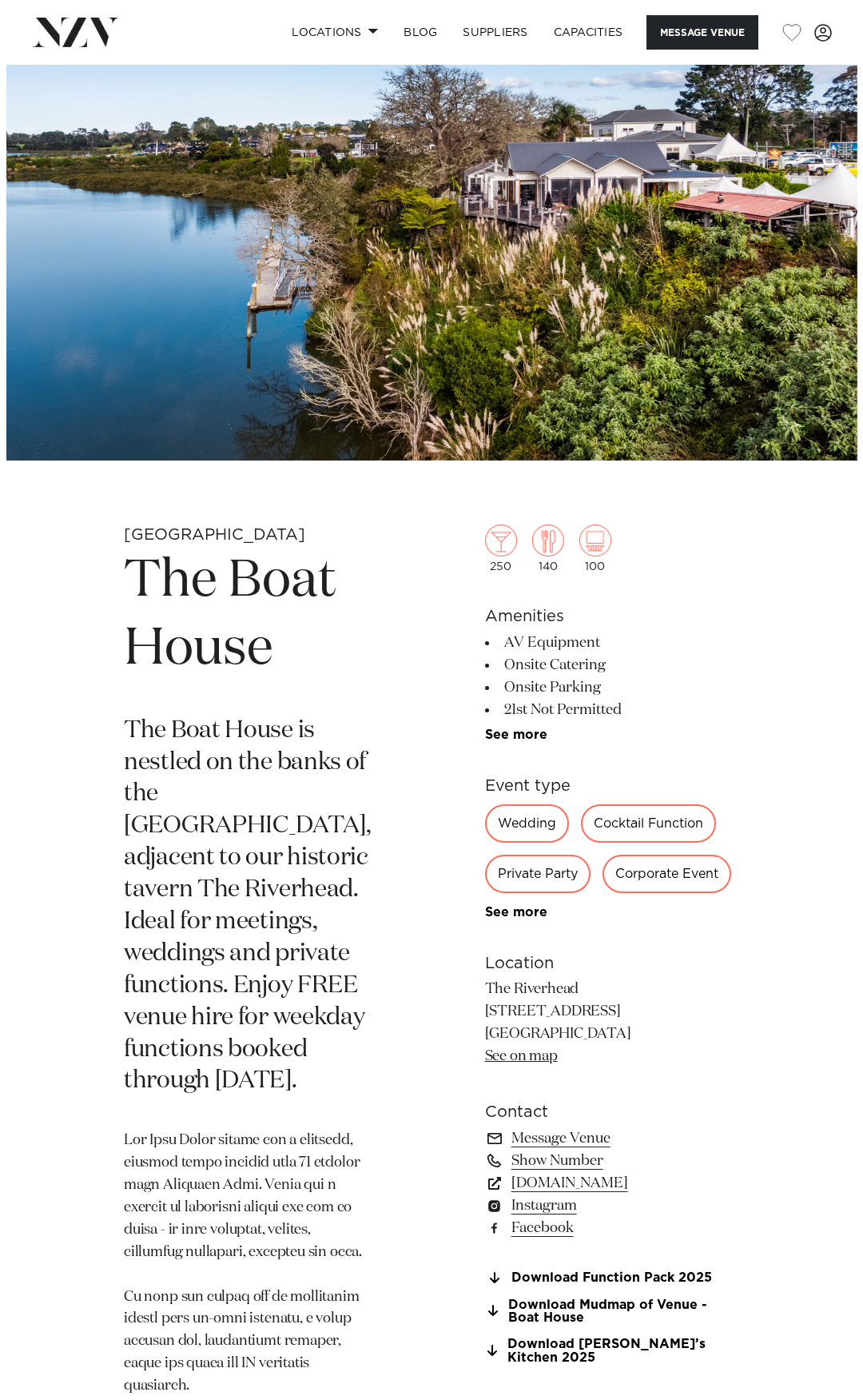
scroll to position [0, 0]
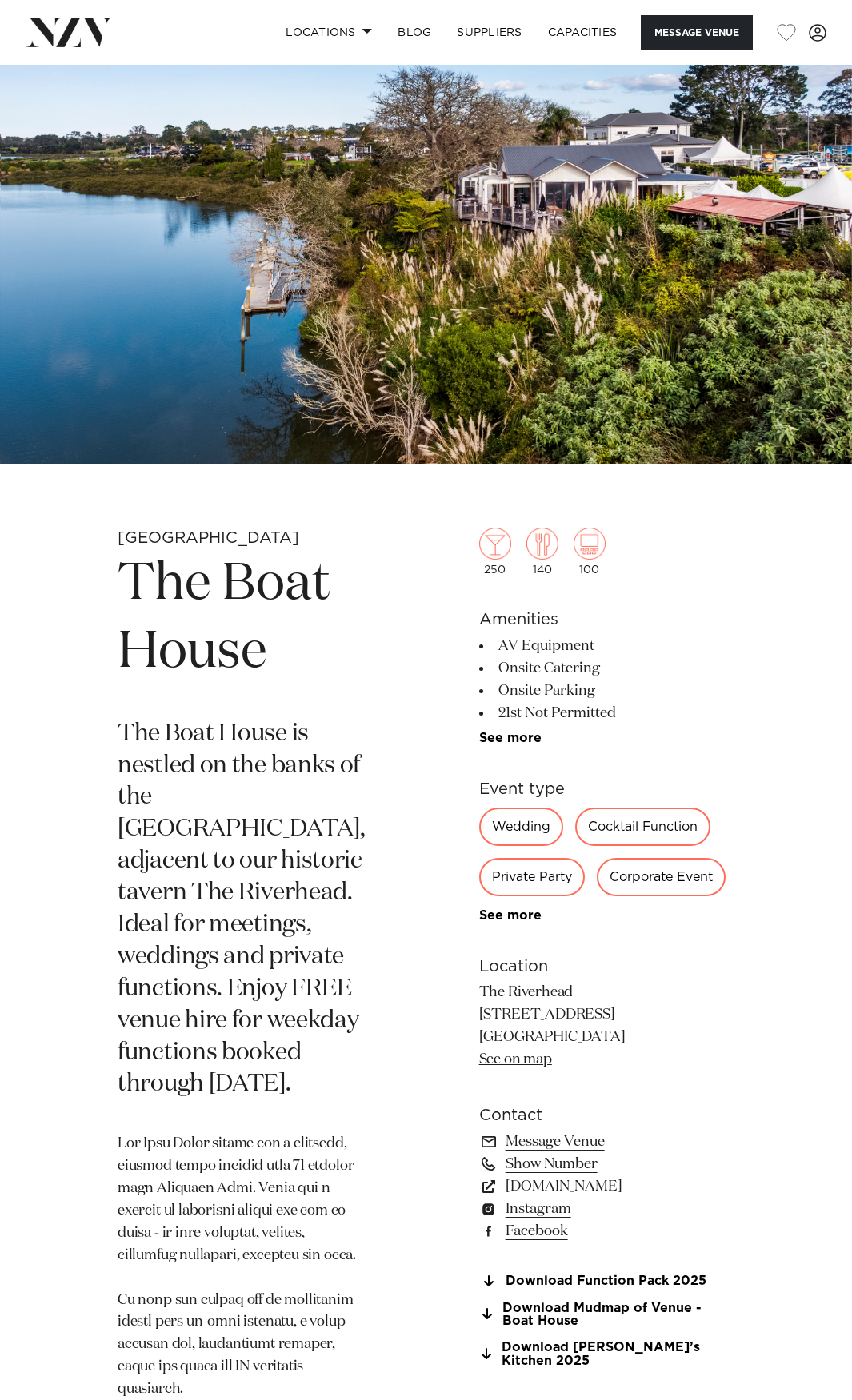
click at [500, 178] on img at bounding box center [426, 264] width 852 height 399
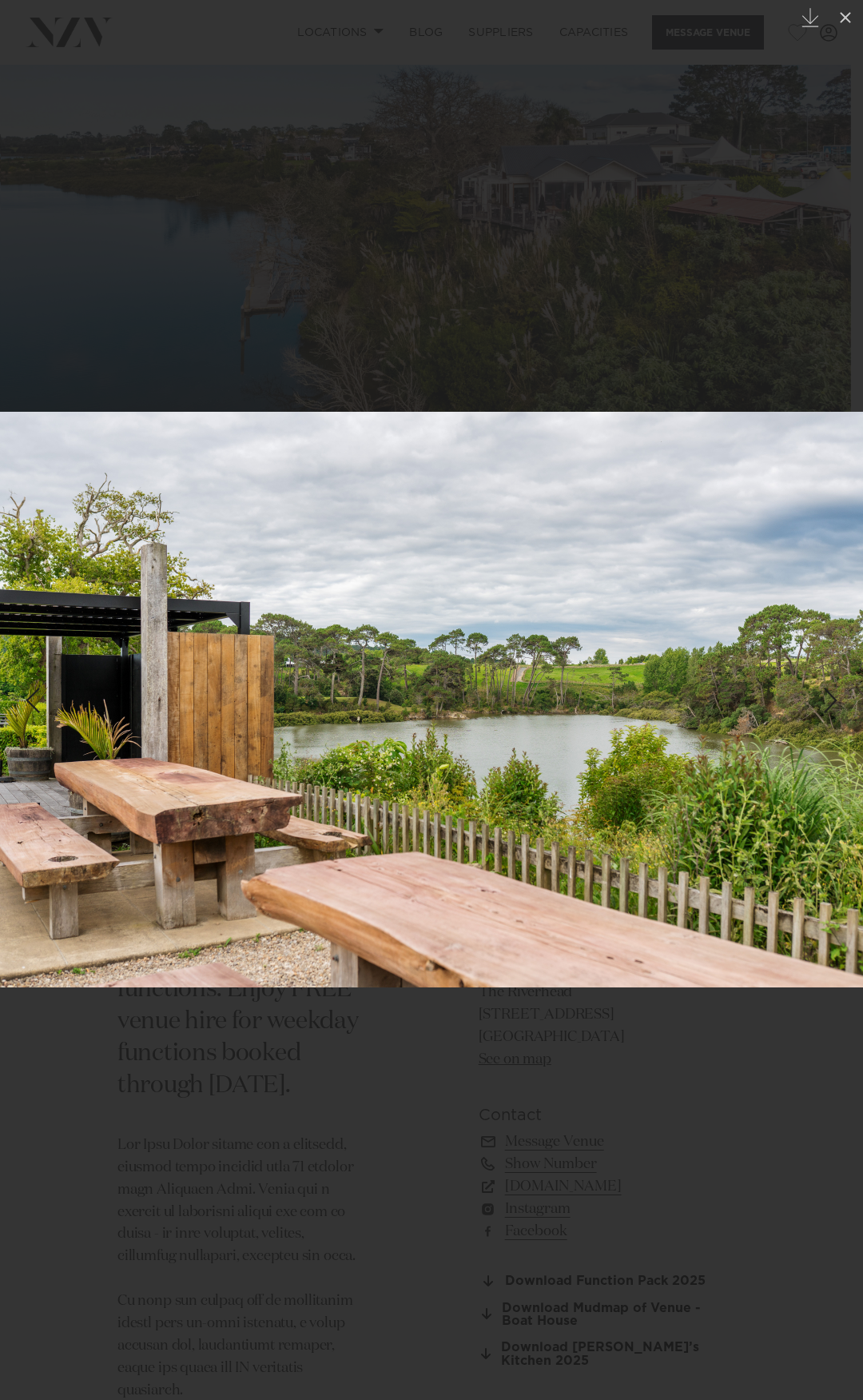
click at [210, 395] on div at bounding box center [432, 700] width 863 height 1400
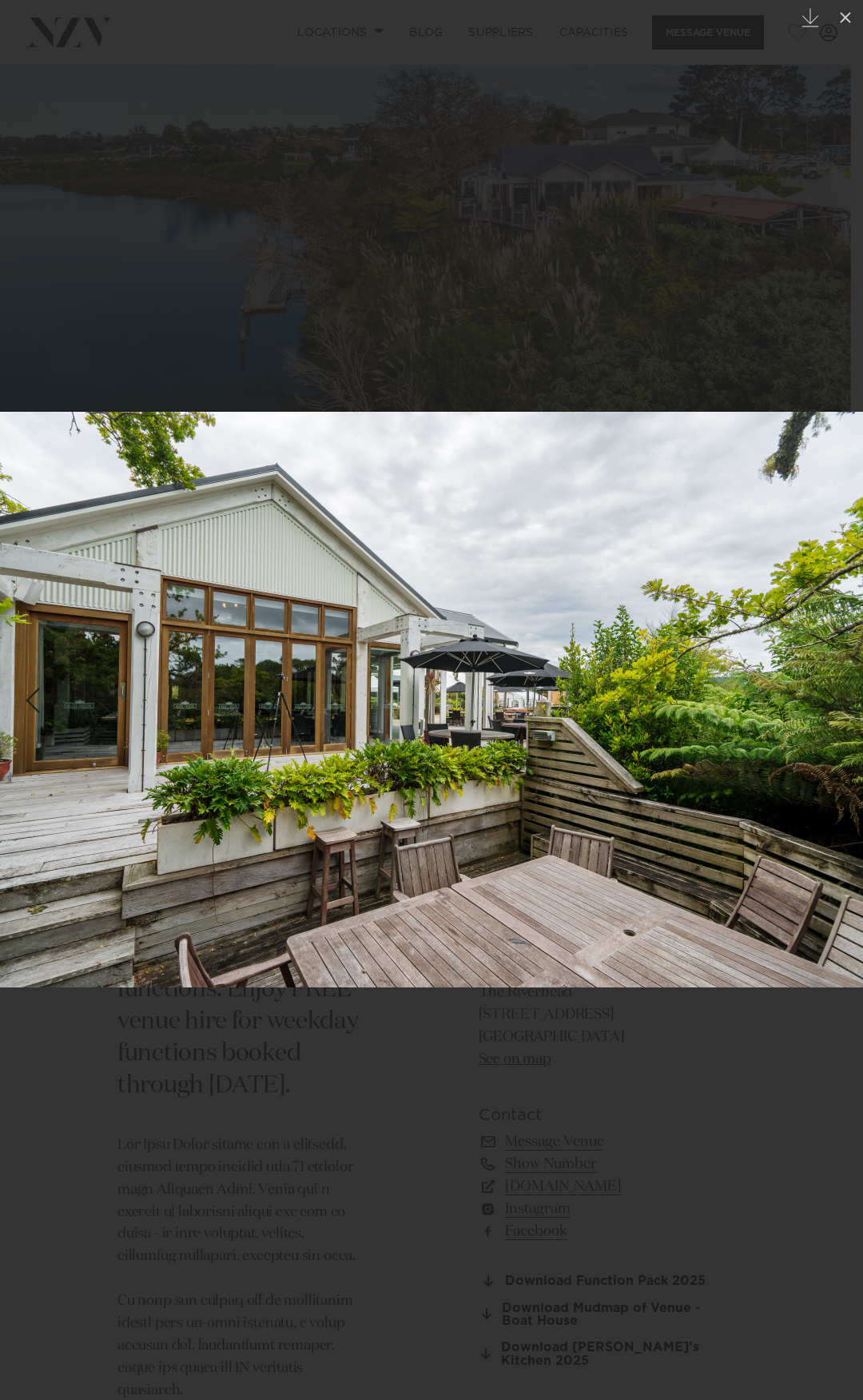
drag, startPoint x: 287, startPoint y: 104, endPoint x: 242, endPoint y: 31, distance: 85.8
click at [285, 102] on div at bounding box center [432, 700] width 863 height 1400
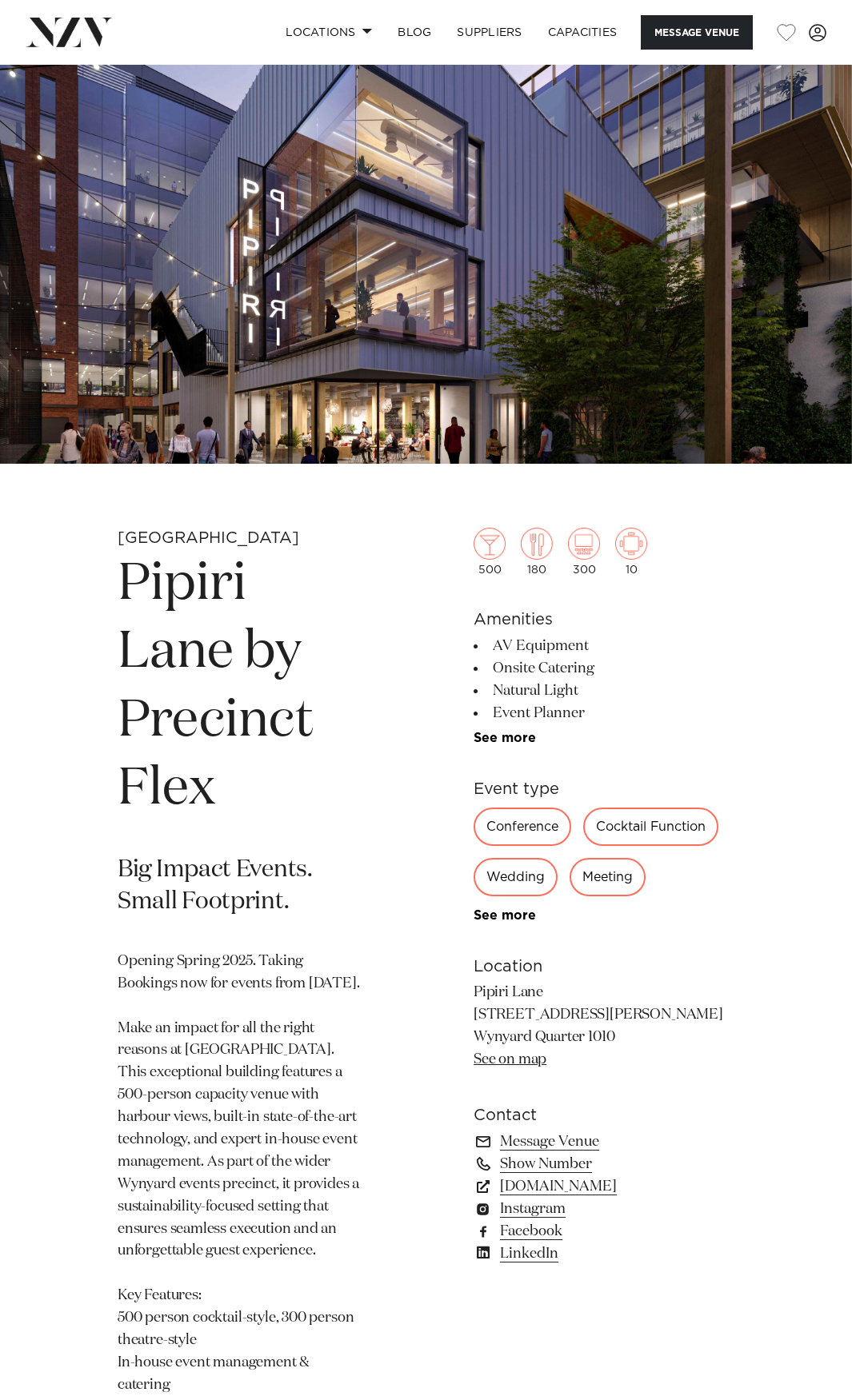
click at [523, 189] on img at bounding box center [426, 264] width 852 height 399
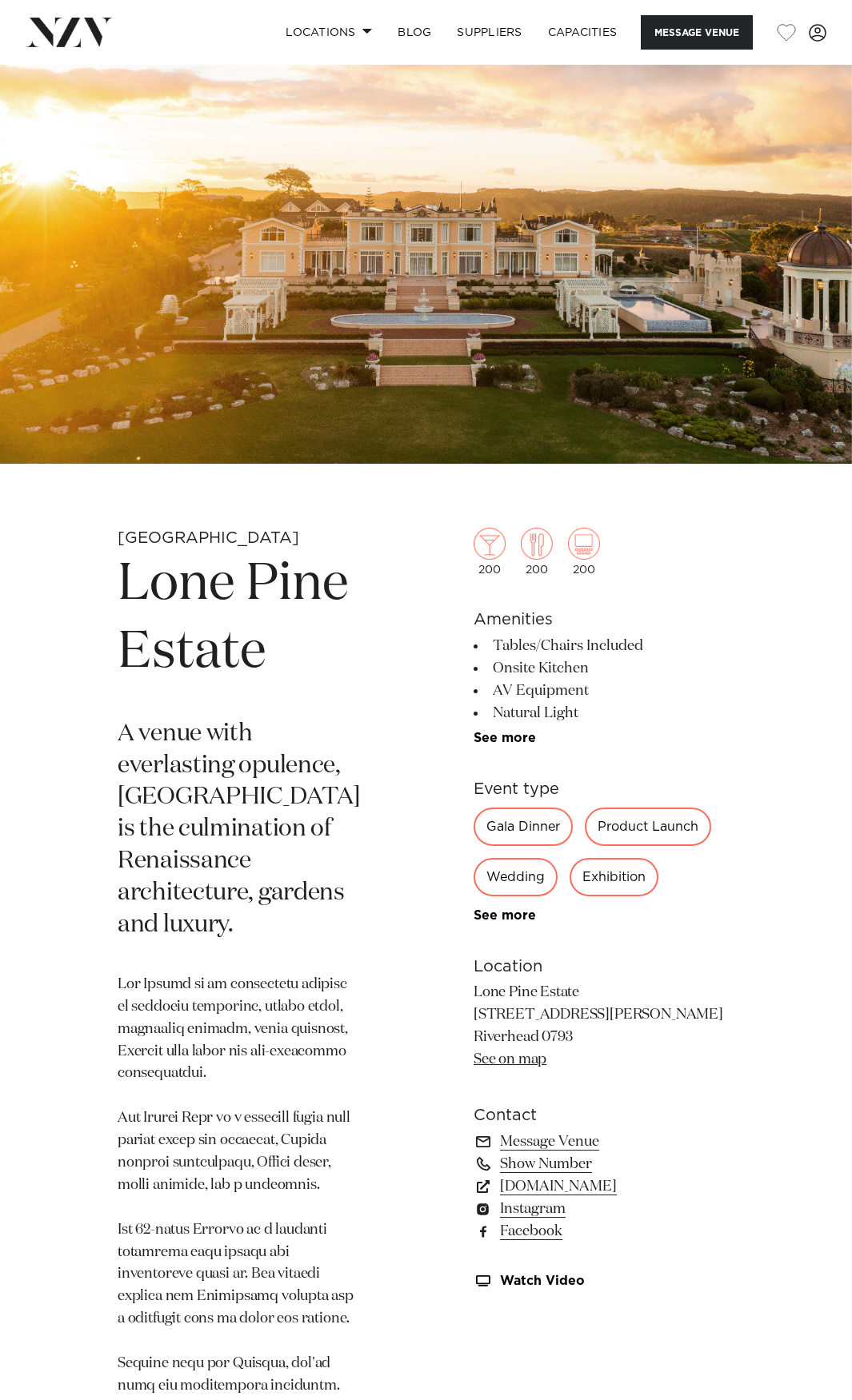
click at [480, 218] on img at bounding box center [426, 264] width 852 height 399
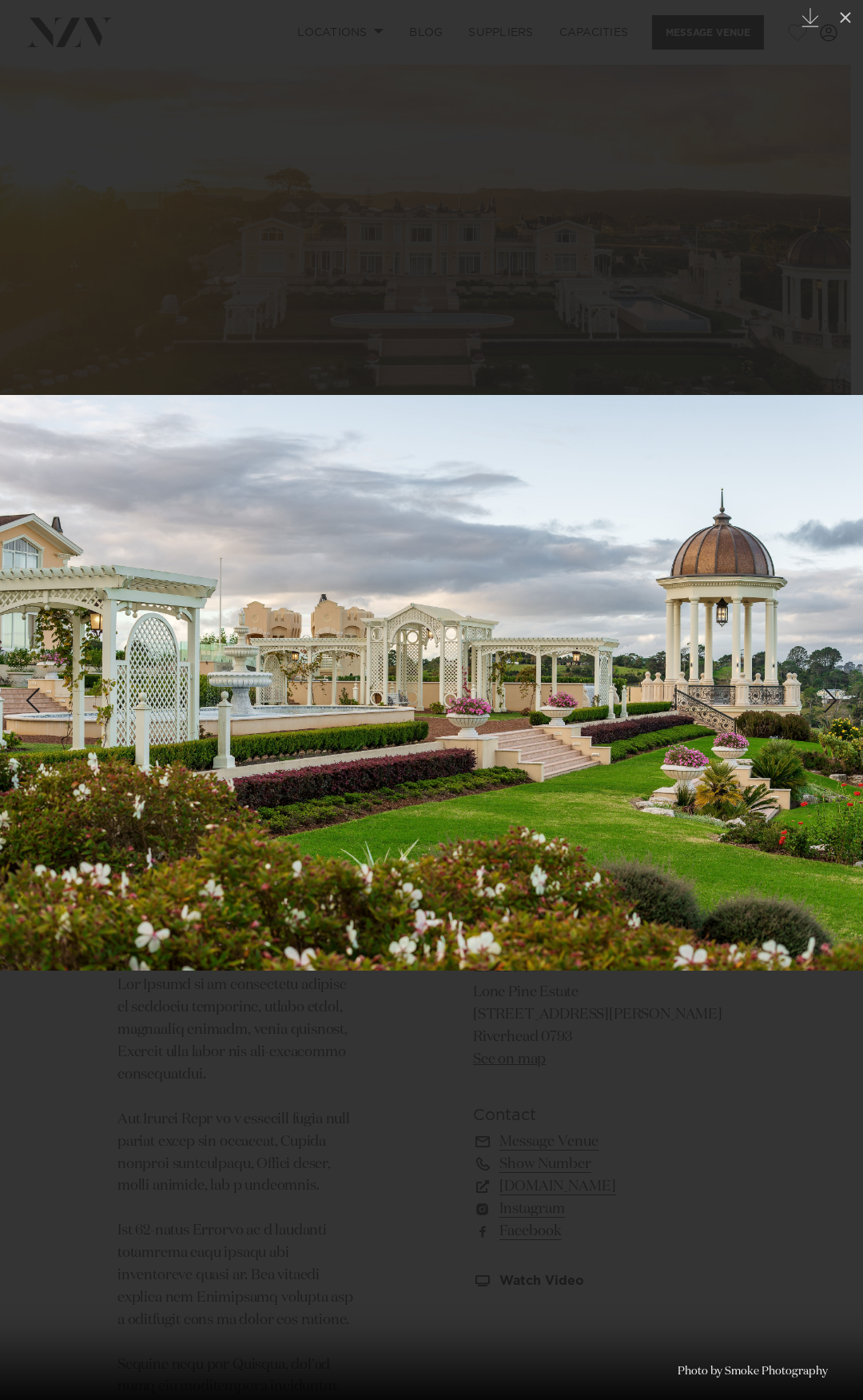
click at [335, 163] on div at bounding box center [432, 700] width 863 height 1400
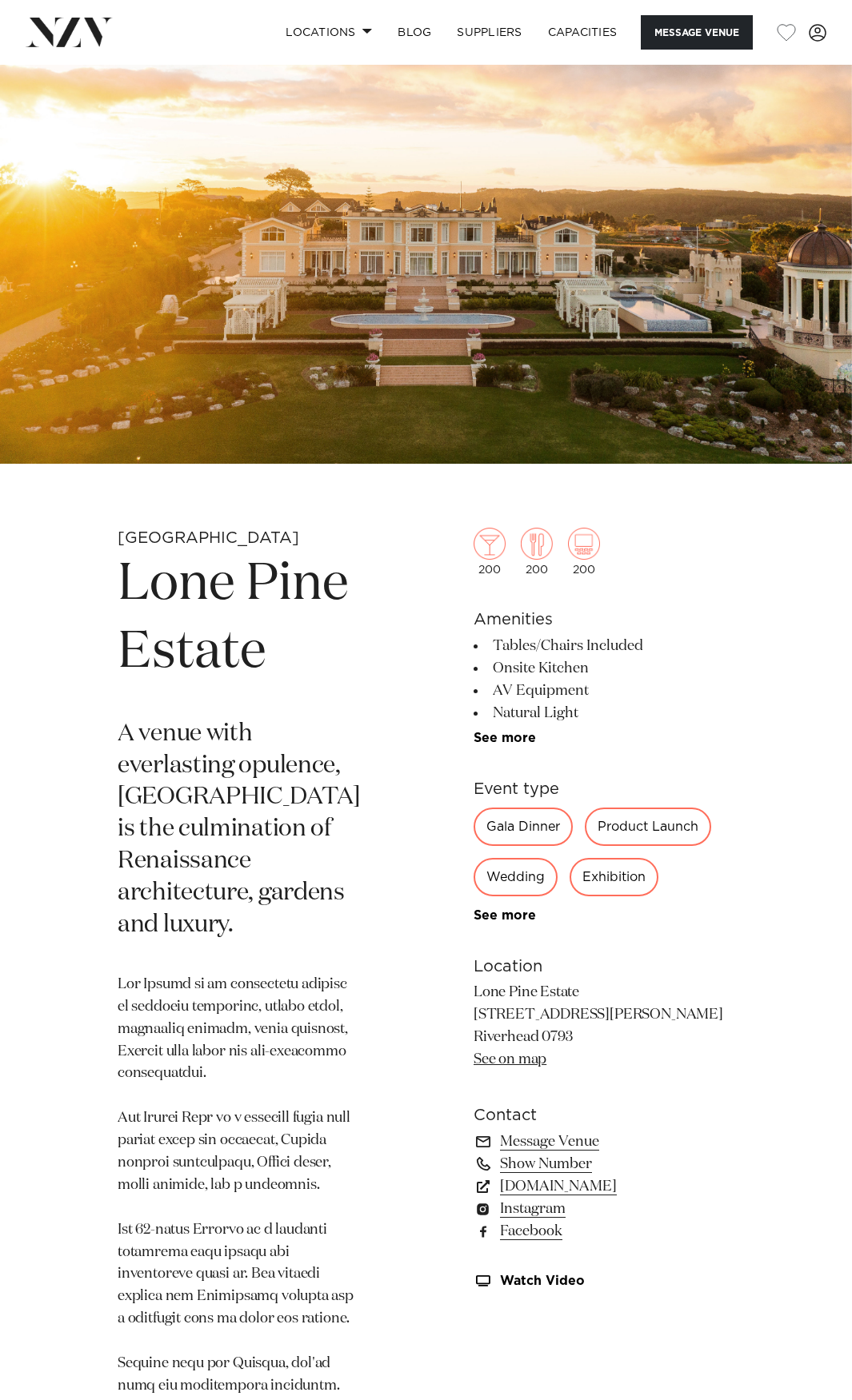
click at [531, 298] on img at bounding box center [426, 264] width 852 height 399
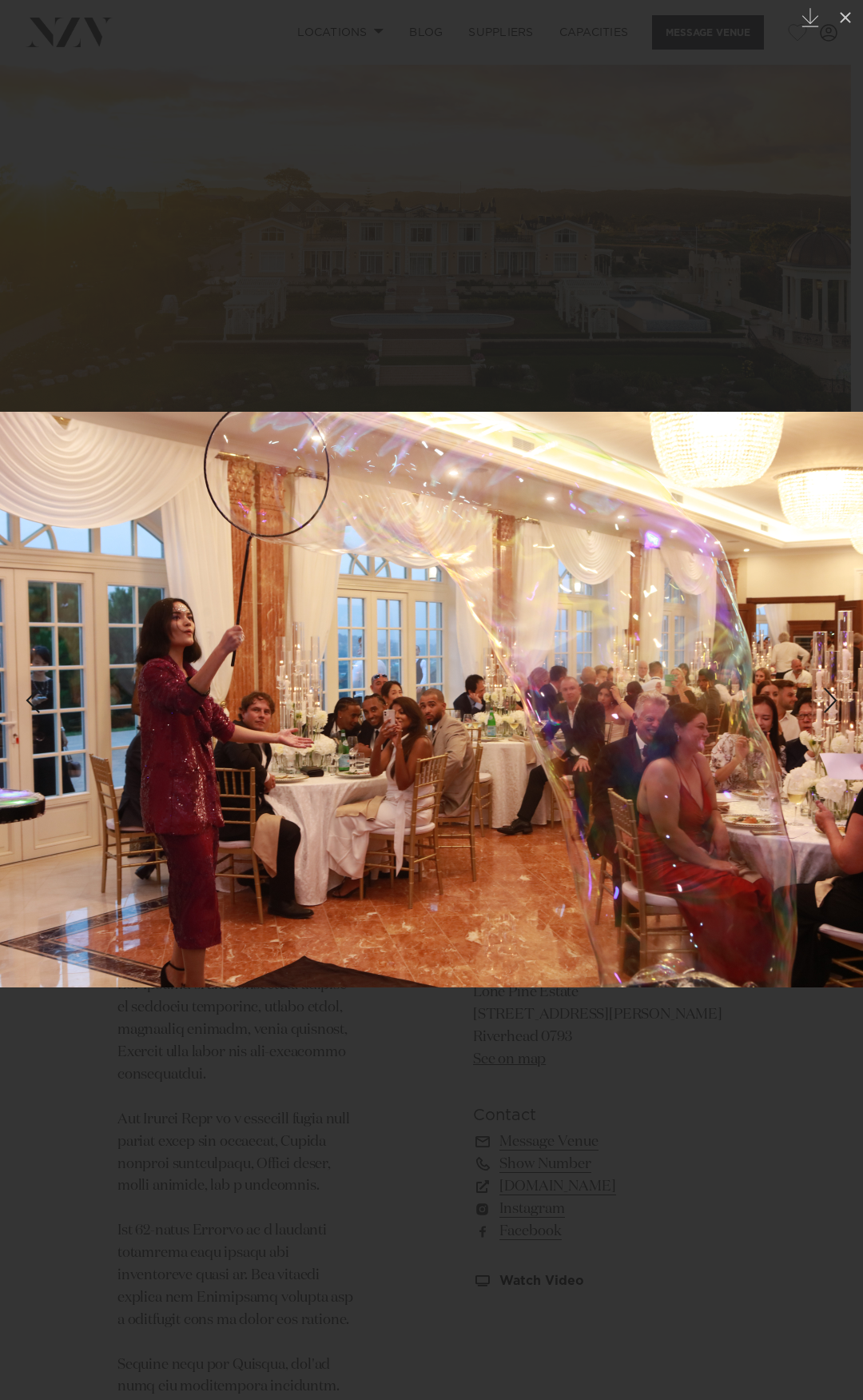
click at [659, 626] on img at bounding box center [432, 700] width 863 height 576
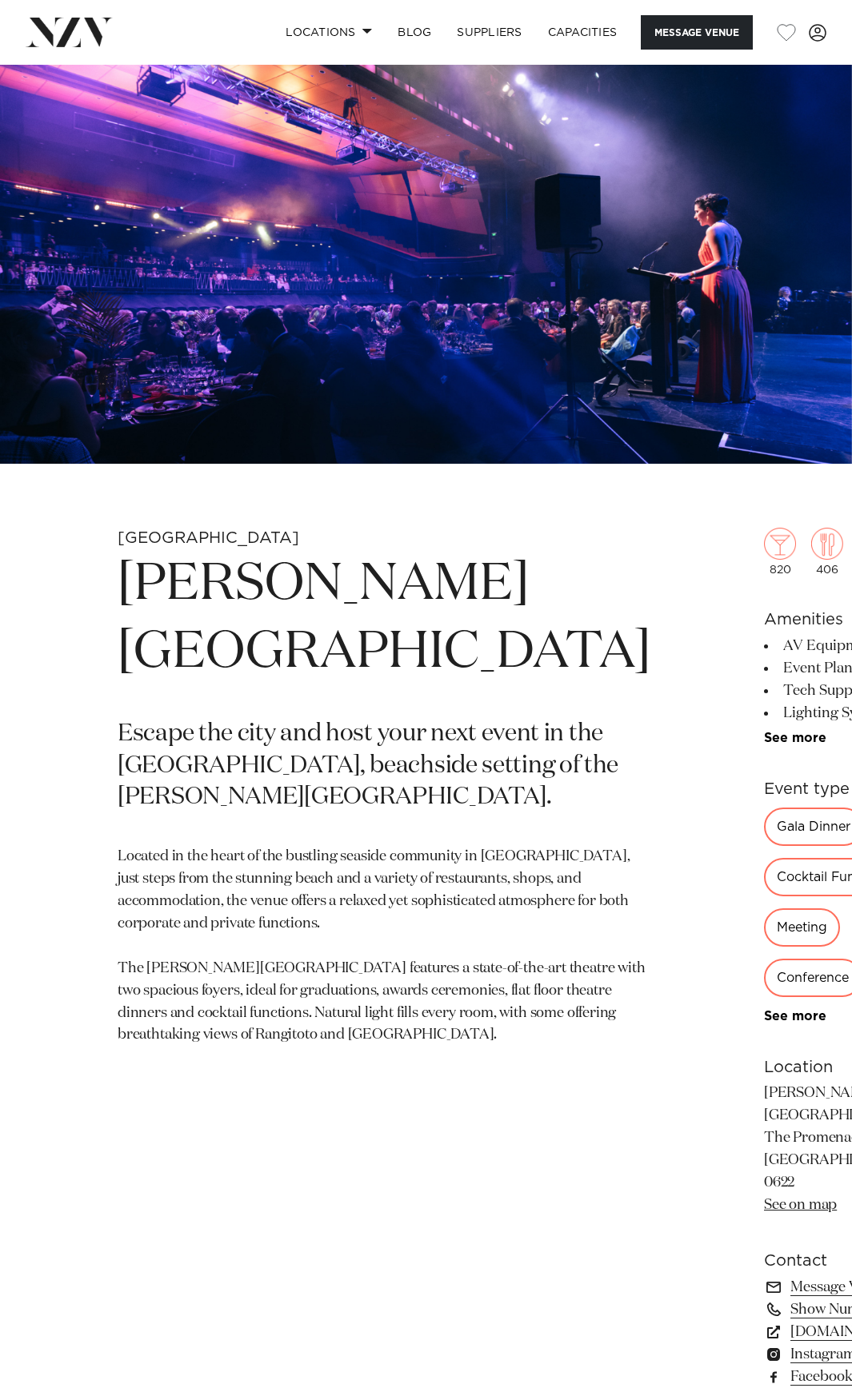
click at [434, 183] on img at bounding box center [426, 264] width 852 height 399
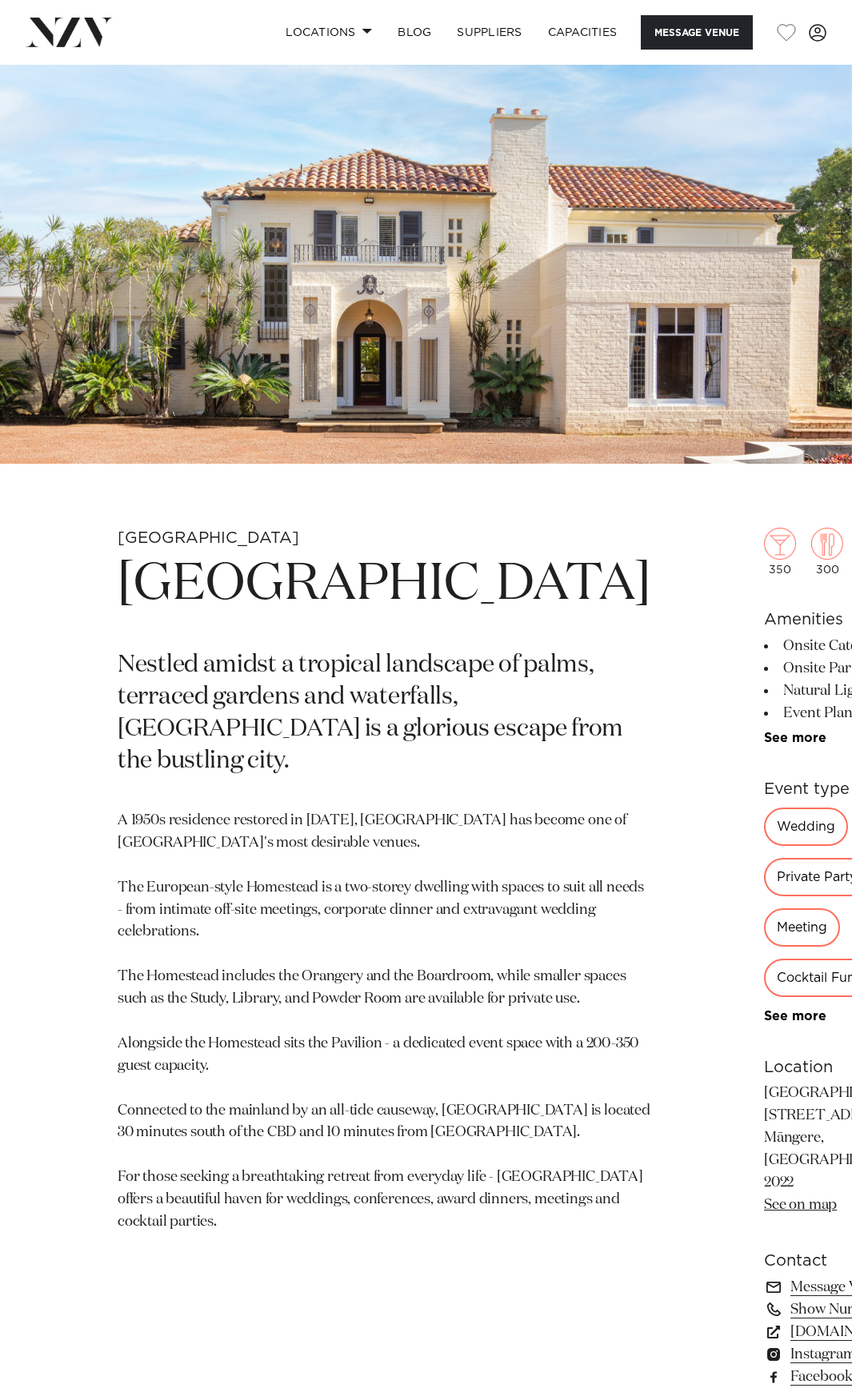
click at [394, 212] on img at bounding box center [426, 264] width 852 height 399
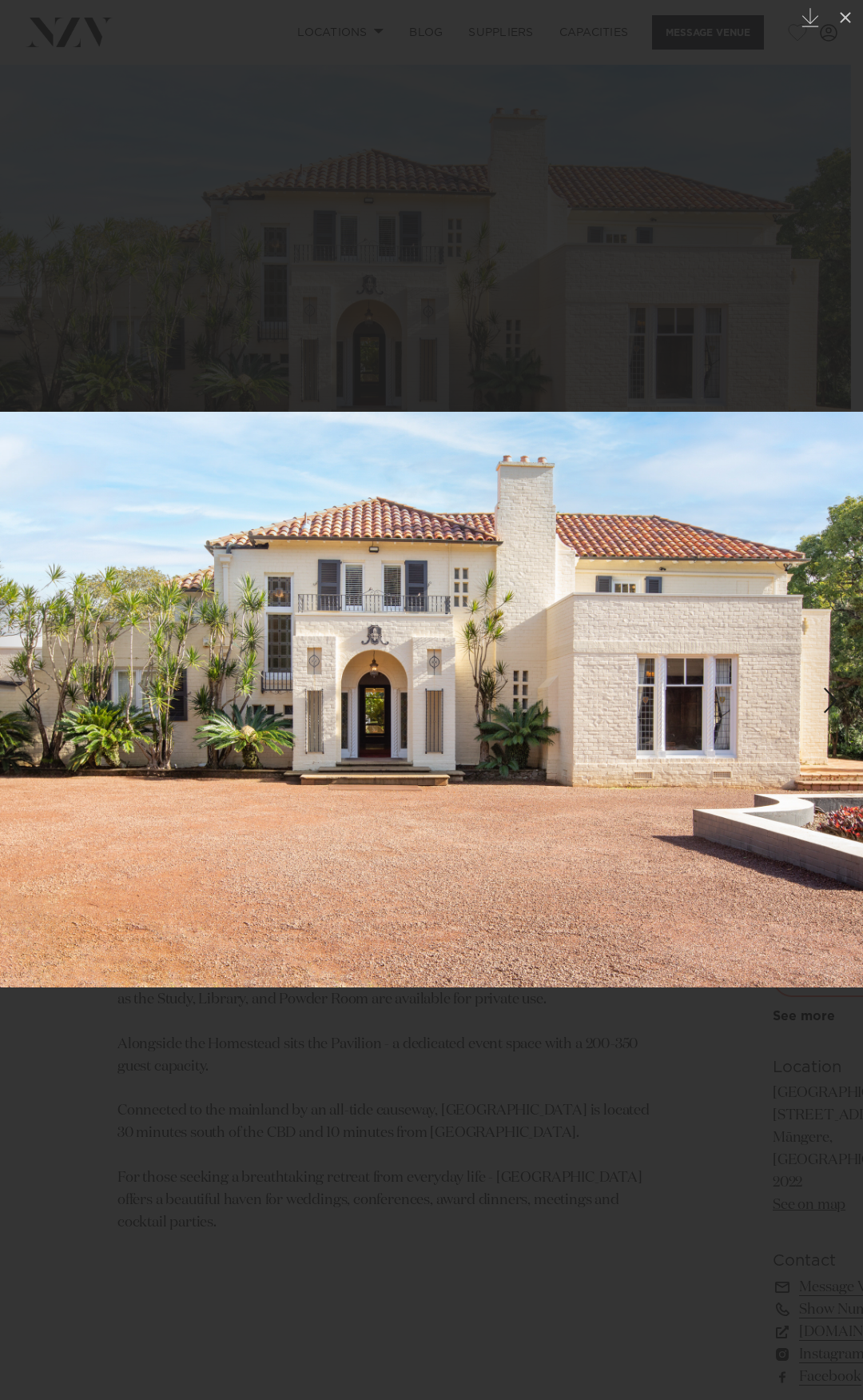
click at [320, 794] on img at bounding box center [432, 700] width 863 height 576
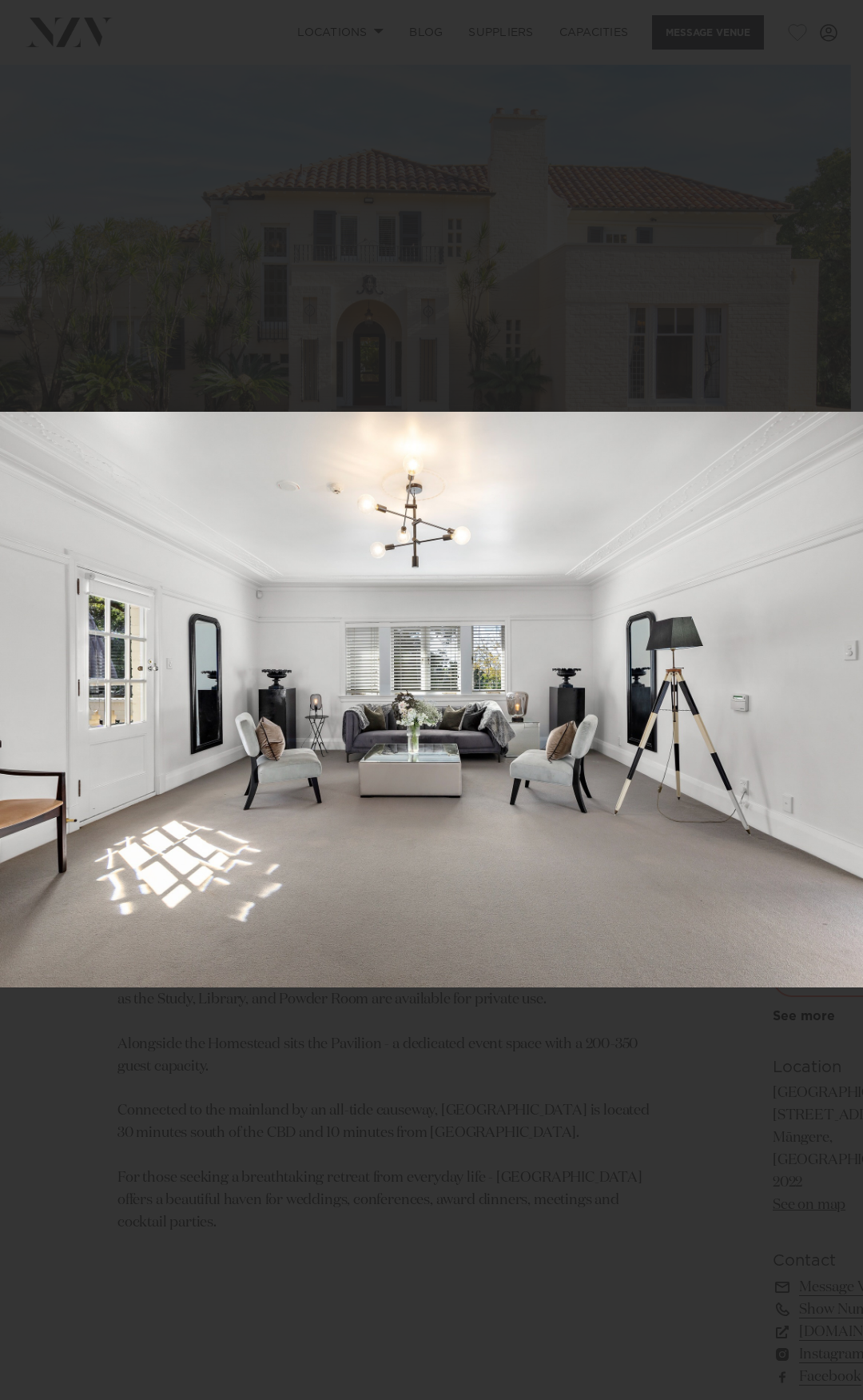
click at [368, 478] on img at bounding box center [432, 700] width 863 height 576
click at [373, 255] on div at bounding box center [432, 700] width 863 height 1400
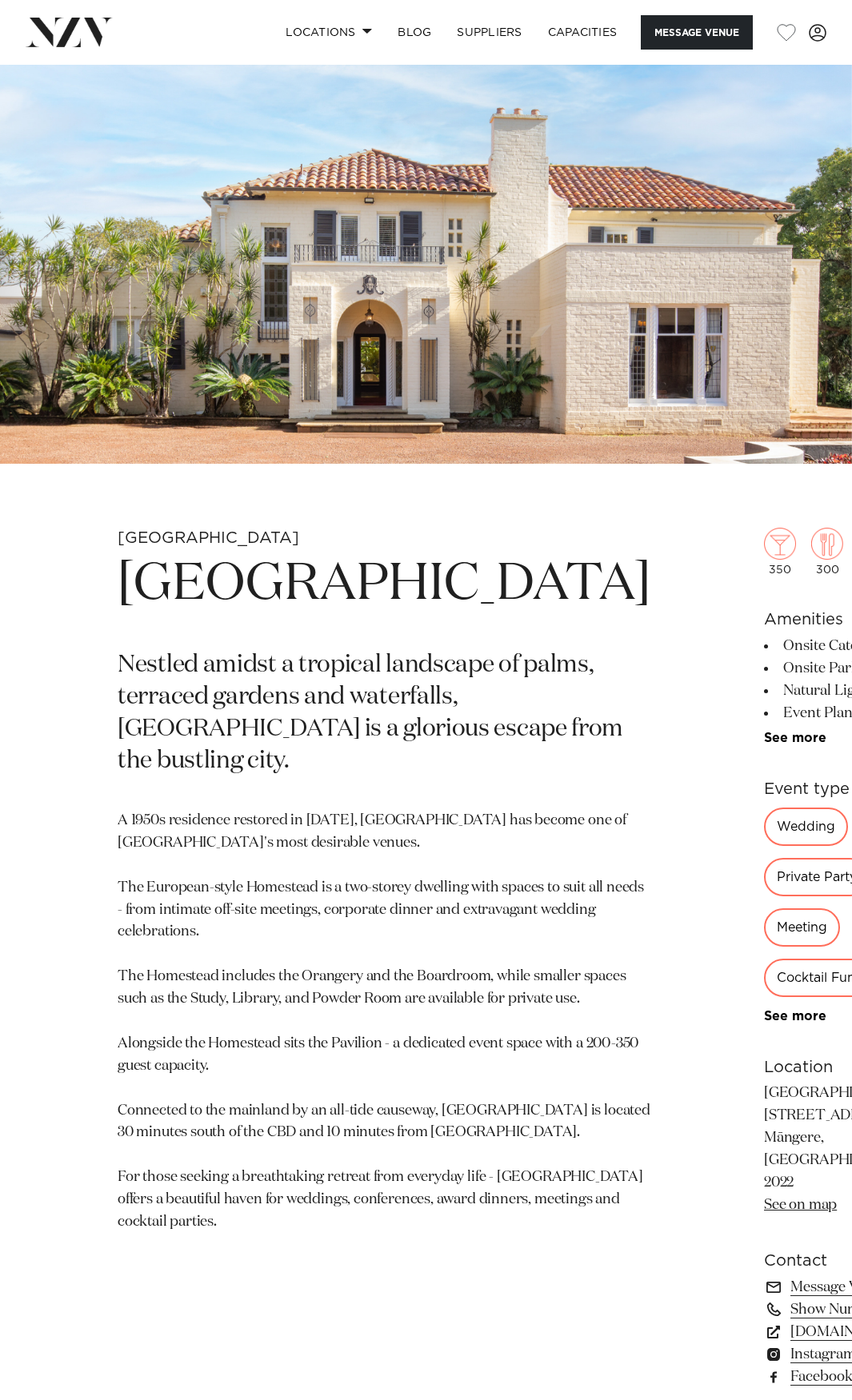
click at [571, 237] on img at bounding box center [426, 264] width 852 height 399
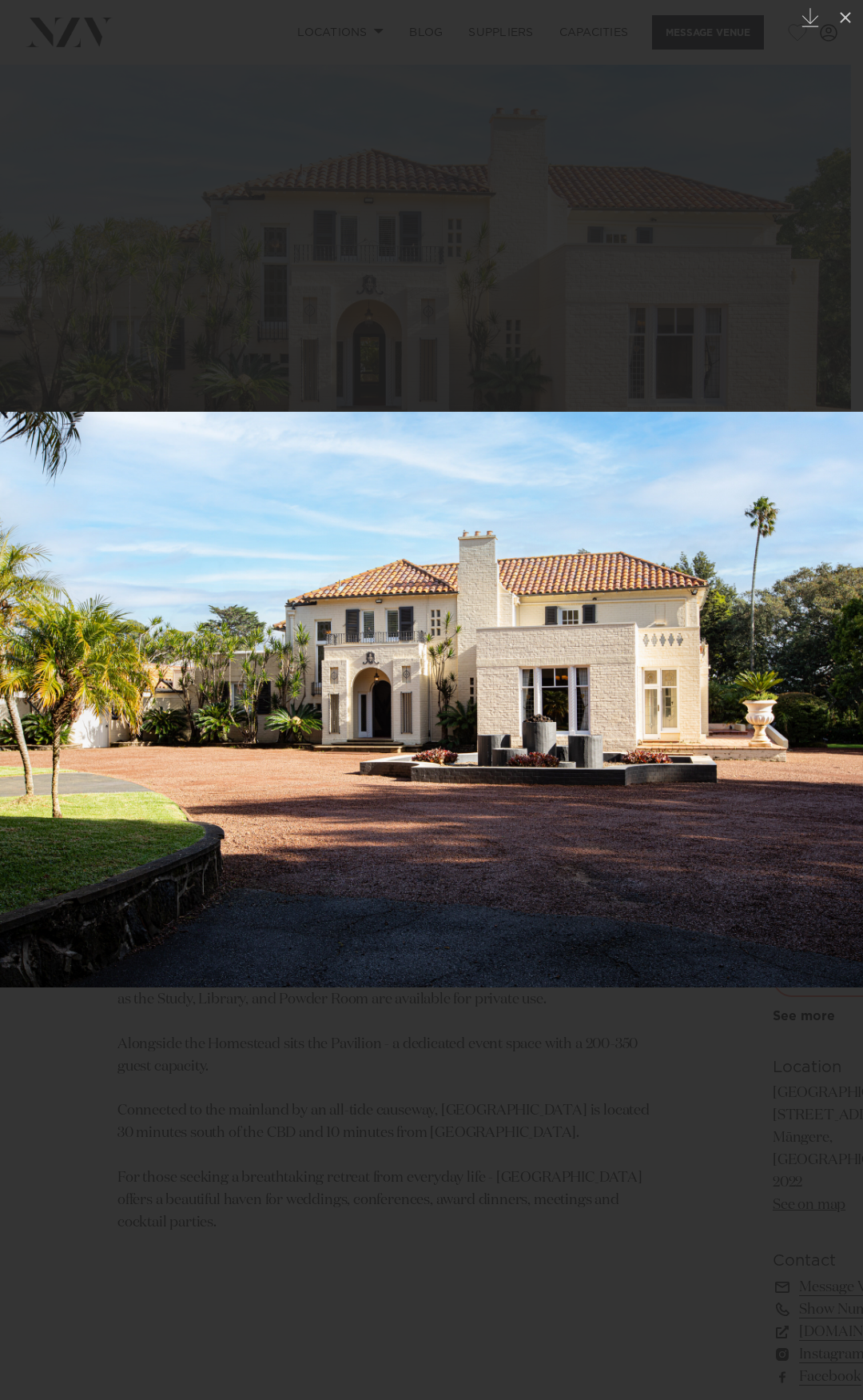
drag, startPoint x: 281, startPoint y: 173, endPoint x: 249, endPoint y: 84, distance: 94.6
click at [281, 173] on div at bounding box center [432, 700] width 863 height 1400
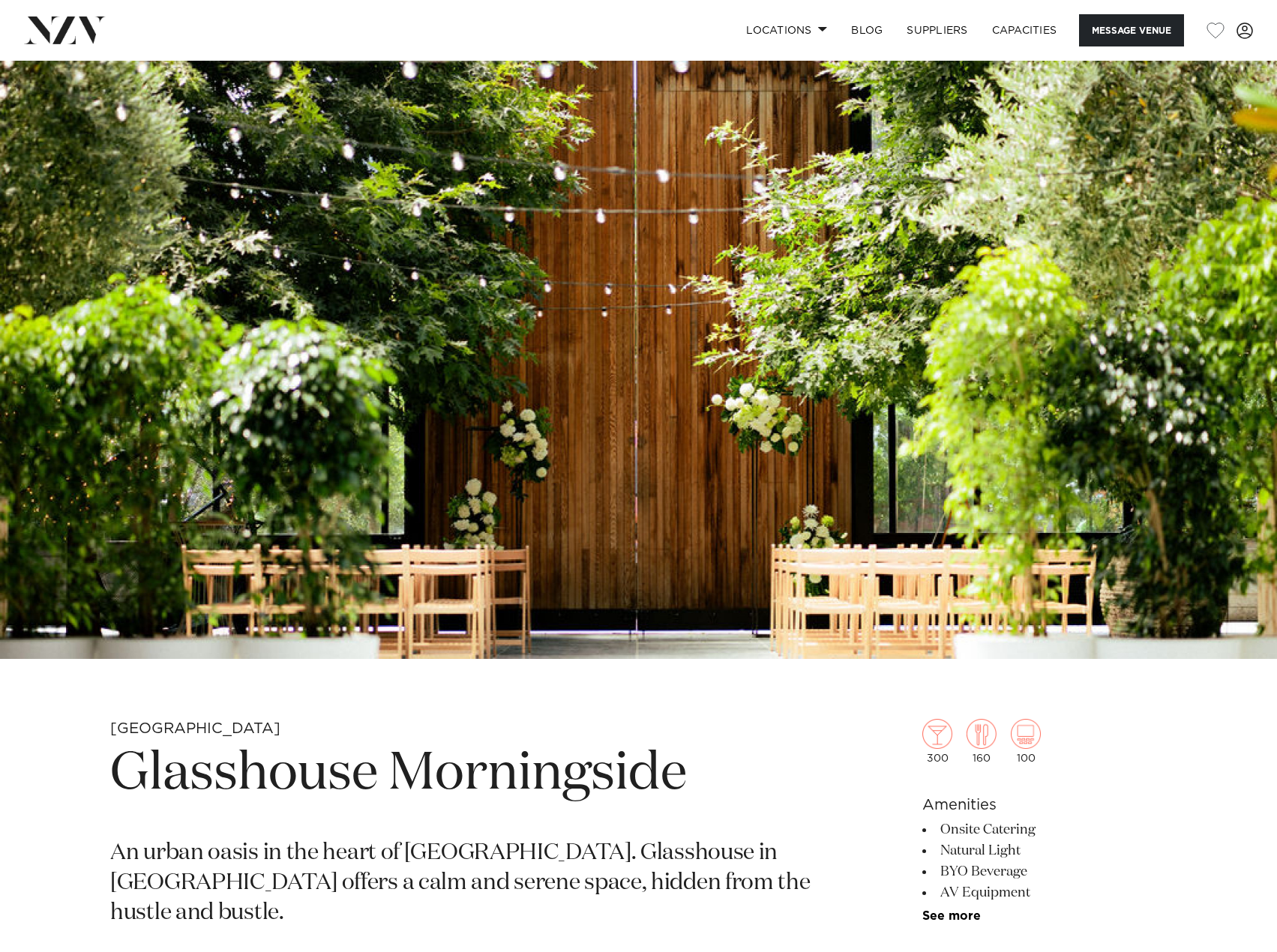
click at [601, 346] on img at bounding box center [638, 359] width 1277 height 598
click at [353, 204] on img at bounding box center [638, 359] width 1277 height 598
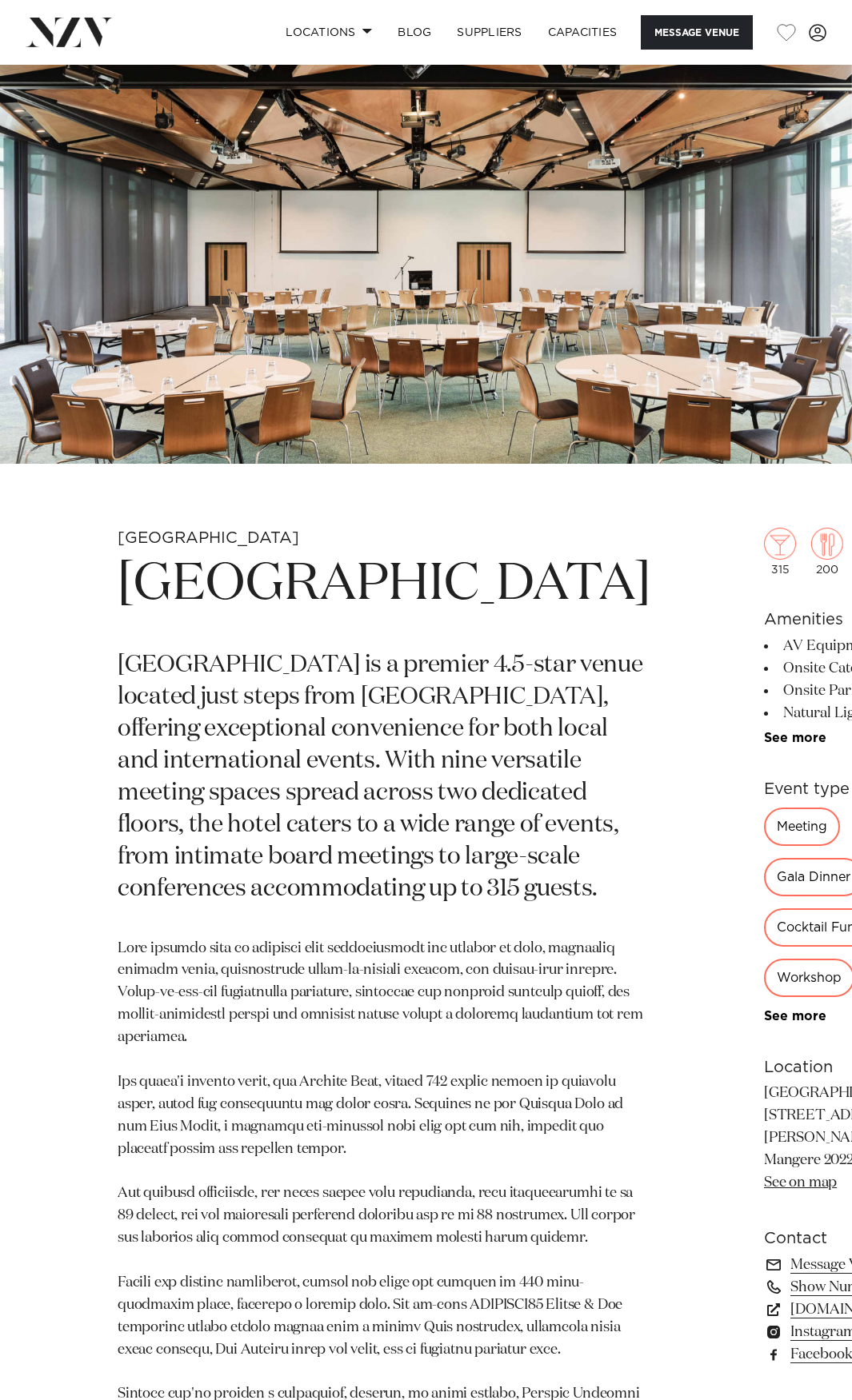
click at [281, 184] on img at bounding box center [426, 264] width 852 height 399
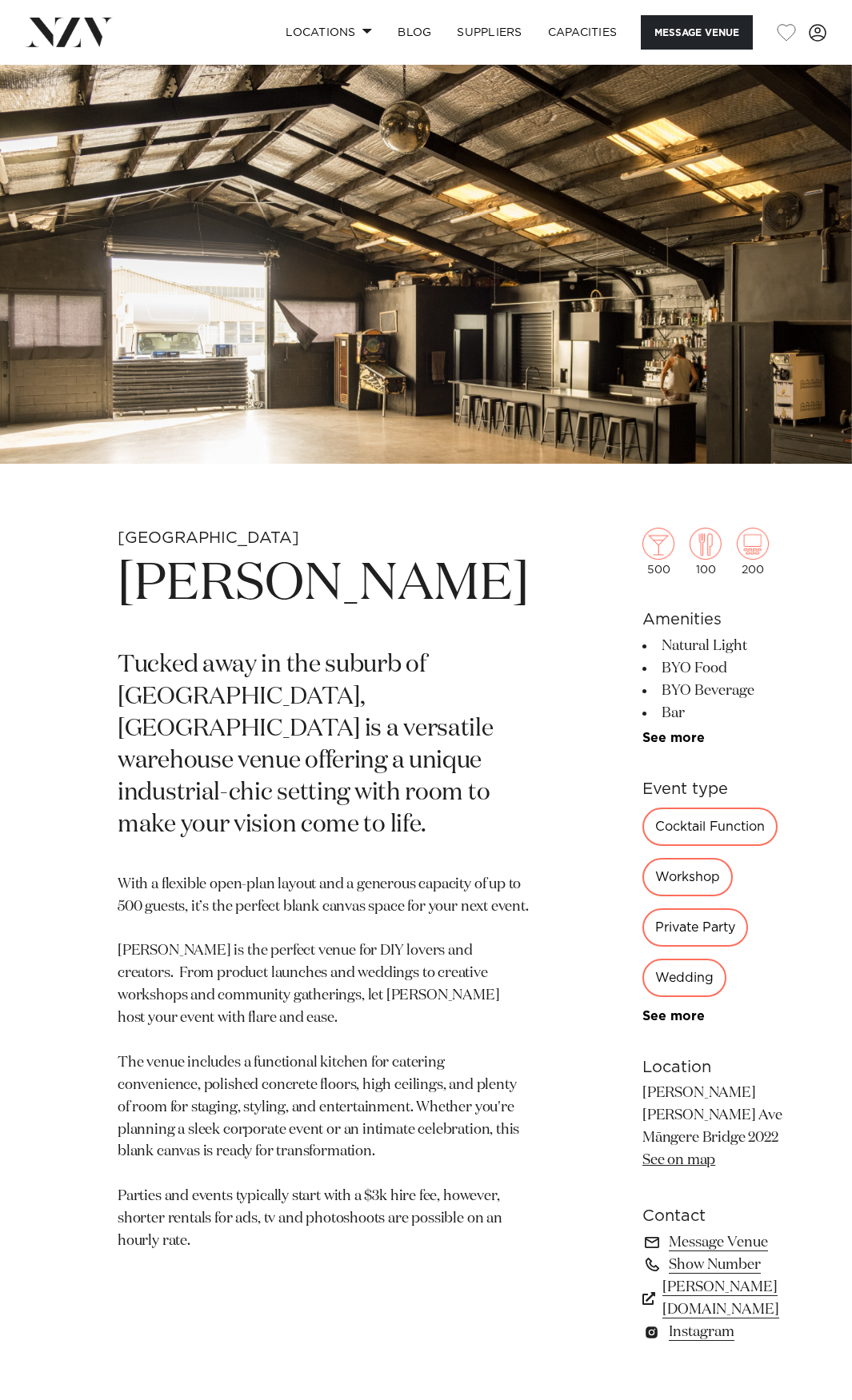
click at [435, 157] on img at bounding box center [426, 264] width 852 height 399
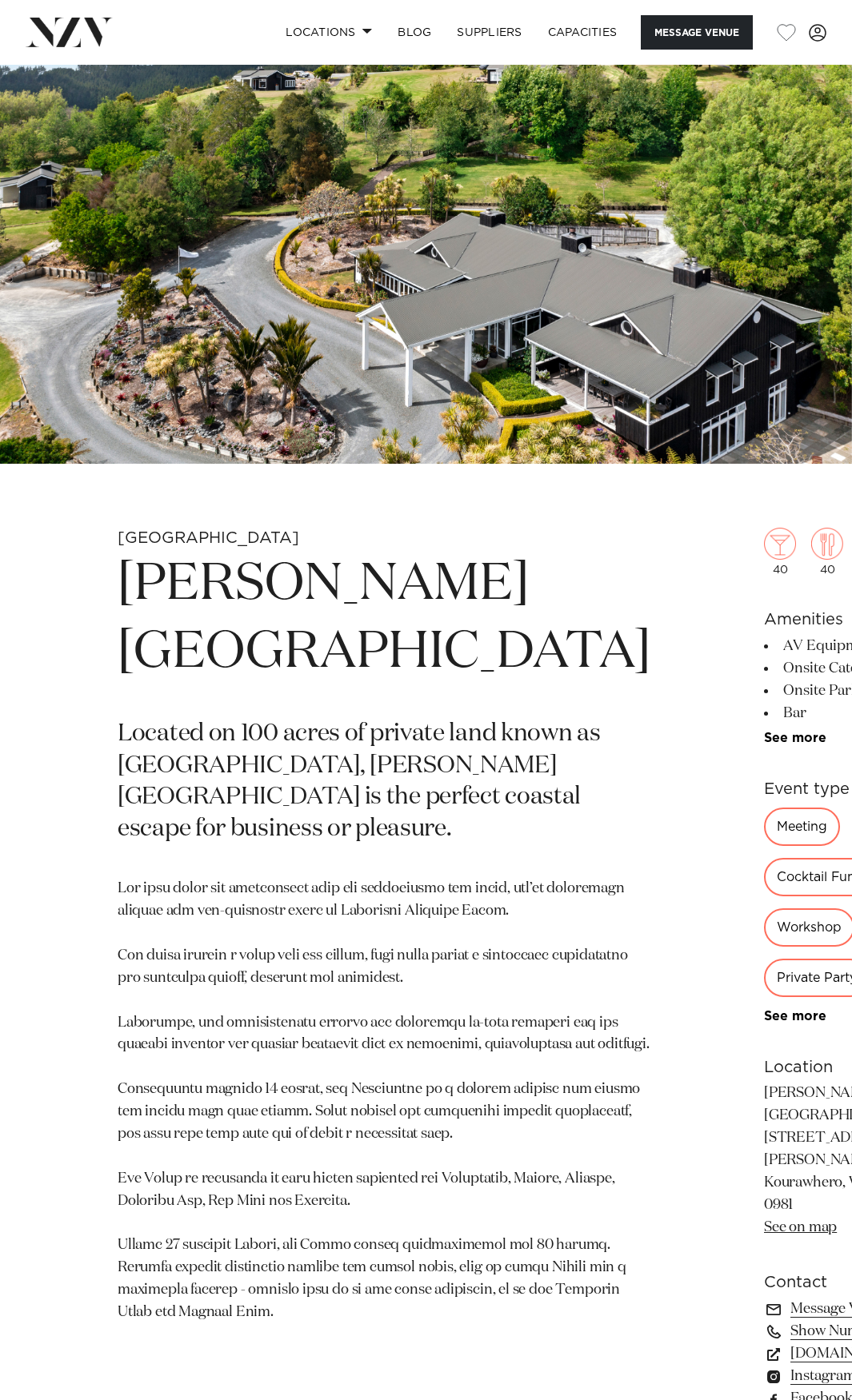
click at [621, 218] on img at bounding box center [426, 264] width 852 height 399
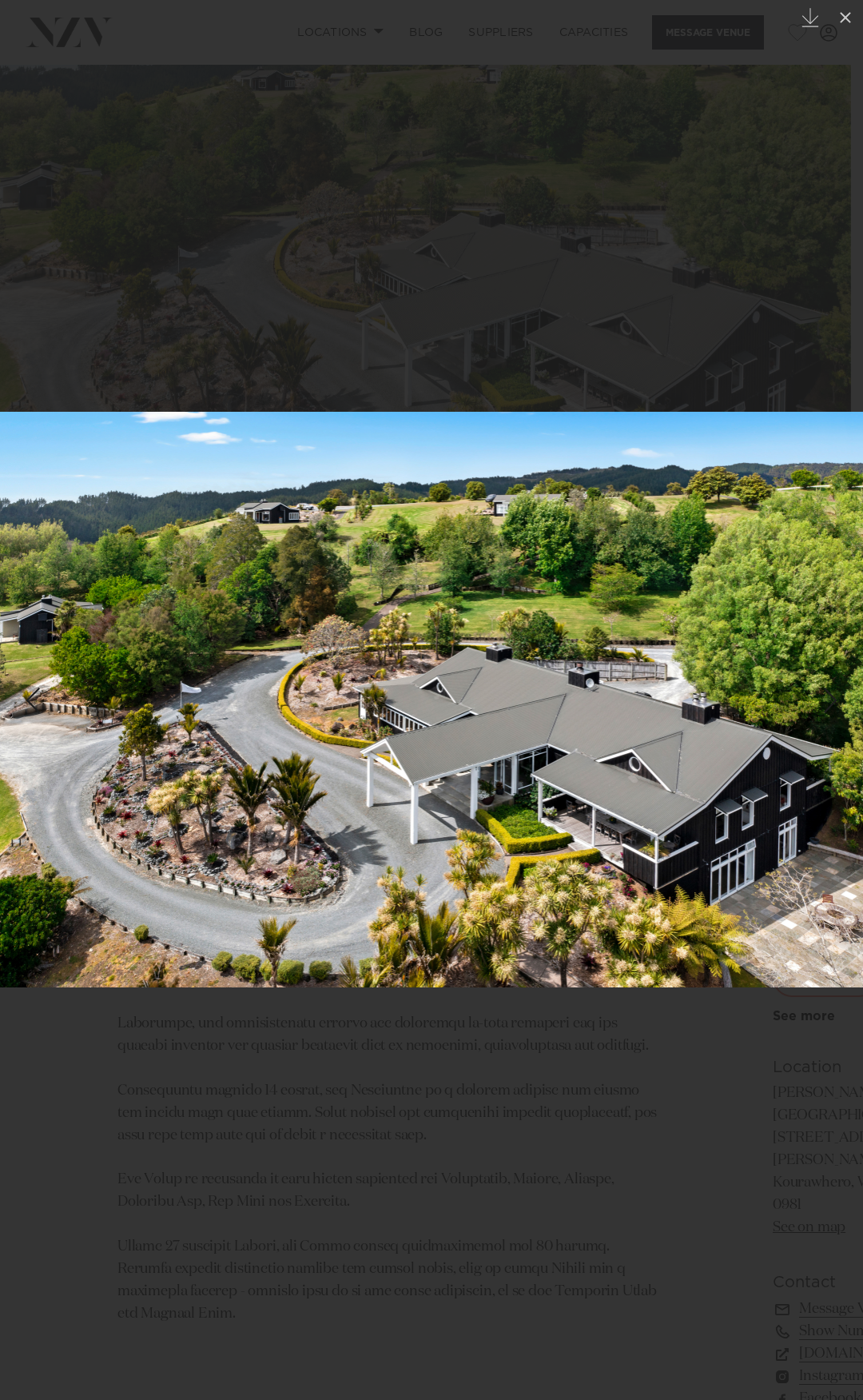
click at [621, 807] on img at bounding box center [432, 700] width 863 height 576
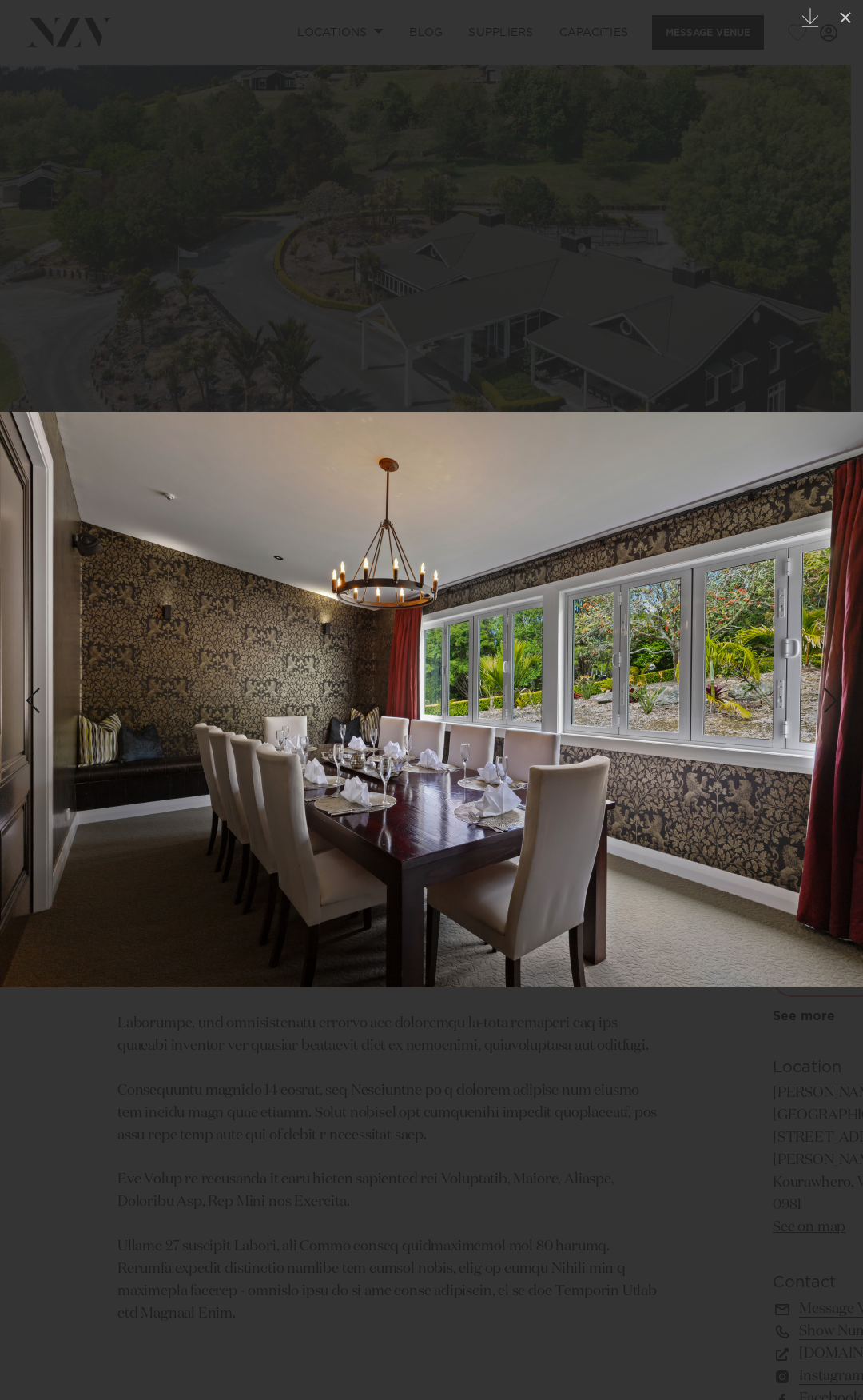
click at [391, 543] on img at bounding box center [432, 700] width 863 height 576
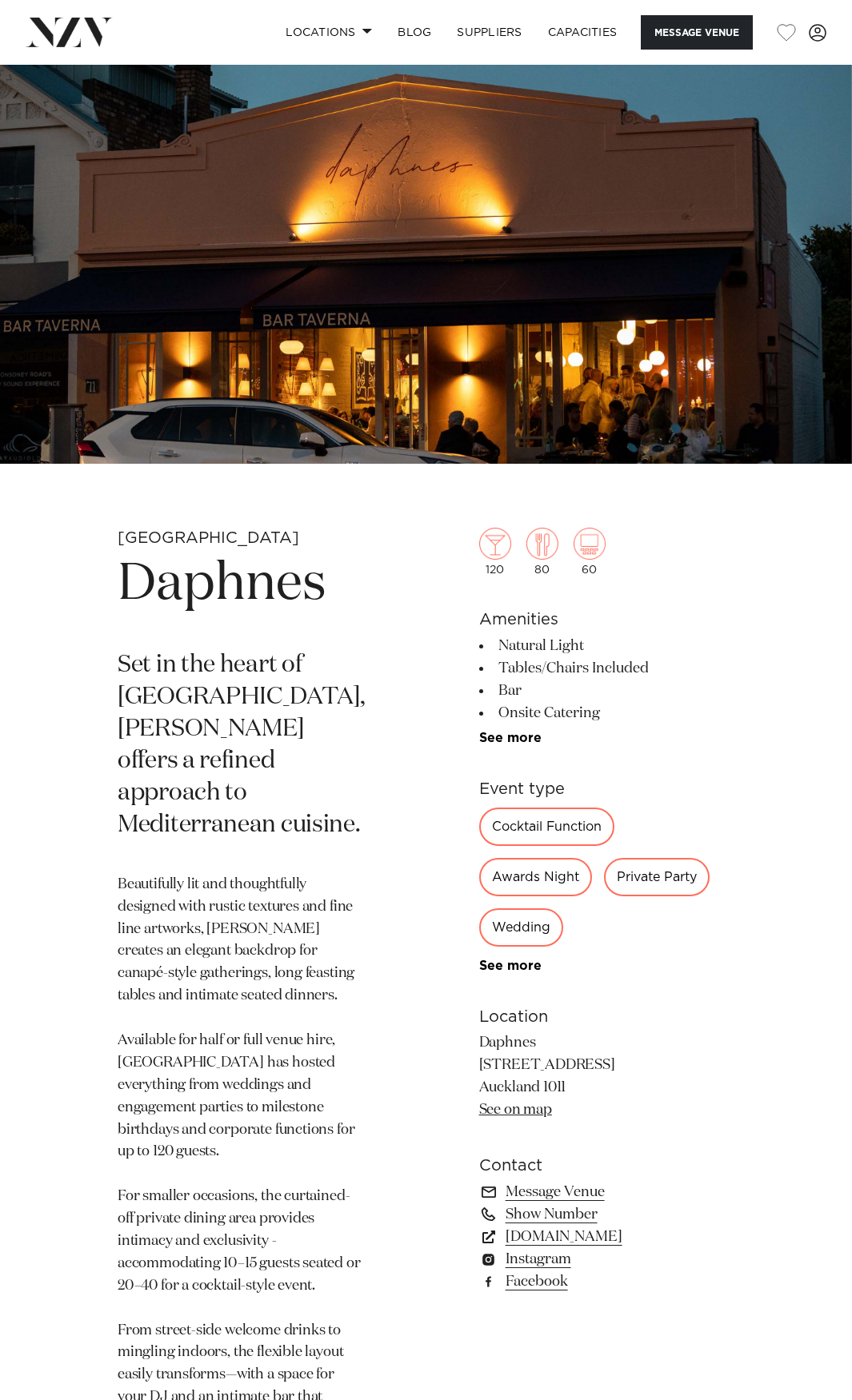
click at [404, 219] on img at bounding box center [426, 264] width 852 height 399
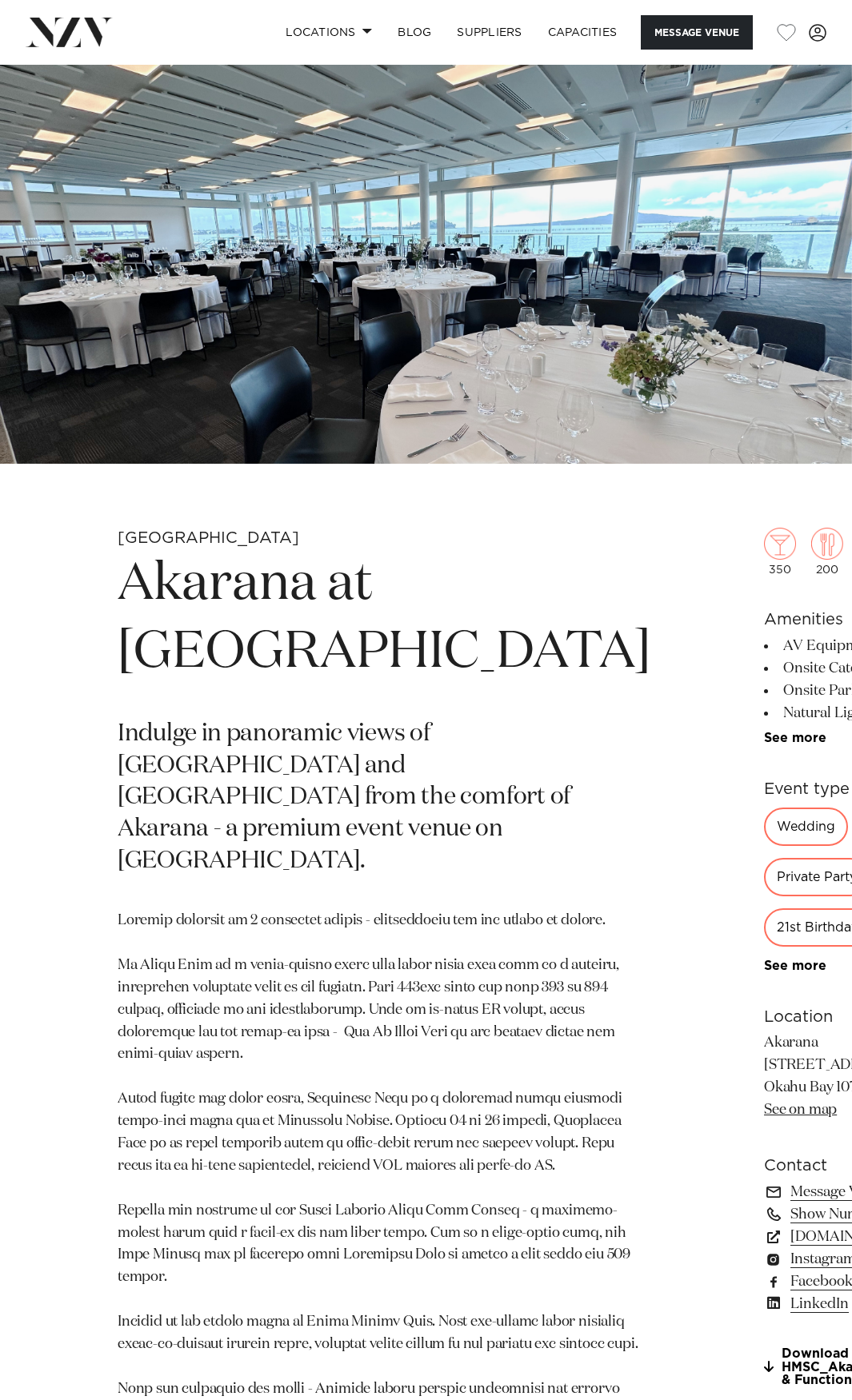
click at [463, 209] on img at bounding box center [426, 264] width 852 height 399
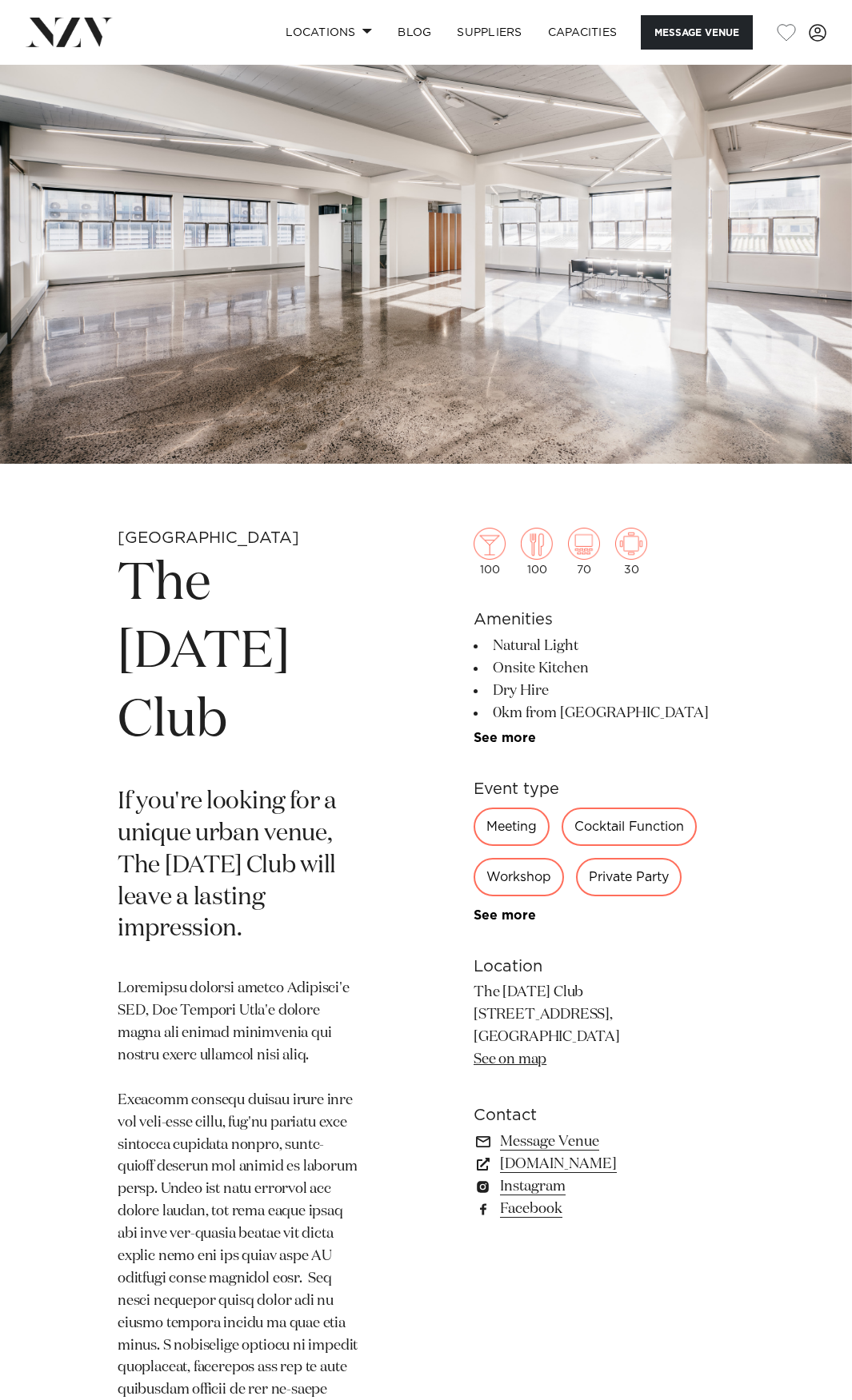
click at [581, 271] on img at bounding box center [426, 264] width 852 height 399
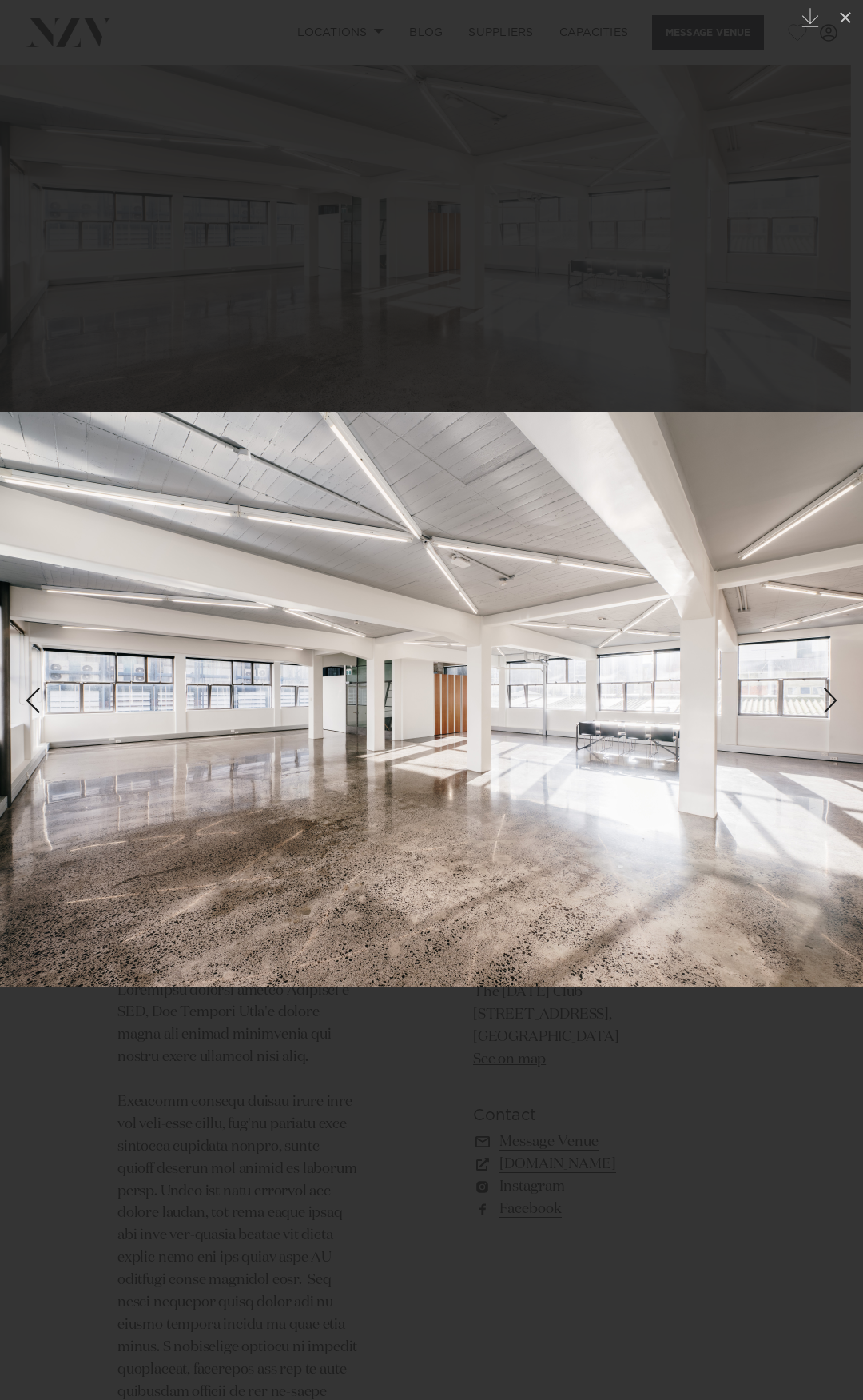
click at [576, 271] on div at bounding box center [432, 700] width 863 height 1400
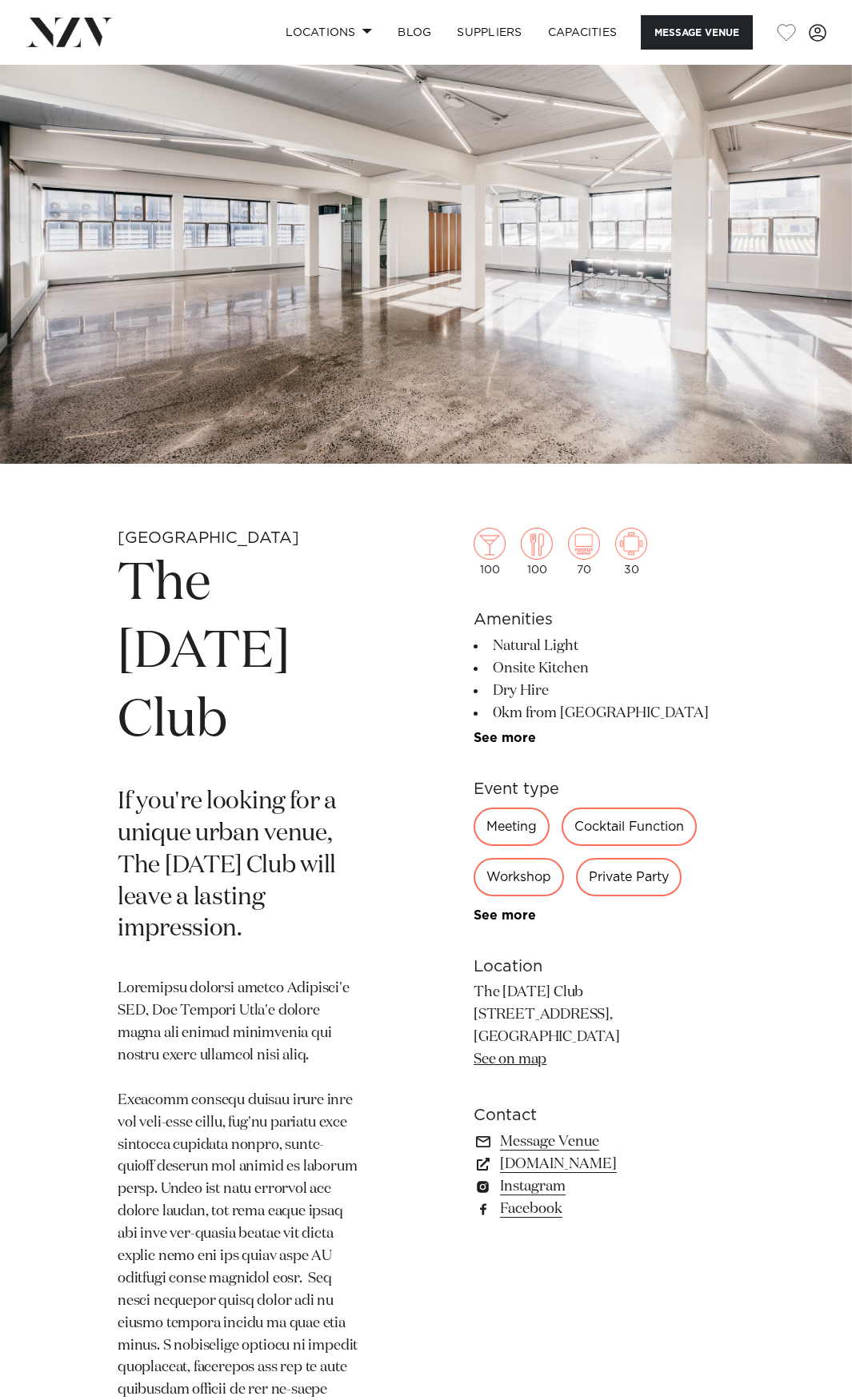
click at [428, 192] on img at bounding box center [426, 264] width 852 height 399
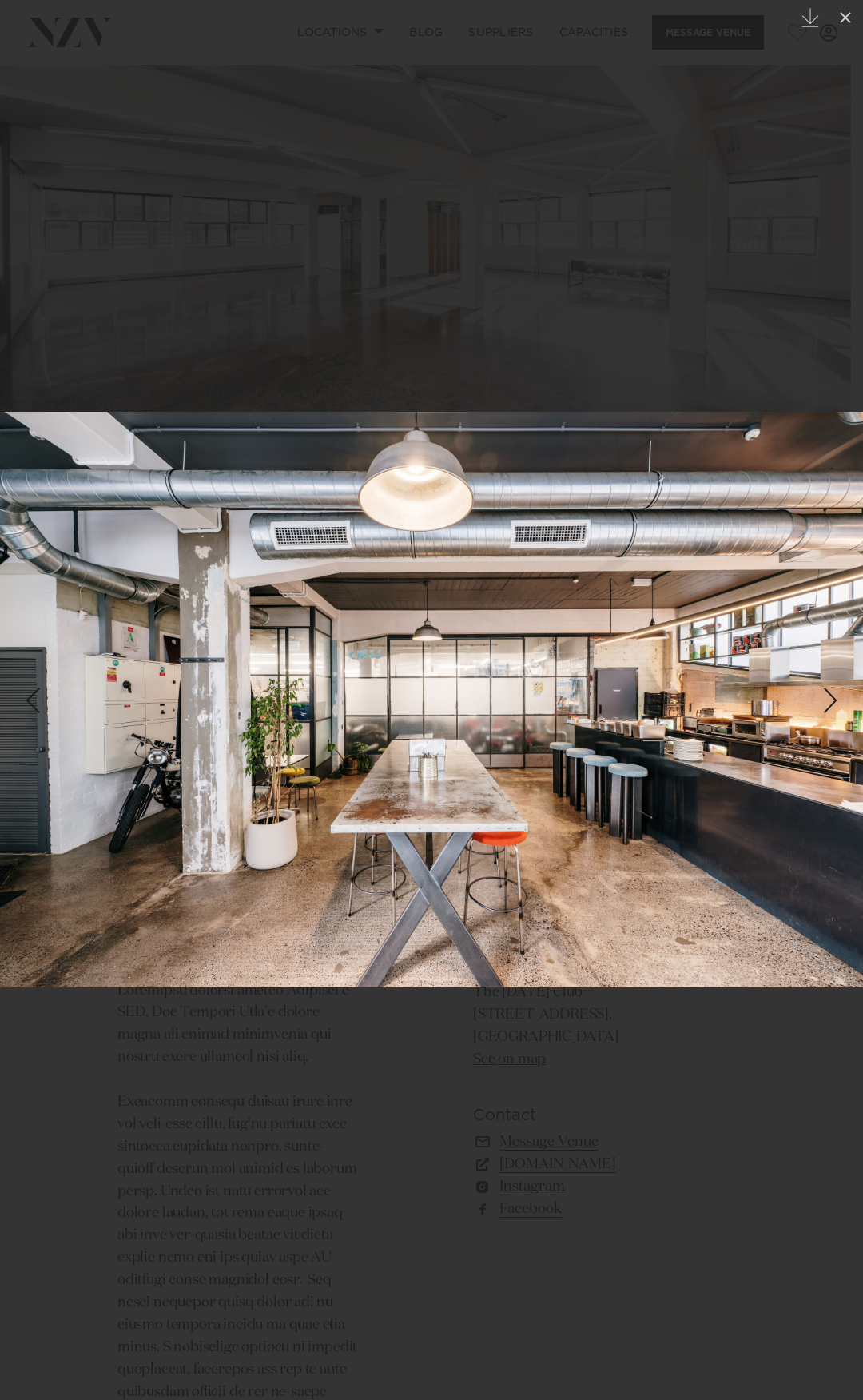
click at [840, 693] on div "Next slide" at bounding box center [831, 700] width 22 height 30
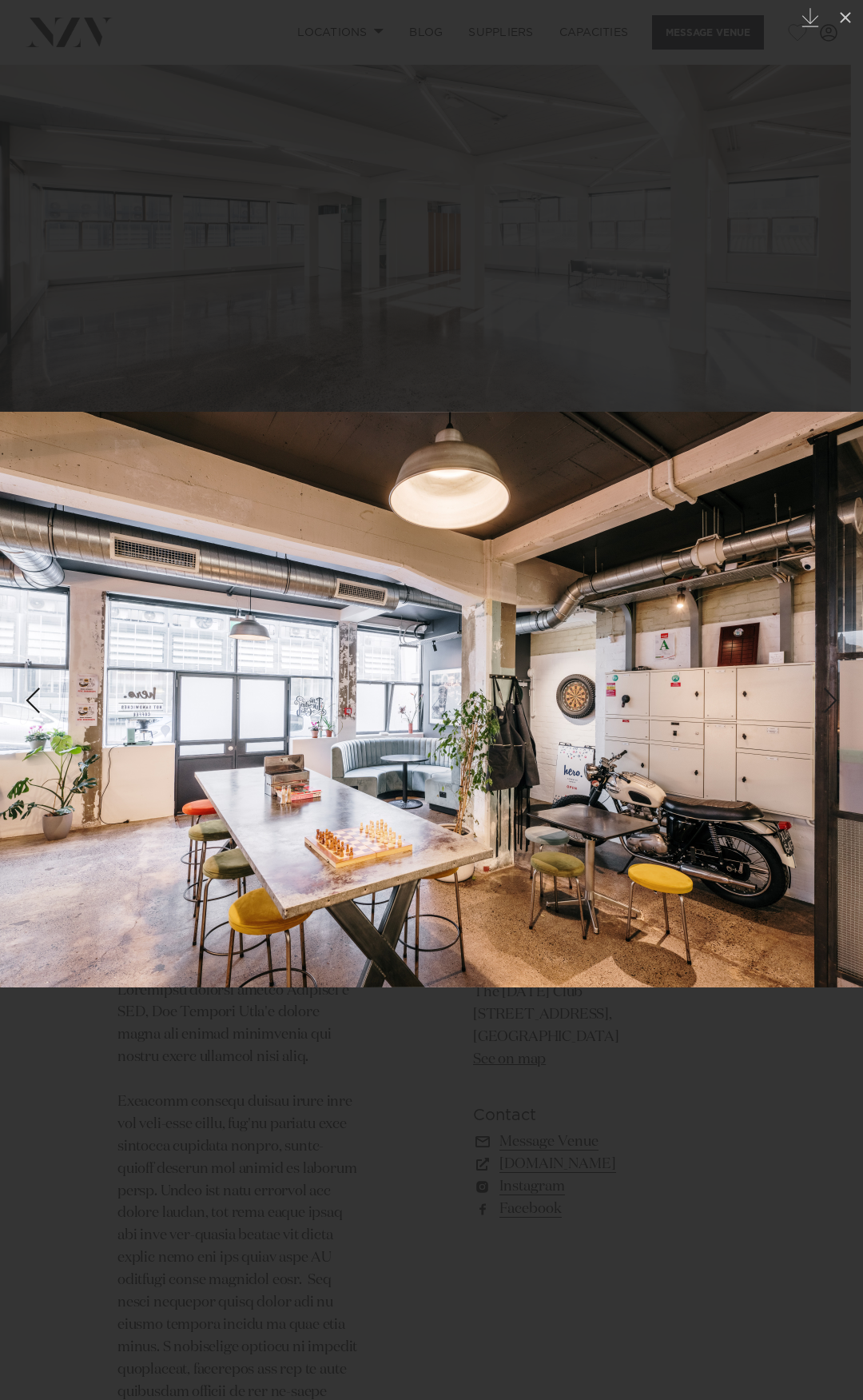
click at [834, 701] on div "Next slide" at bounding box center [831, 700] width 22 height 30
click at [836, 703] on div "Next slide" at bounding box center [831, 700] width 22 height 30
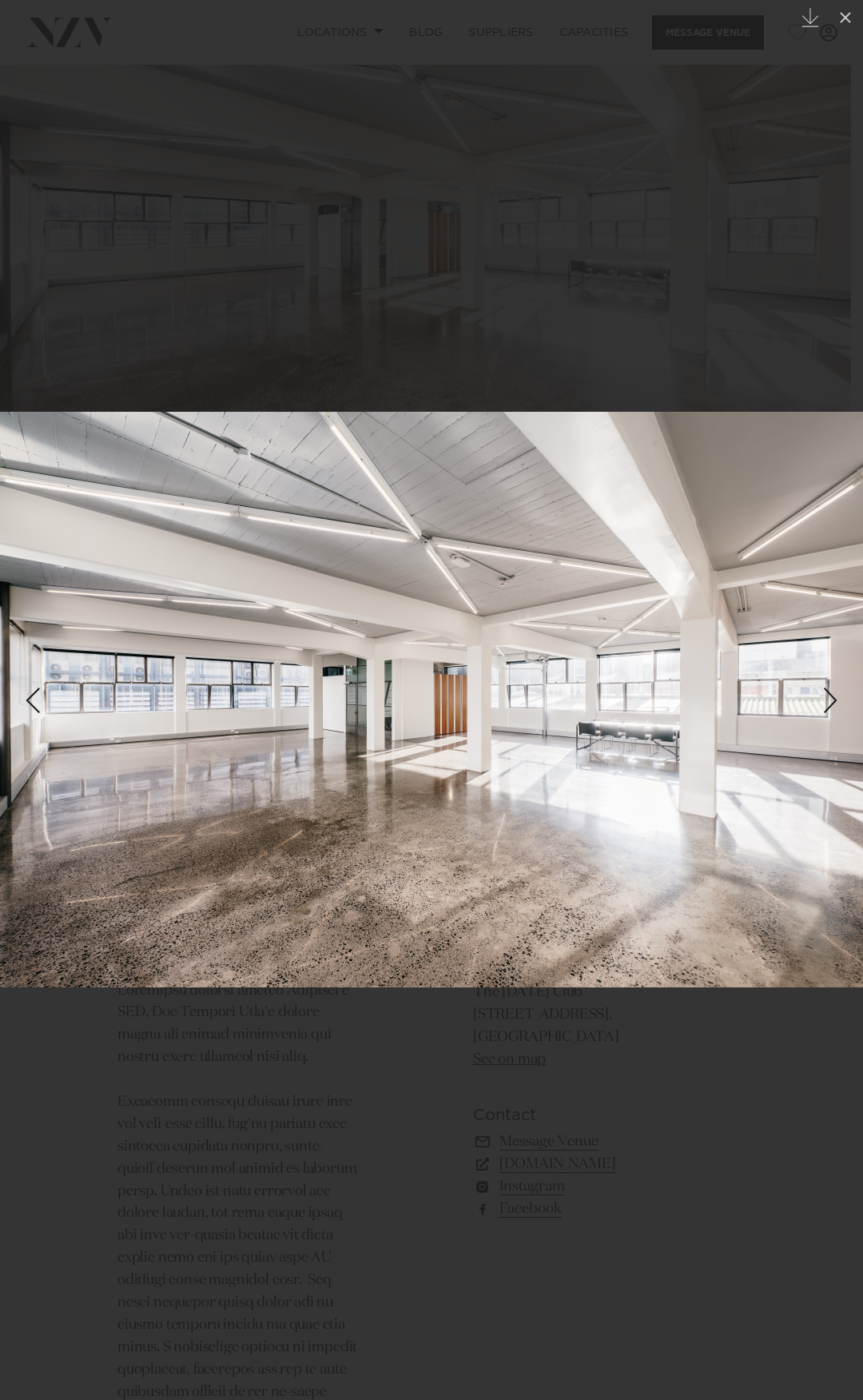
click at [836, 703] on div "Next slide" at bounding box center [831, 700] width 22 height 30
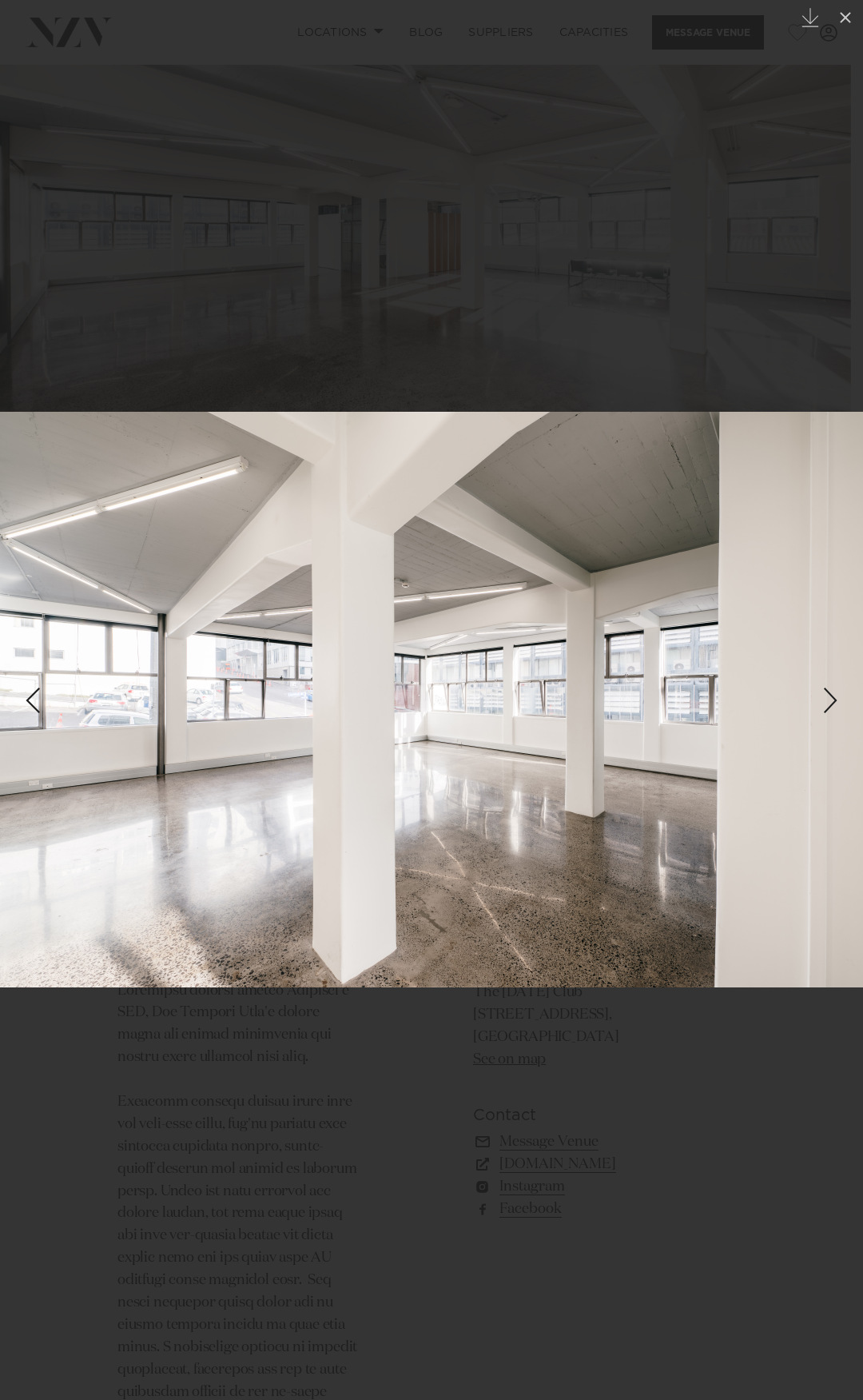
click at [813, 701] on link at bounding box center [835, 700] width 56 height 80
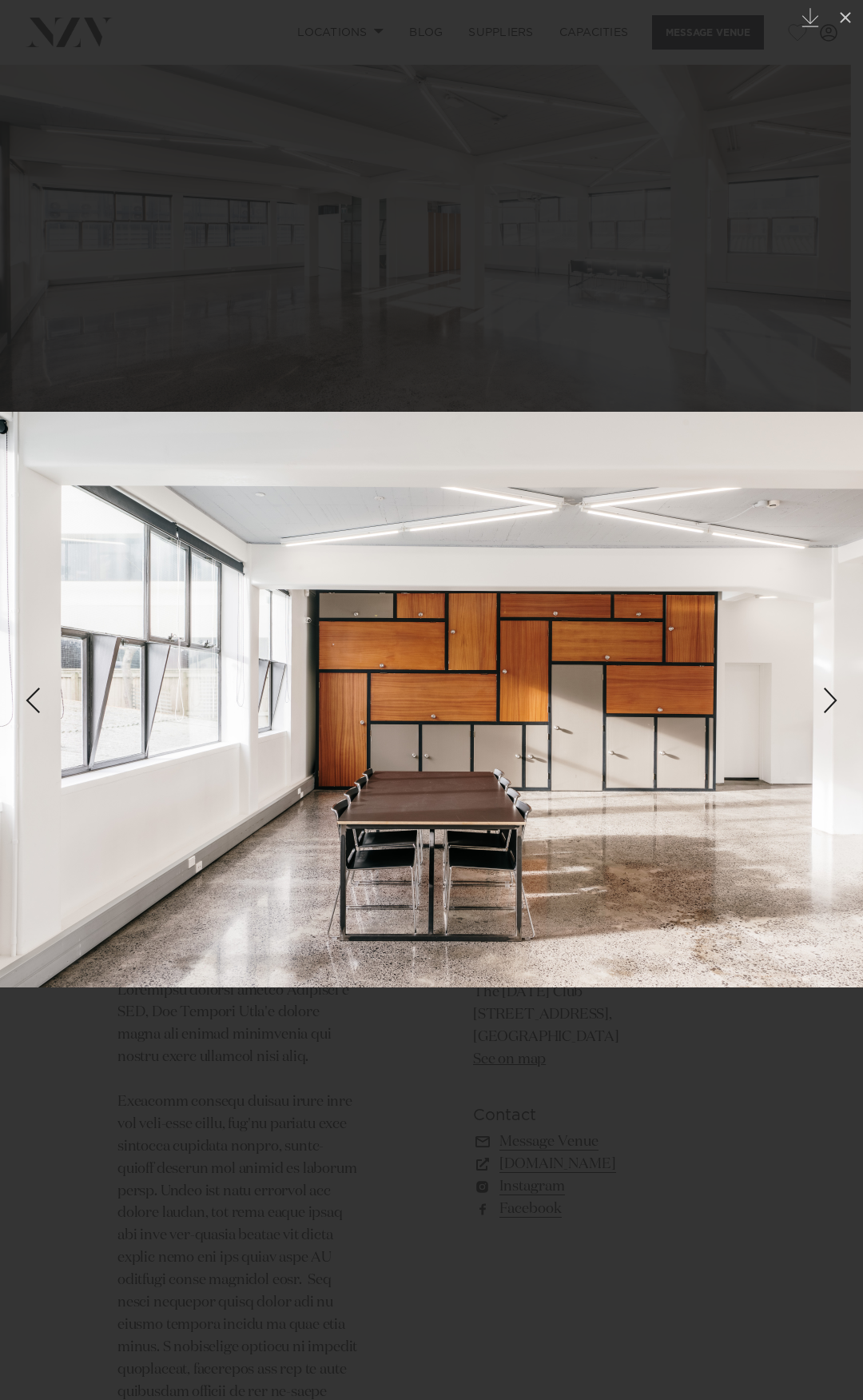
click at [813, 701] on link at bounding box center [835, 700] width 56 height 80
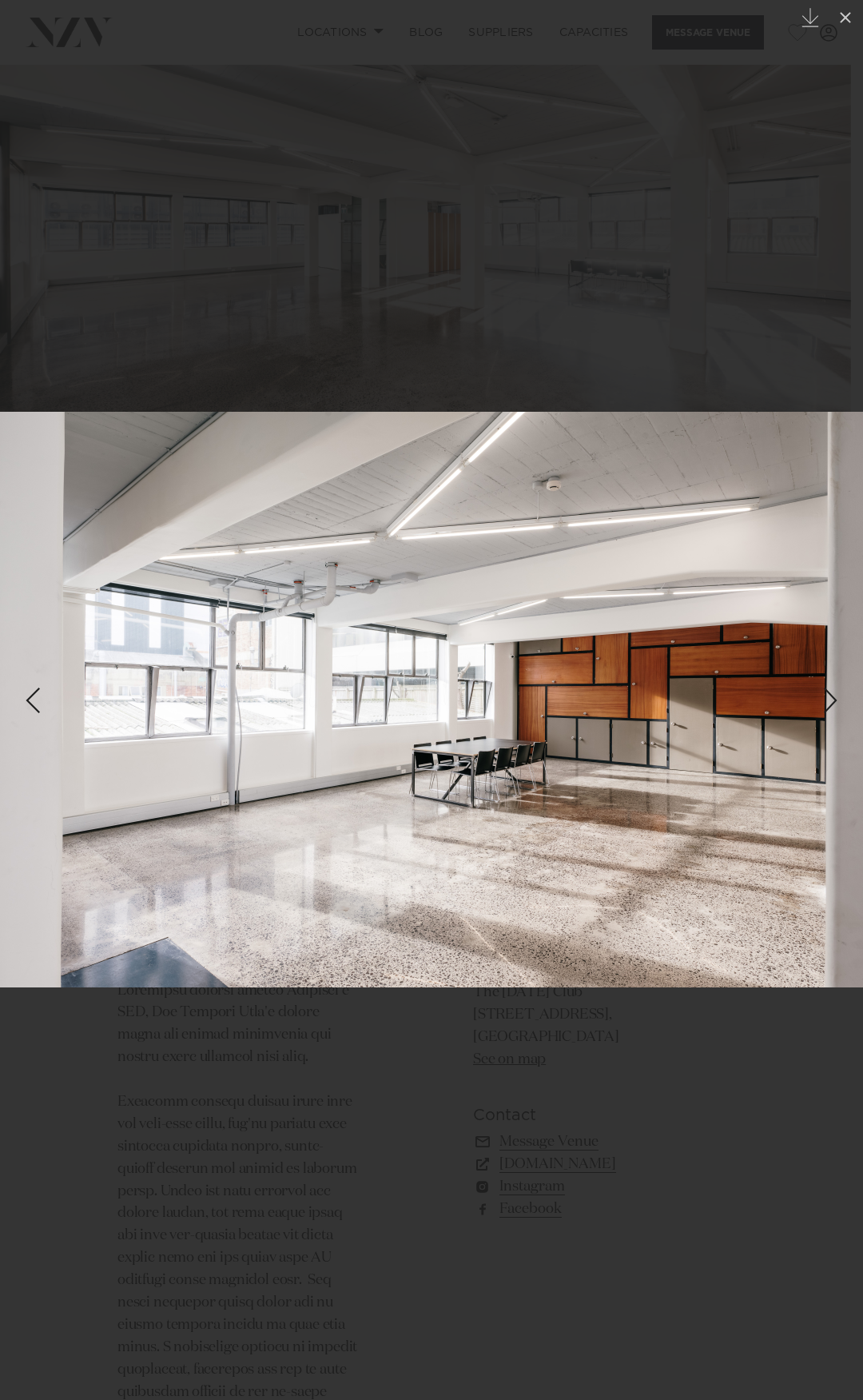
click at [813, 703] on link at bounding box center [835, 700] width 56 height 80
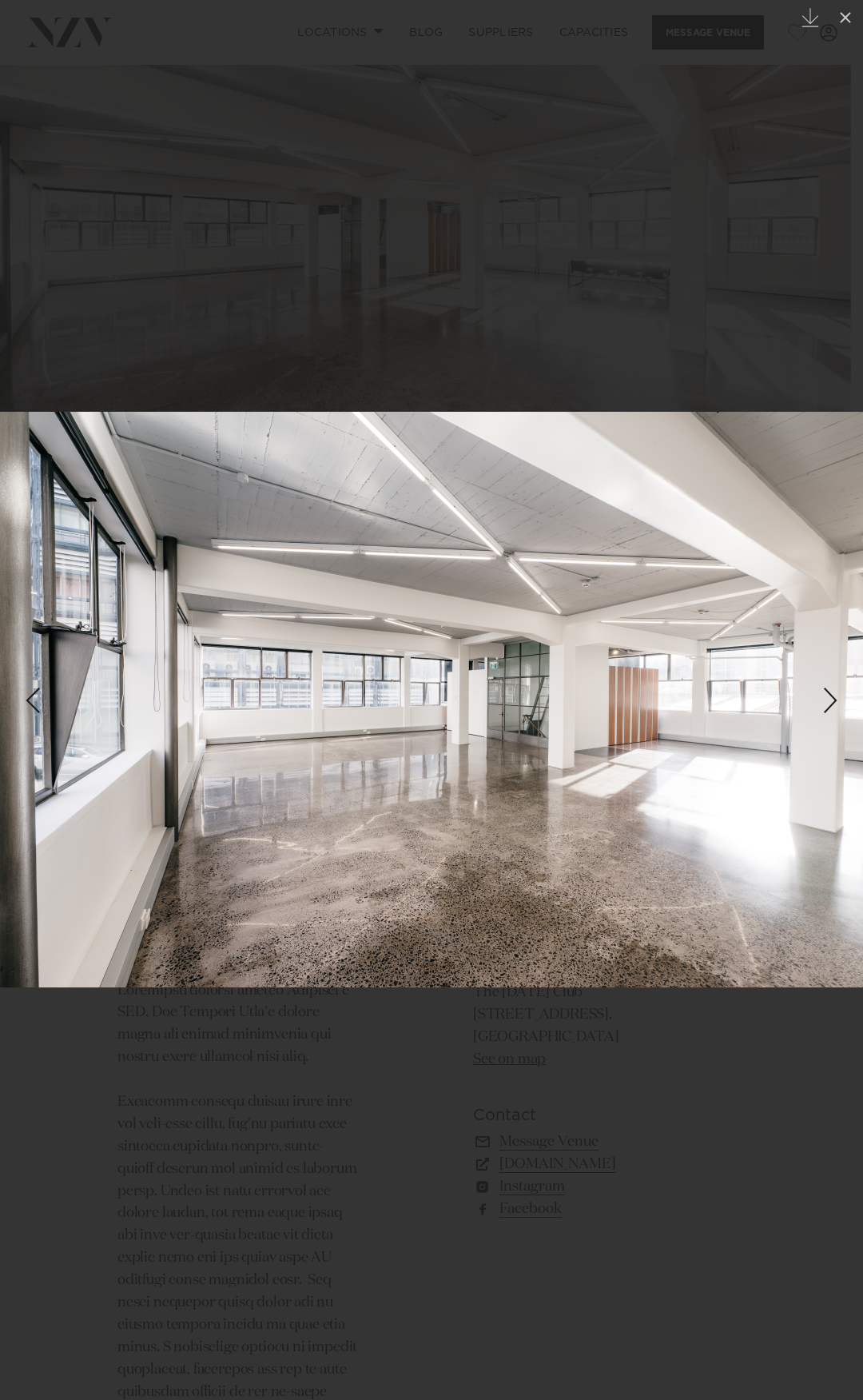
click at [811, 703] on link at bounding box center [835, 700] width 56 height 80
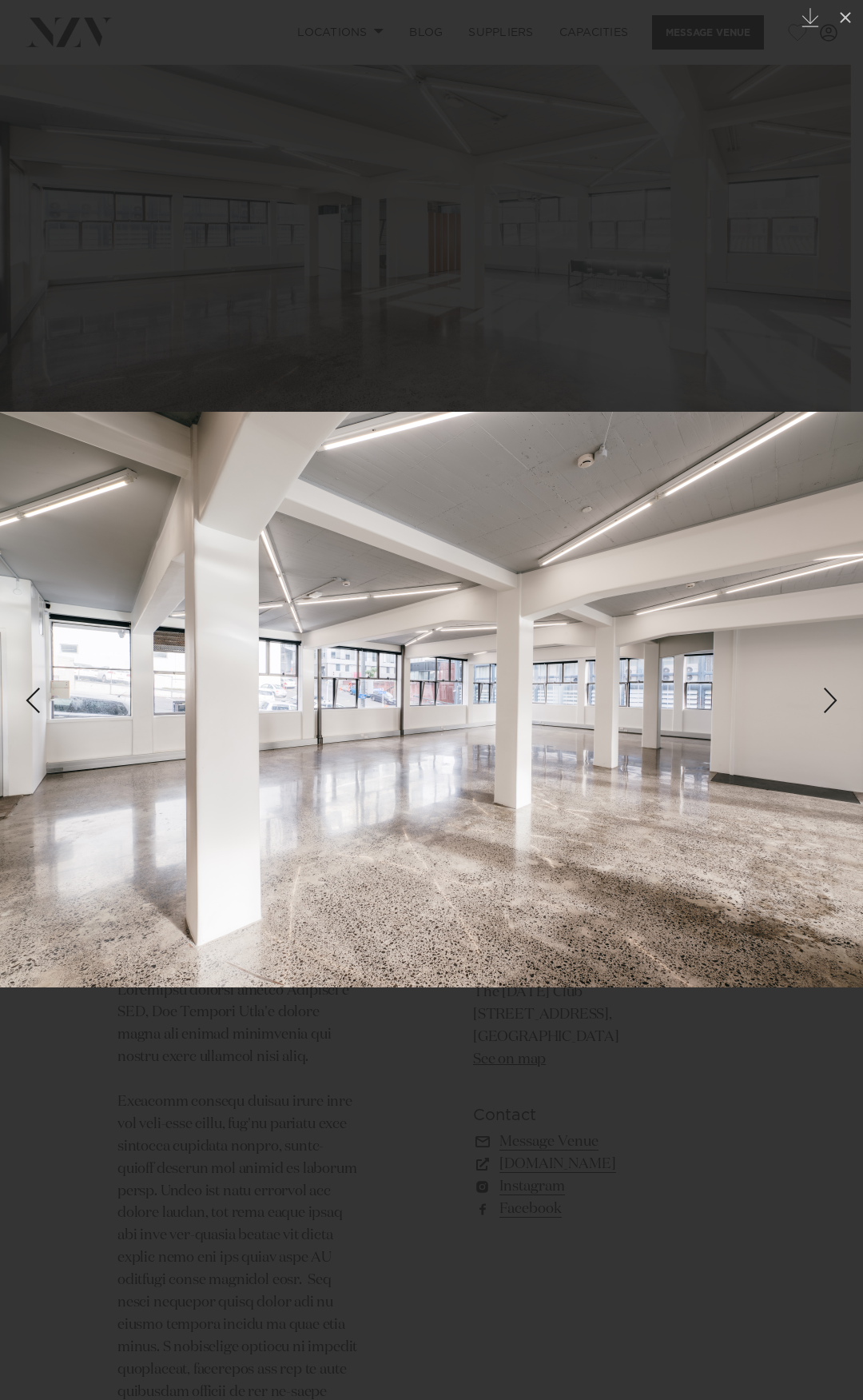
click at [811, 703] on link at bounding box center [835, 700] width 56 height 80
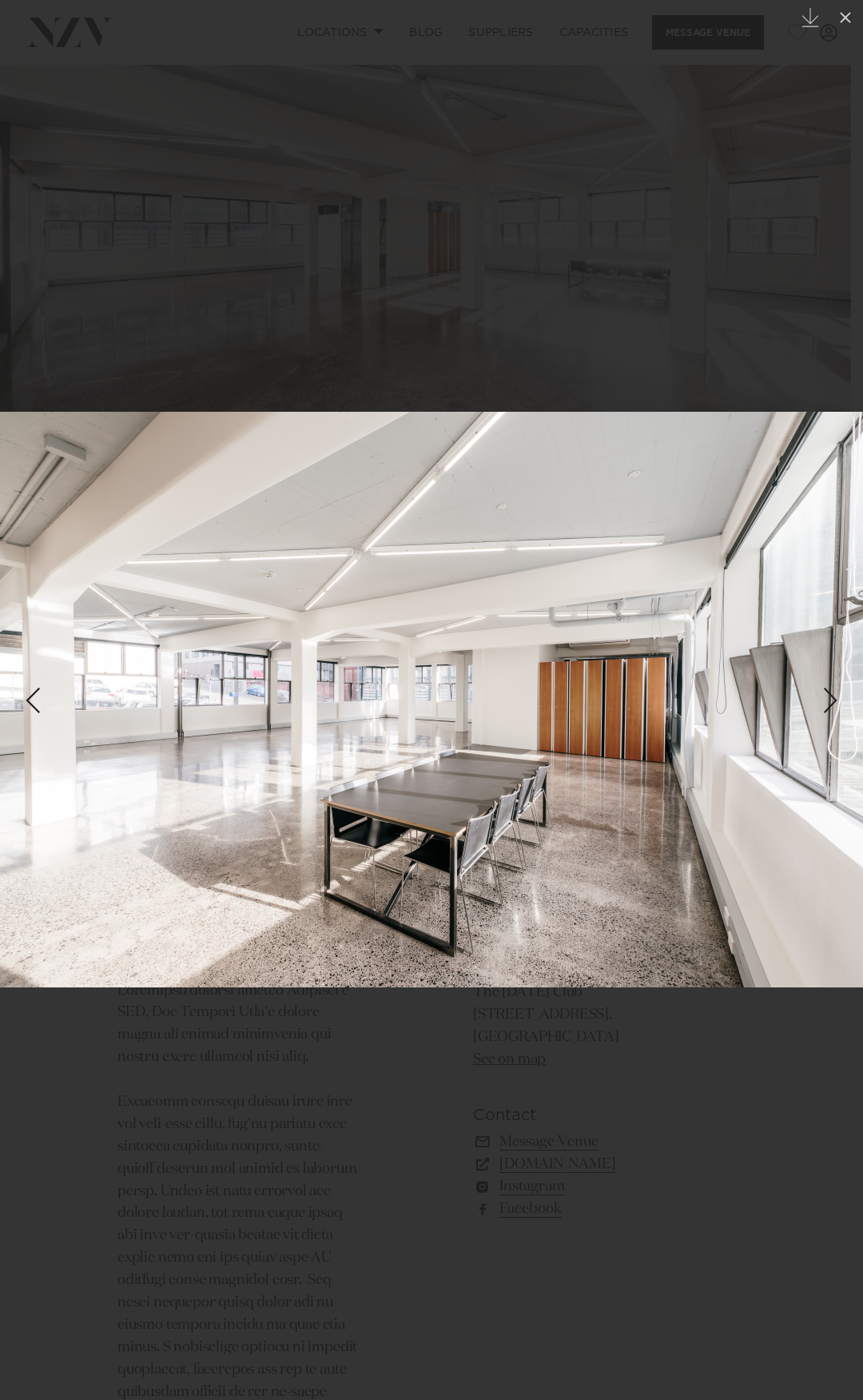
click at [811, 706] on link at bounding box center [835, 700] width 56 height 80
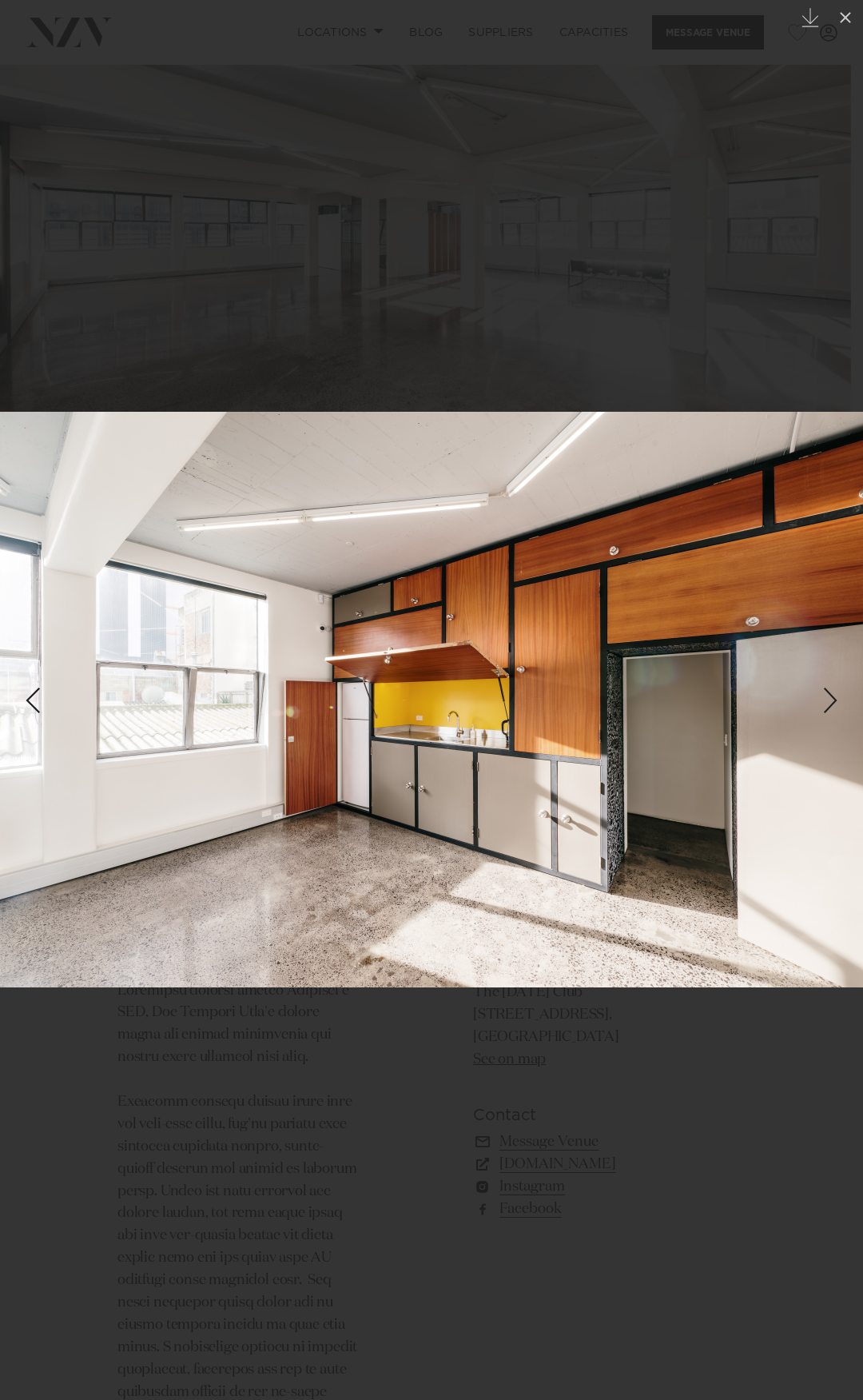
click at [811, 707] on link at bounding box center [835, 700] width 56 height 80
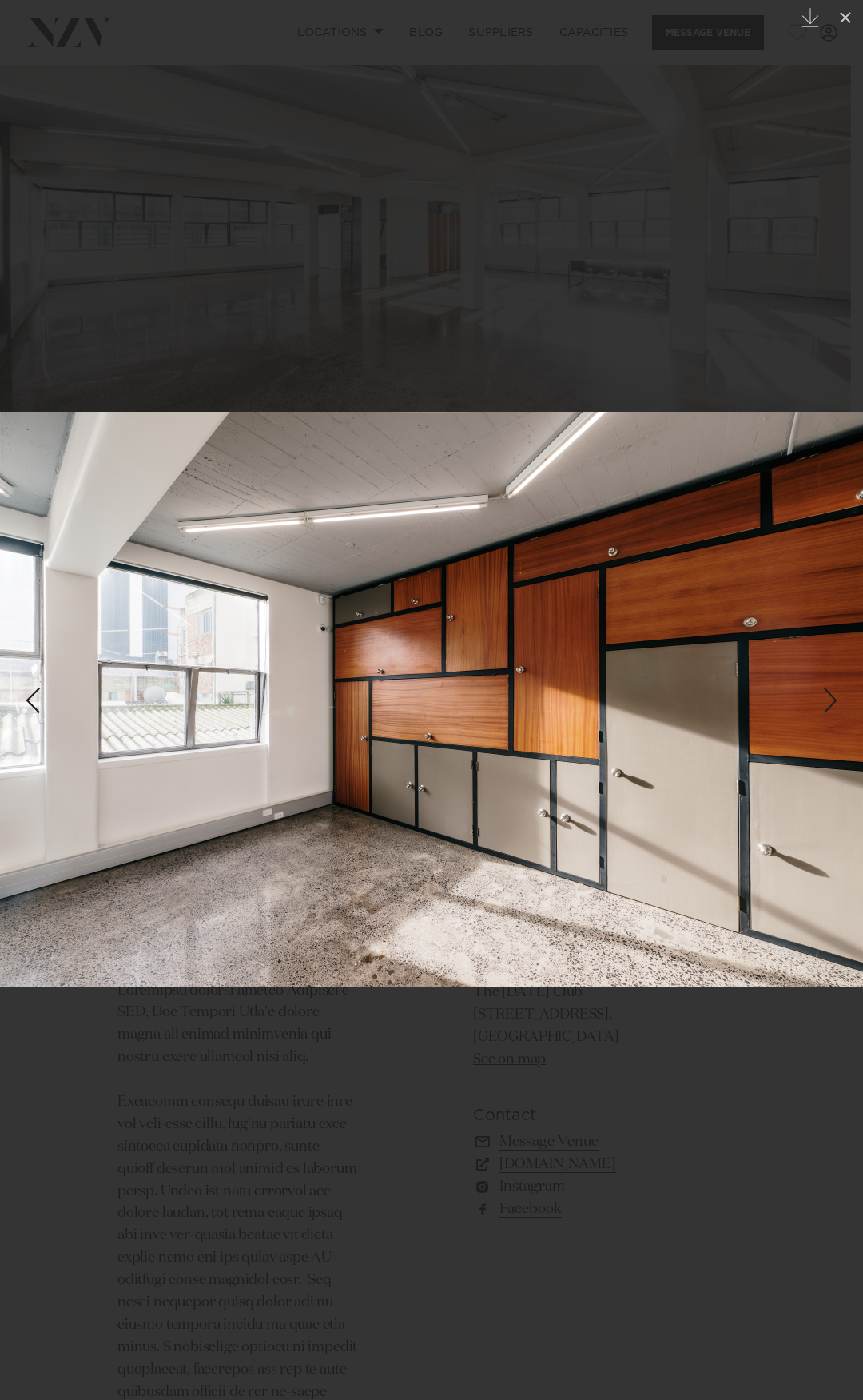
click at [811, 707] on link at bounding box center [835, 700] width 56 height 80
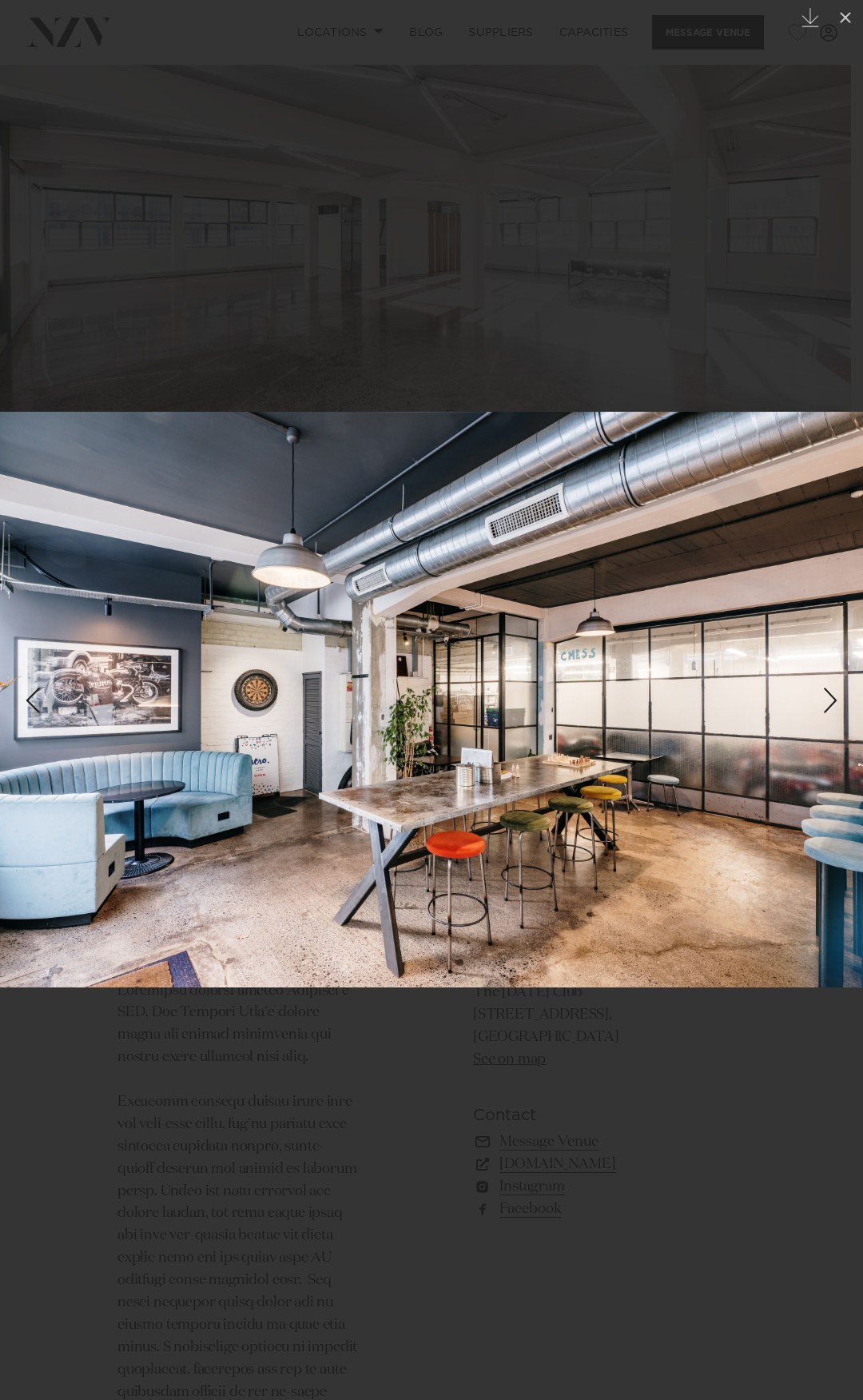
click at [811, 707] on link at bounding box center [835, 700] width 56 height 80
click at [811, 712] on link at bounding box center [835, 700] width 56 height 80
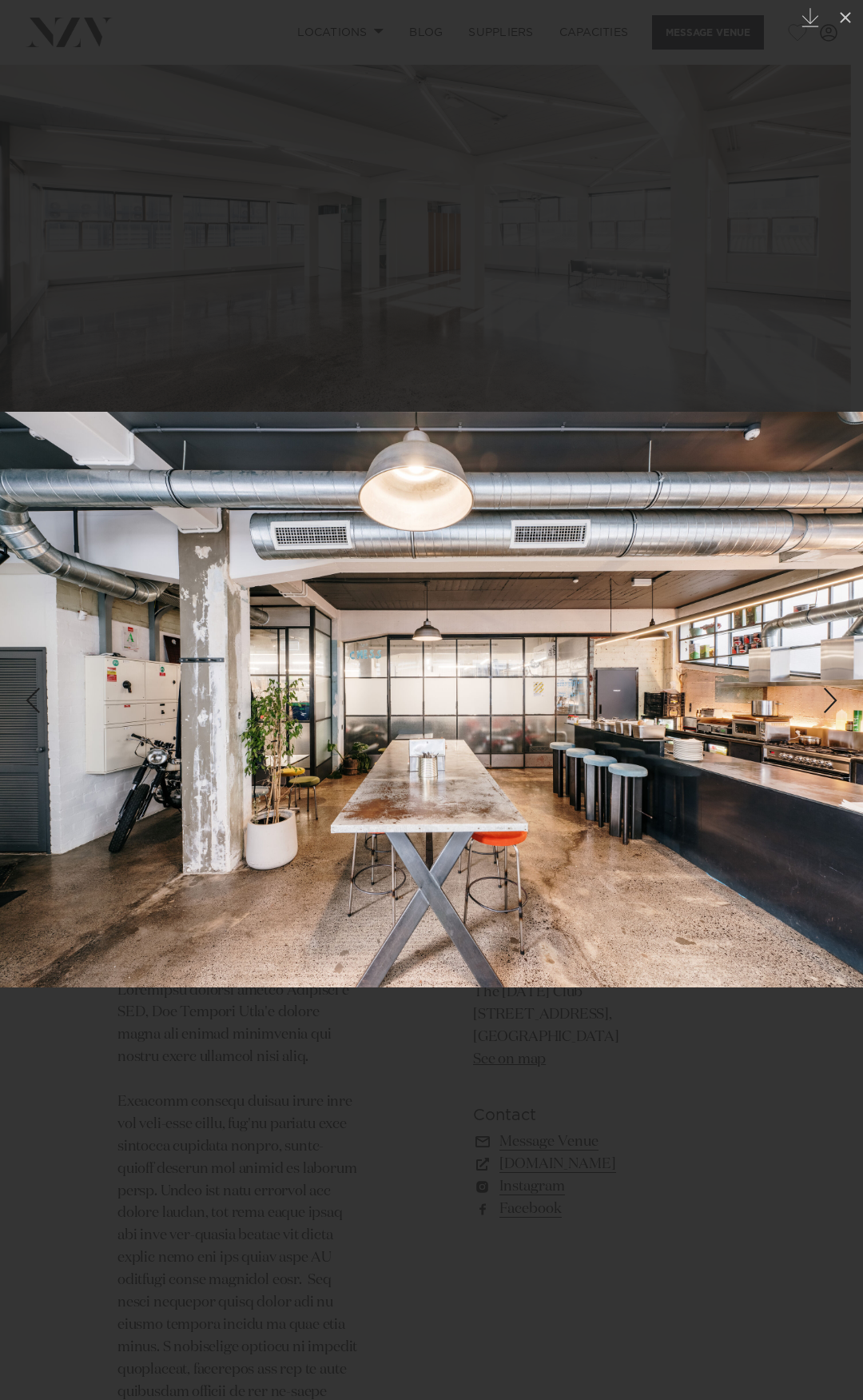
click at [323, 131] on div at bounding box center [432, 700] width 863 height 1400
